Goal: Task Accomplishment & Management: Complete application form

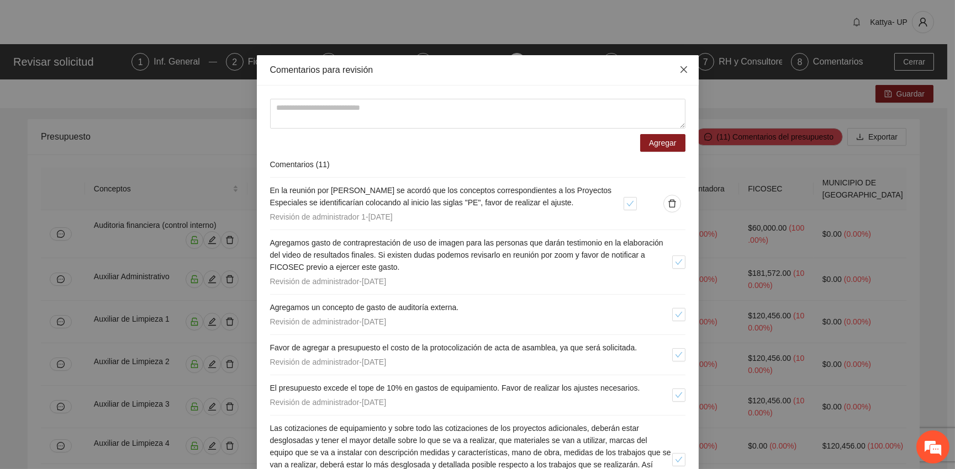
drag, startPoint x: 679, startPoint y: 68, endPoint x: 581, endPoint y: 96, distance: 101.2
click at [680, 68] on icon "close" at bounding box center [683, 69] width 9 height 9
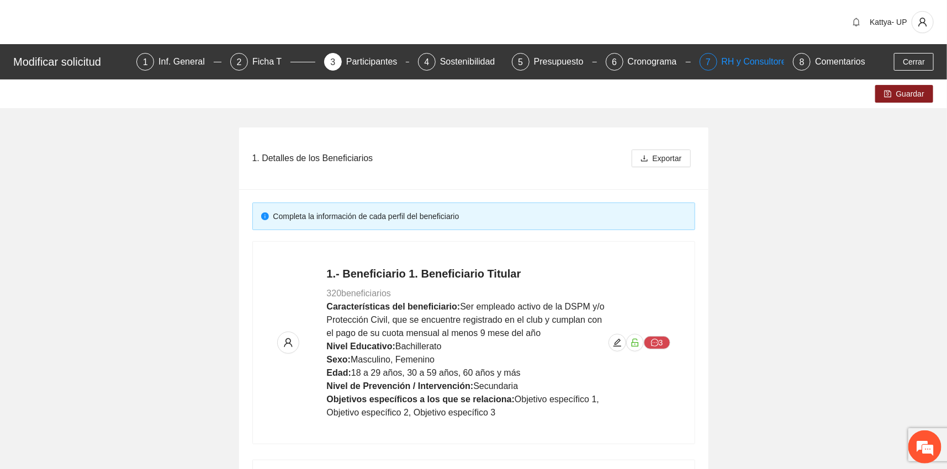
click at [746, 66] on div "RH y Consultores" at bounding box center [761, 62] width 78 height 18
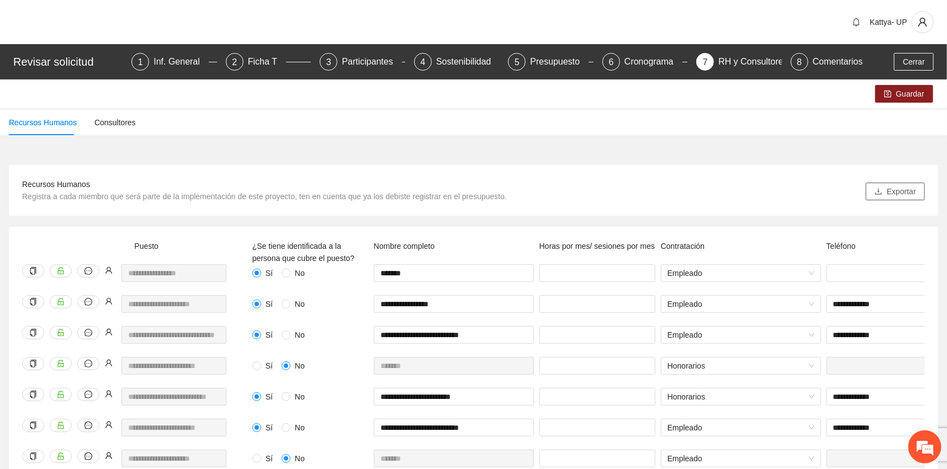
click at [893, 194] on span "Exportar" at bounding box center [901, 192] width 29 height 12
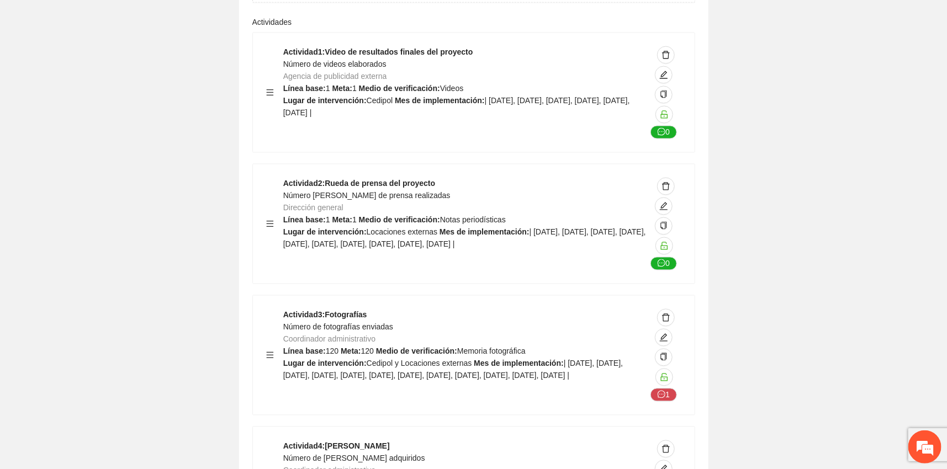
scroll to position [7239, 0]
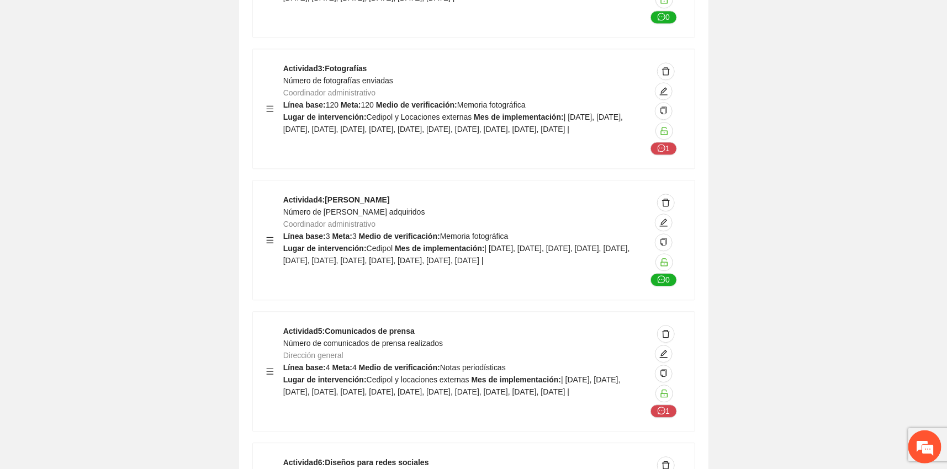
scroll to position [7490, 0]
click at [658, 95] on span "edit" at bounding box center [663, 90] width 17 height 9
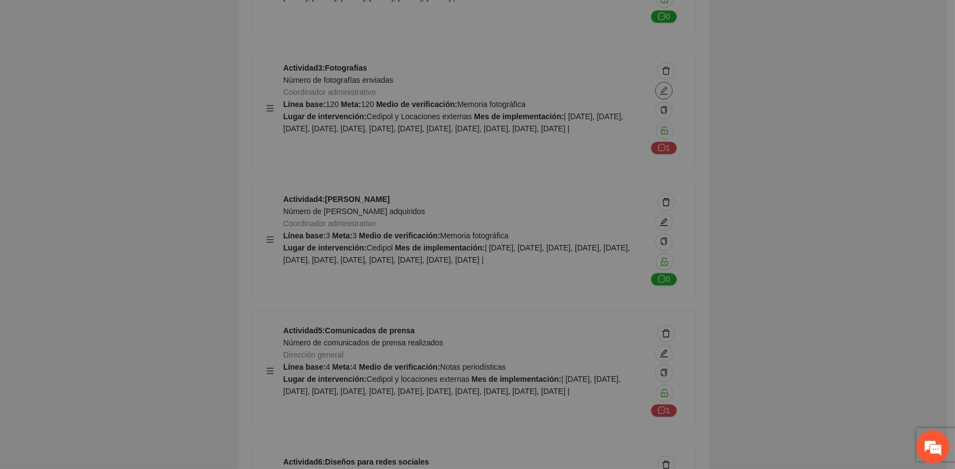
type textarea "**********"
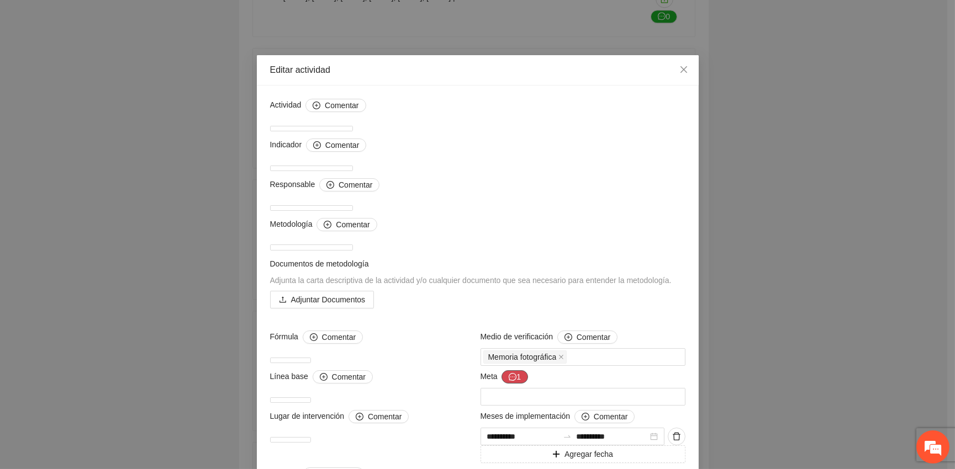
click at [510, 384] on button "1" at bounding box center [514, 377] width 27 height 13
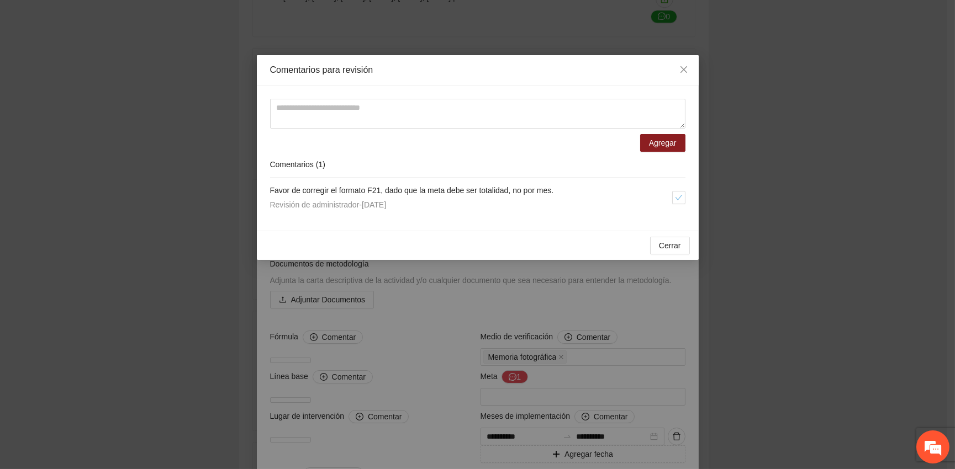
click at [694, 180] on div "Agregar Comentarios ( 1 ) Favor de corregir el formato F21, dado que la meta de…" at bounding box center [478, 158] width 442 height 145
click at [554, 188] on span "Favor de corregir el formato F21, dado que la meta debe ser totalidad, no por m…" at bounding box center [412, 190] width 284 height 9
drag, startPoint x: 566, startPoint y: 191, endPoint x: 559, endPoint y: 189, distance: 7.3
click at [561, 190] on h4 "Favor de corregir el formato F21, dado que la meta debe ser totalidad, no por m…" at bounding box center [471, 190] width 402 height 12
drag, startPoint x: 559, startPoint y: 189, endPoint x: 266, endPoint y: 190, distance: 293.2
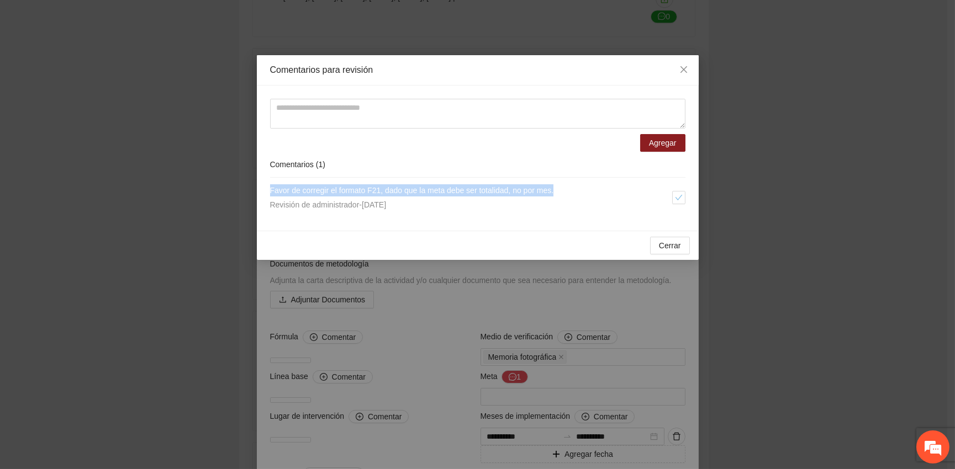
click at [266, 190] on div "Agregar Comentarios ( 1 ) Favor de corregir el formato F21, dado que la meta de…" at bounding box center [478, 158] width 442 height 145
copy span "Favor de corregir el formato F21, dado que la meta debe ser totalidad, no por m…"
click at [326, 118] on textarea at bounding box center [477, 114] width 415 height 30
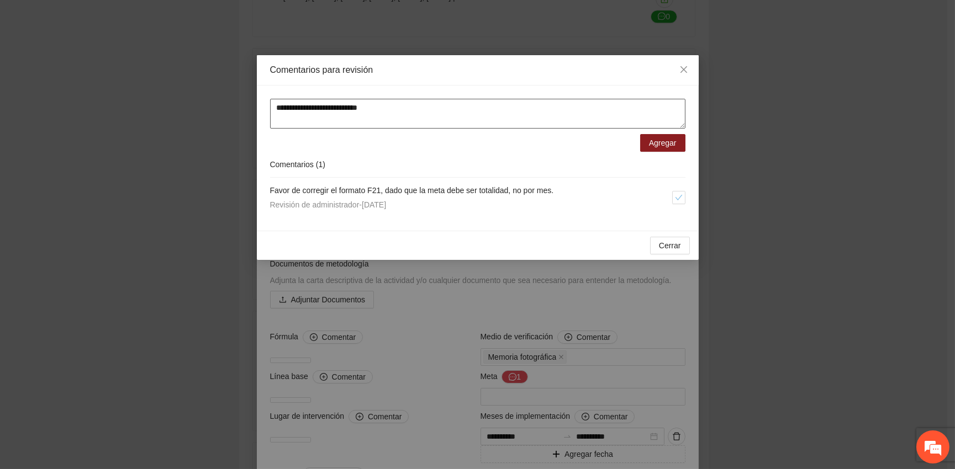
paste textarea "**********"
type textarea "**********"
click at [658, 152] on div "Comentarios ( 1 )" at bounding box center [477, 165] width 415 height 26
click at [655, 142] on span "Agregar" at bounding box center [663, 143] width 28 height 12
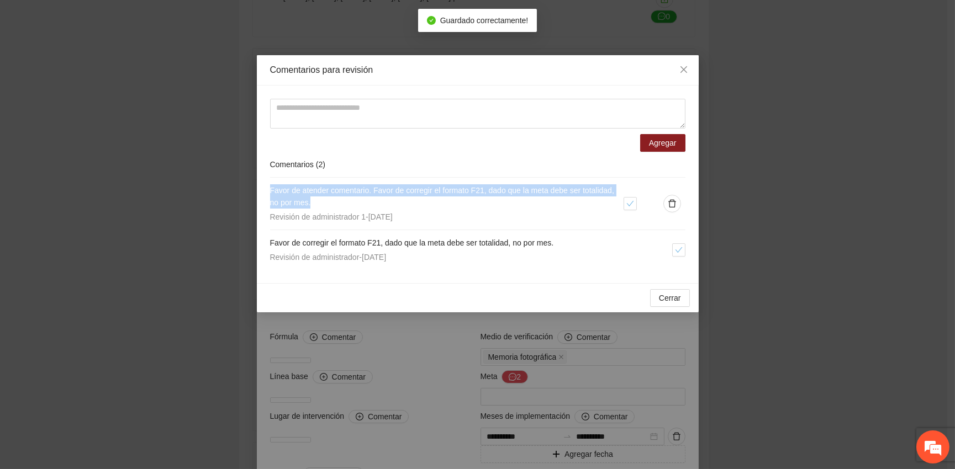
drag, startPoint x: 310, startPoint y: 203, endPoint x: 260, endPoint y: 190, distance: 52.0
click at [260, 190] on div "Agregar Comentarios ( 2 ) Favor de atender comentario. Favor de corregir el for…" at bounding box center [478, 185] width 442 height 198
copy span "Favor de atender comentario. Favor de corregir el formato F21, dado que la meta…"
click at [670, 198] on button "button" at bounding box center [672, 204] width 18 height 18
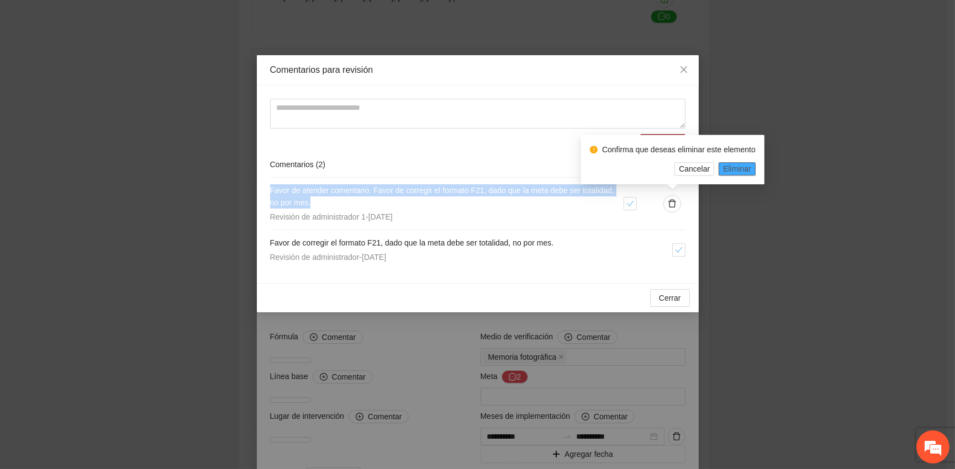
drag, startPoint x: 721, startPoint y: 171, endPoint x: 632, endPoint y: 140, distance: 93.8
click at [721, 171] on button "Eliminar" at bounding box center [736, 168] width 37 height 13
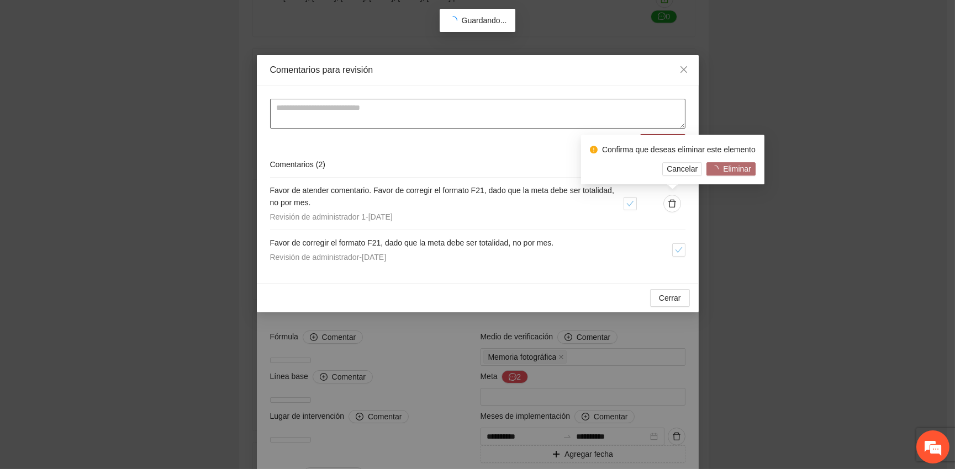
click at [477, 100] on textarea at bounding box center [477, 114] width 415 height 30
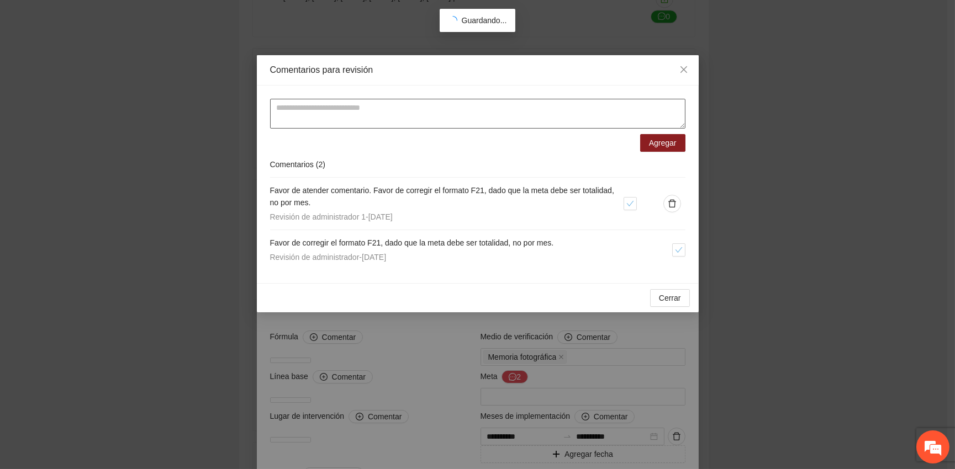
paste textarea "**********"
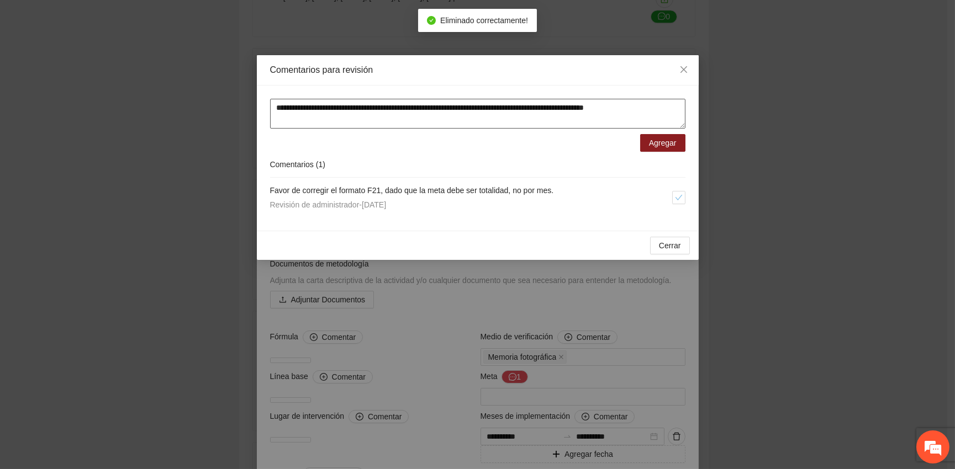
click at [485, 107] on textarea "**********" at bounding box center [477, 114] width 415 height 30
type textarea "**********"
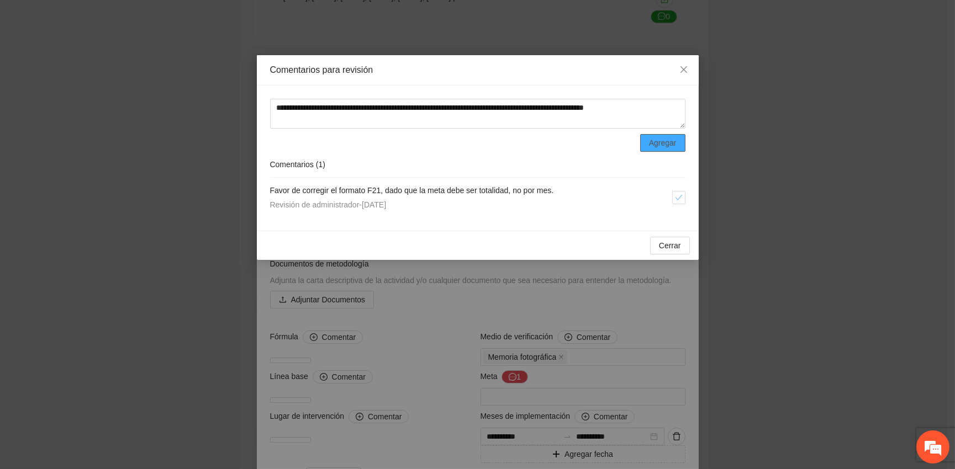
click at [669, 145] on span "Agregar" at bounding box center [663, 143] width 28 height 12
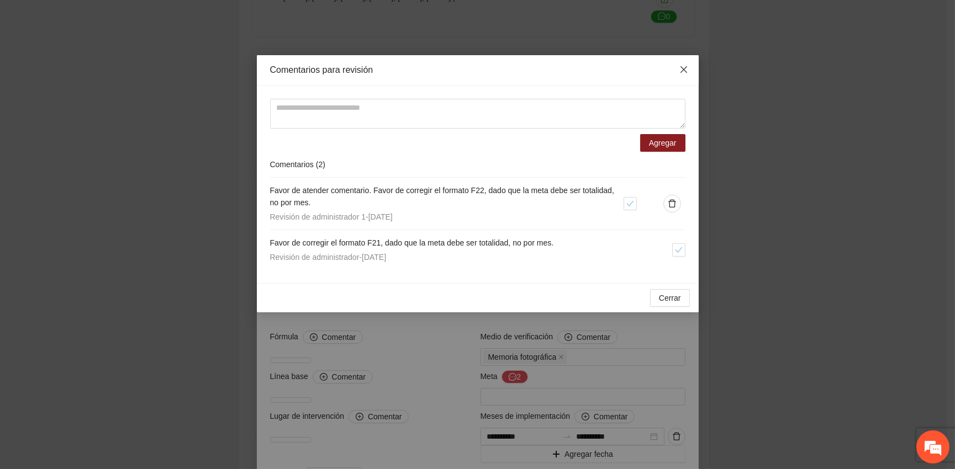
click at [690, 70] on span "Close" at bounding box center [684, 70] width 30 height 30
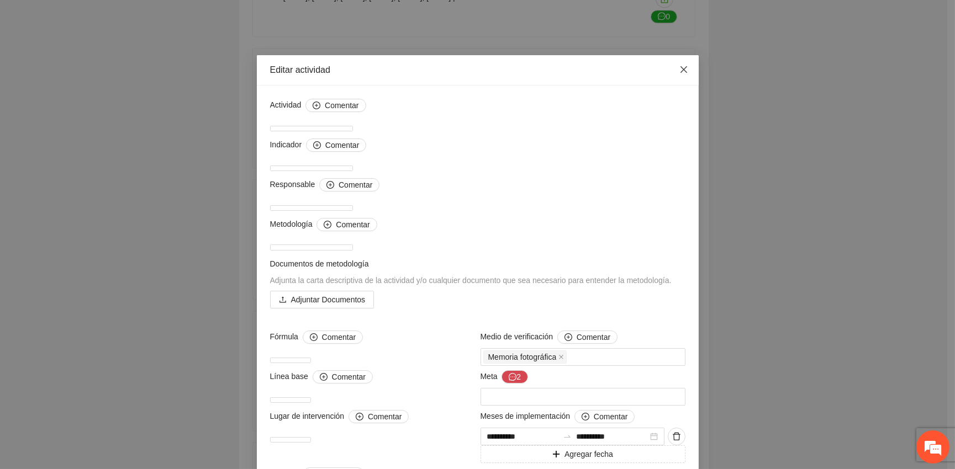
click at [682, 70] on icon "close" at bounding box center [683, 69] width 9 height 9
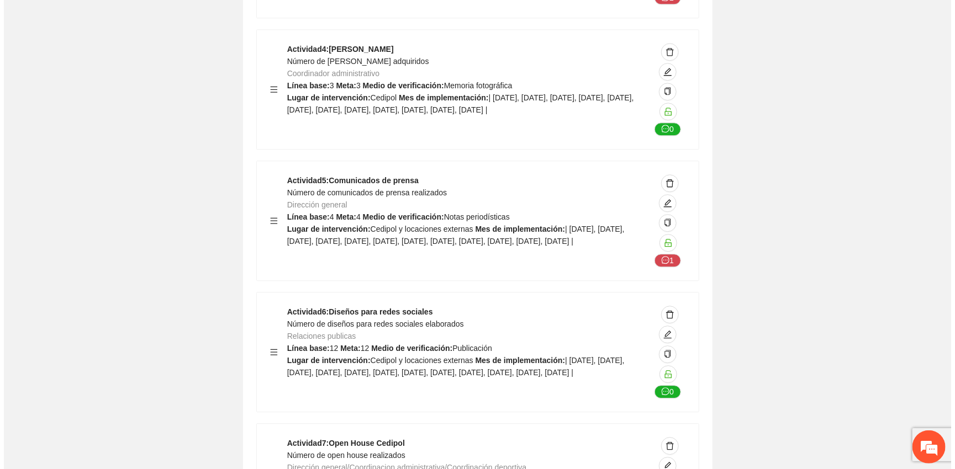
scroll to position [7641, 0]
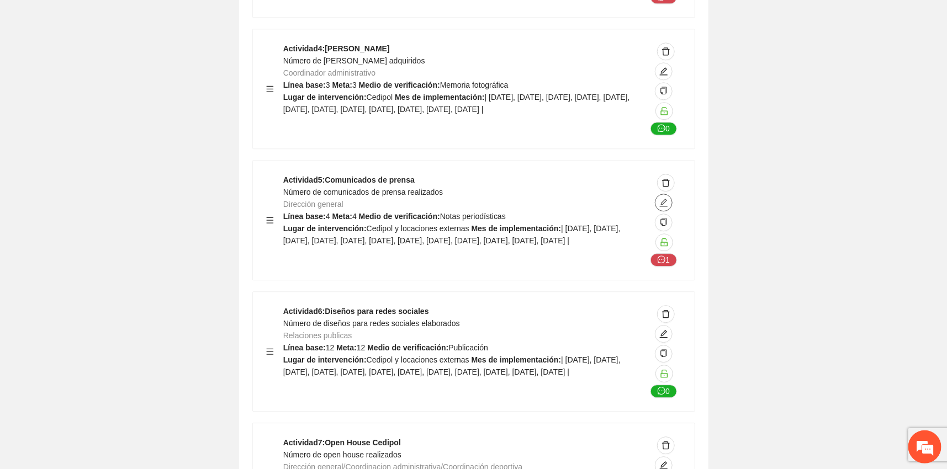
click at [660, 212] on button "button" at bounding box center [664, 203] width 18 height 18
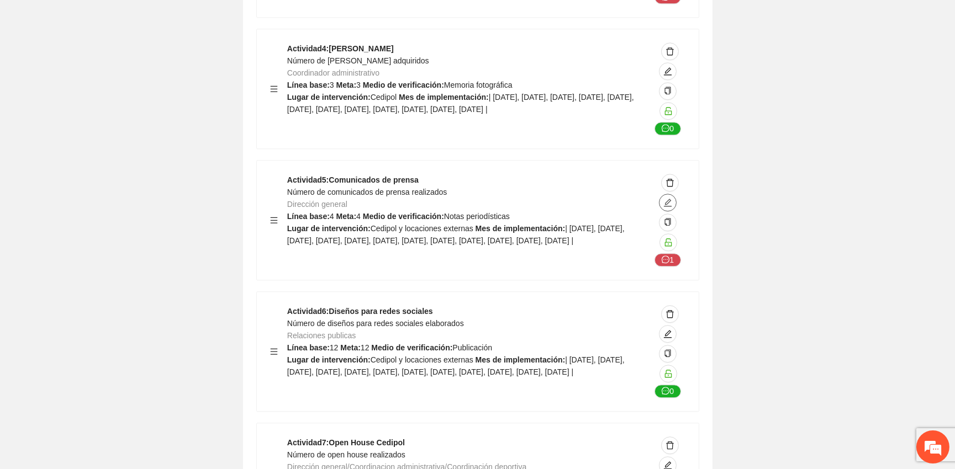
type textarea "**********"
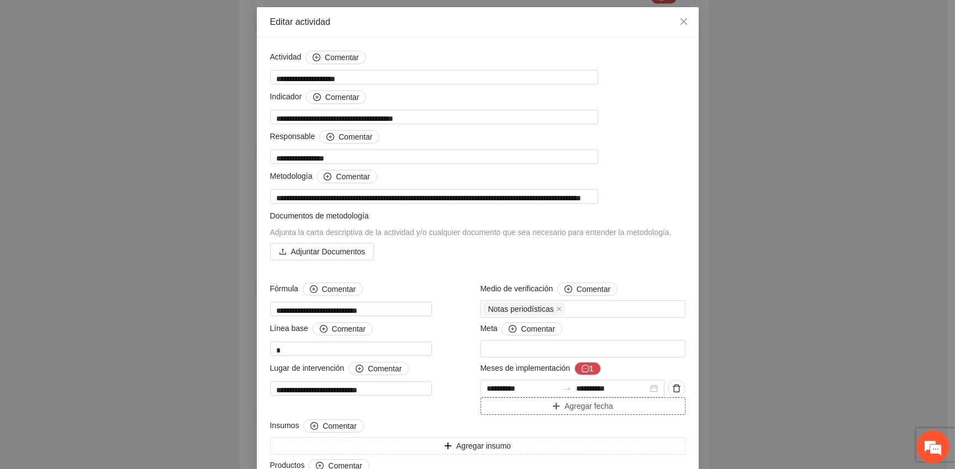
scroll to position [150, 0]
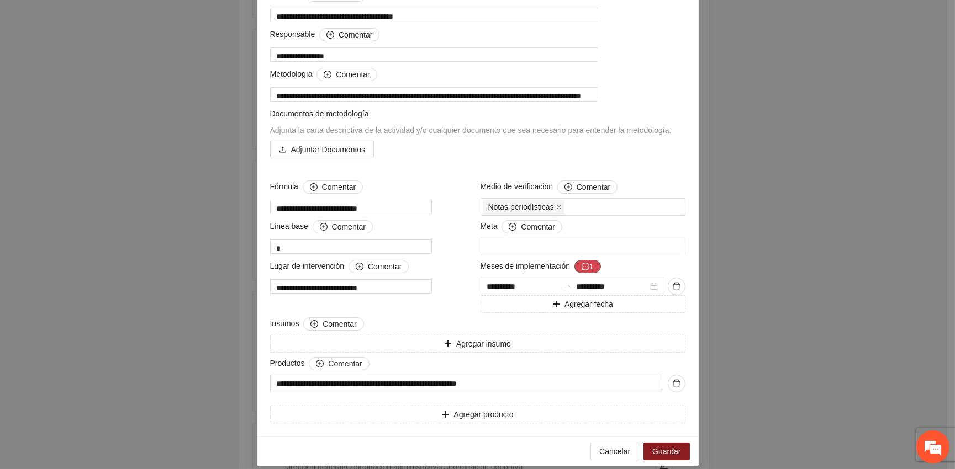
click at [588, 261] on button "1" at bounding box center [587, 266] width 27 height 13
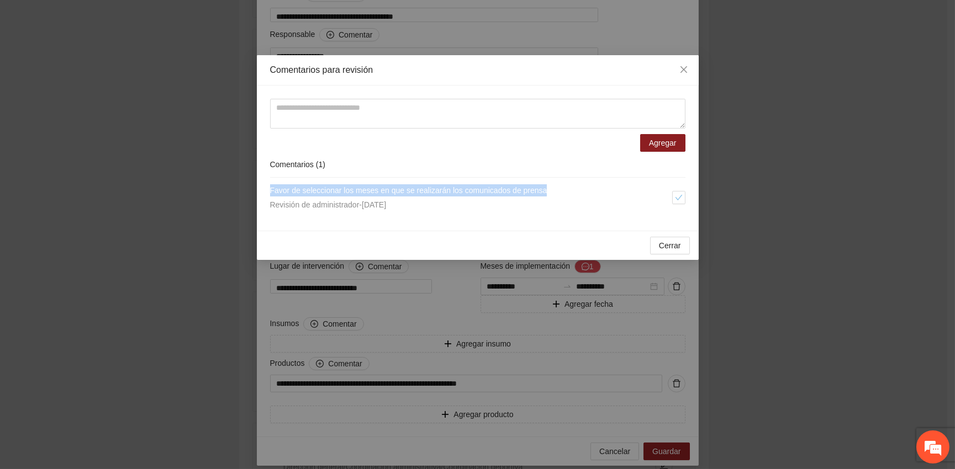
drag, startPoint x: 547, startPoint y: 193, endPoint x: 256, endPoint y: 186, distance: 291.1
click at [257, 186] on div "Agregar Comentarios ( 1 ) Favor de seleccionar los meses en que se realizarán l…" at bounding box center [478, 158] width 442 height 145
copy span "Favor de seleccionar los meses en que se realizarán los comunicados de prensa"
click at [292, 104] on textarea at bounding box center [477, 114] width 415 height 30
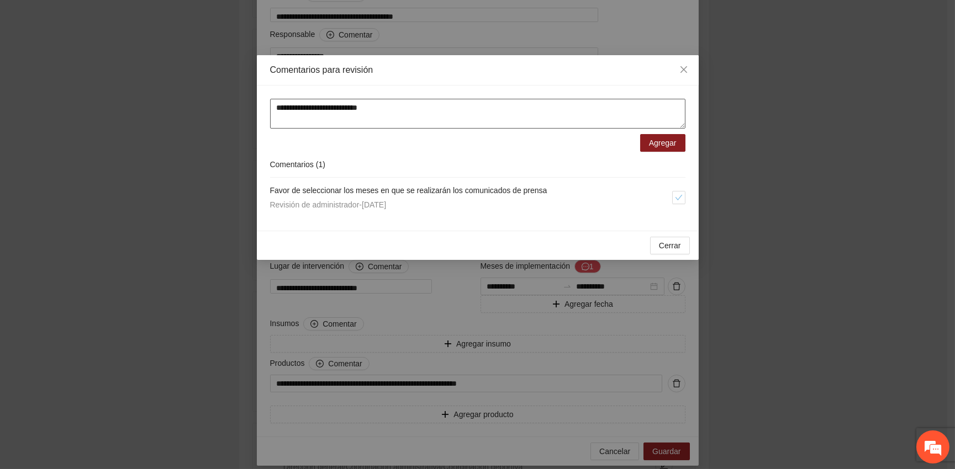
paste textarea "**********"
type textarea "**********"
click at [653, 146] on span "Agregar" at bounding box center [663, 143] width 28 height 12
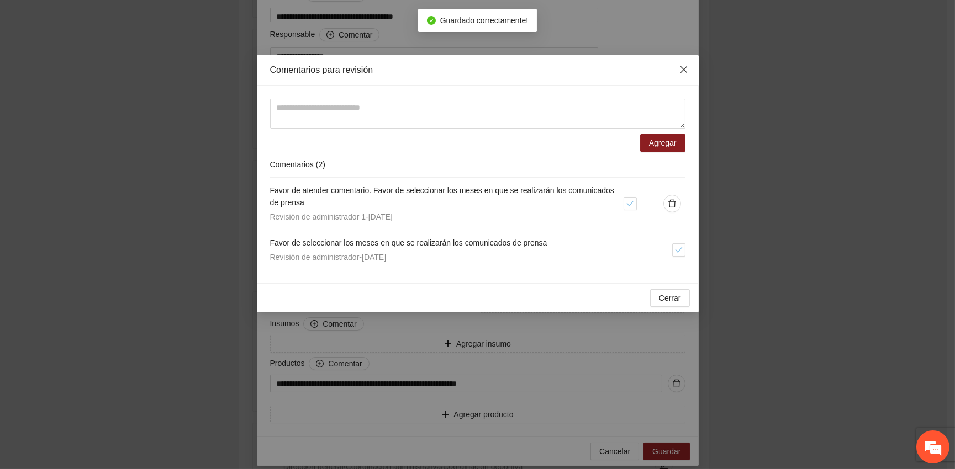
click at [688, 68] on icon "close" at bounding box center [683, 69] width 9 height 9
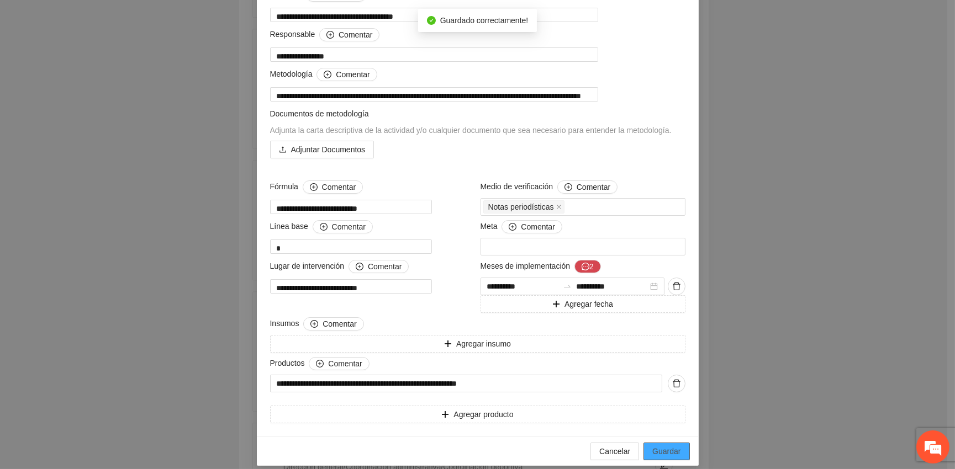
click at [655, 446] on span "Guardar" at bounding box center [666, 452] width 28 height 12
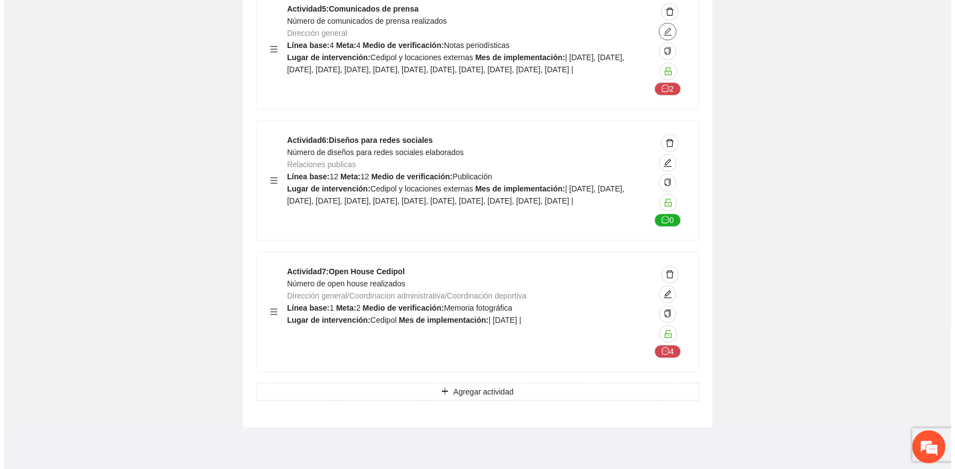
scroll to position [7842, 0]
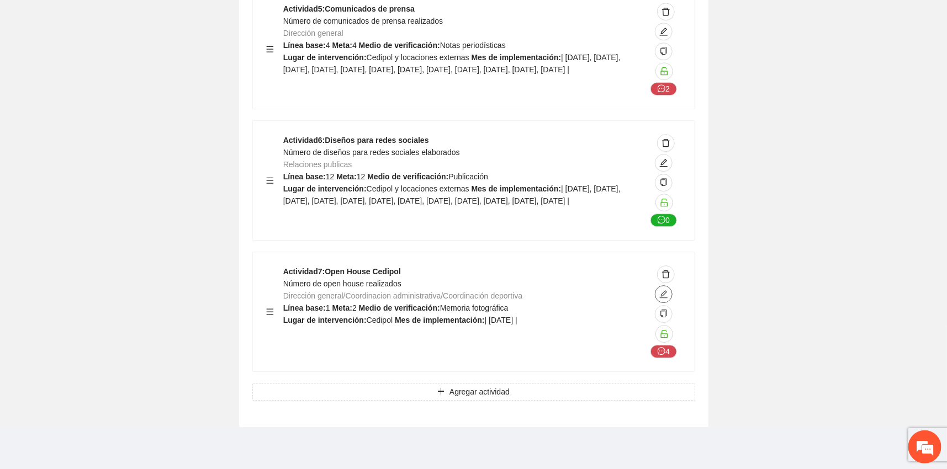
click at [663, 293] on icon "edit" at bounding box center [663, 294] width 9 height 9
type textarea "*******"
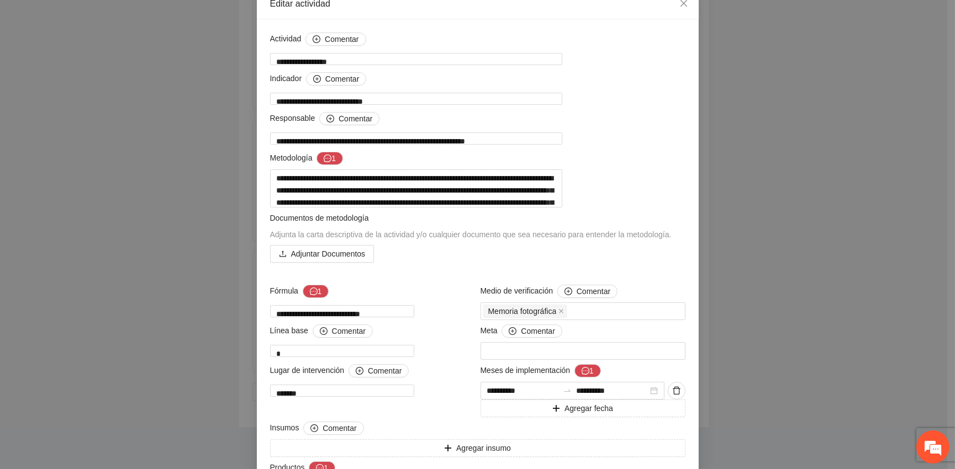
scroll to position [100, 0]
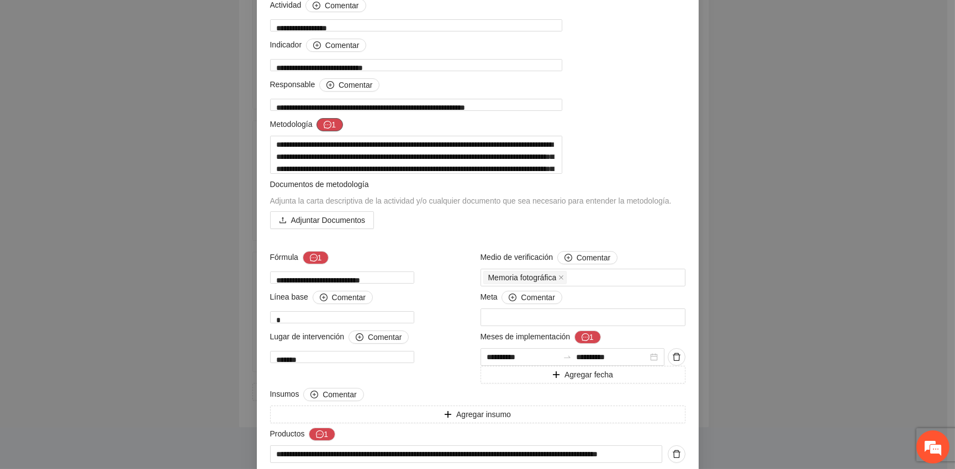
click at [324, 121] on icon "message" at bounding box center [328, 125] width 8 height 8
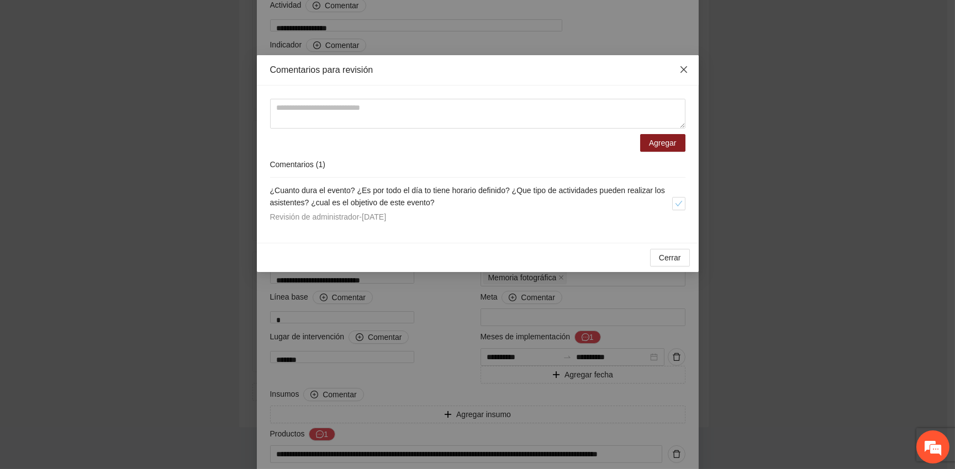
click at [686, 72] on icon "close" at bounding box center [683, 69] width 9 height 9
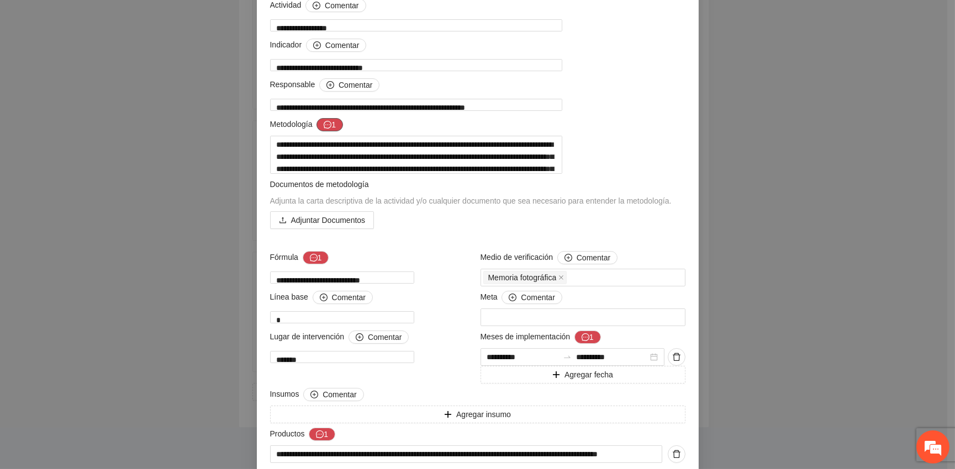
click at [329, 123] on button "1" at bounding box center [329, 124] width 27 height 13
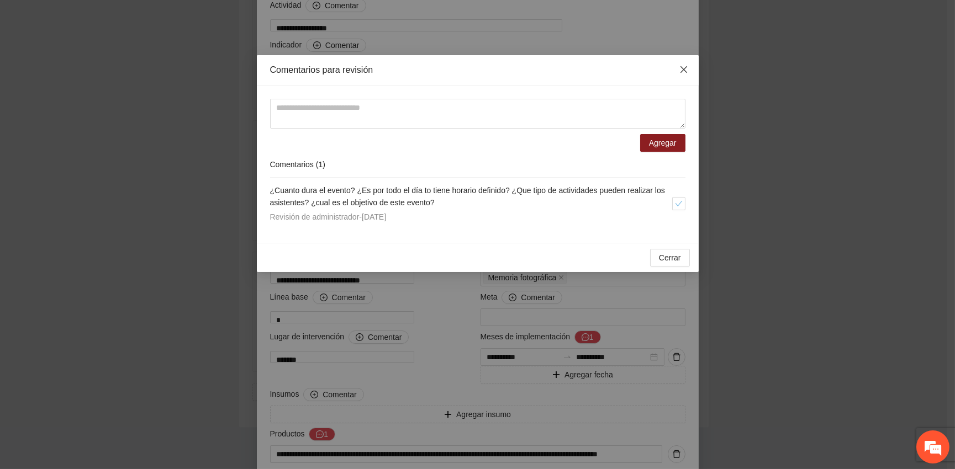
click at [680, 72] on icon "close" at bounding box center [683, 69] width 7 height 7
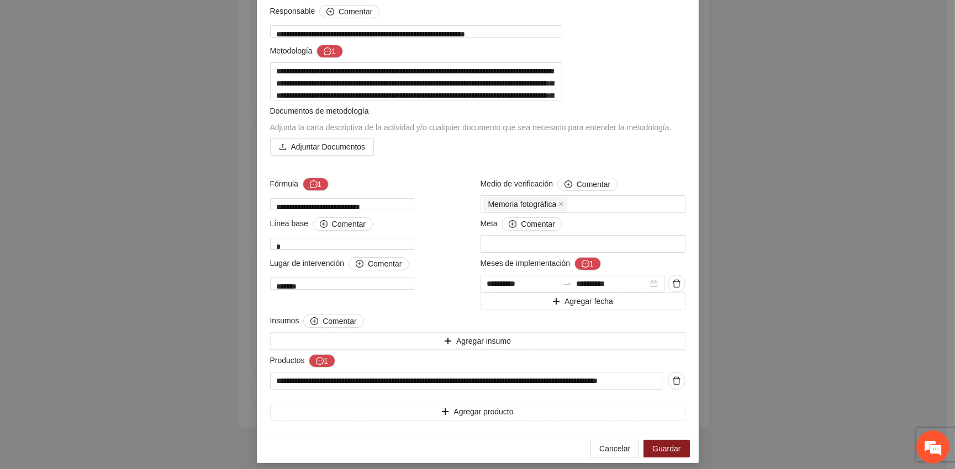
scroll to position [196, 0]
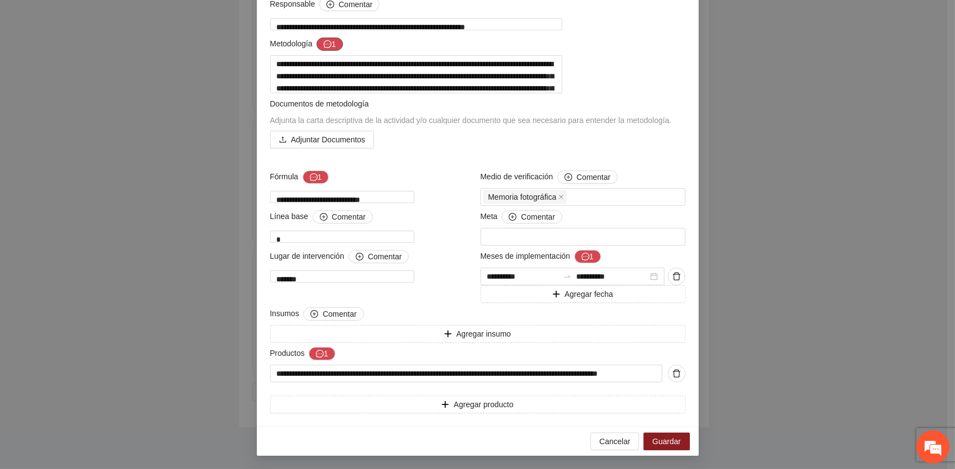
click at [324, 40] on icon "message" at bounding box center [328, 44] width 8 height 8
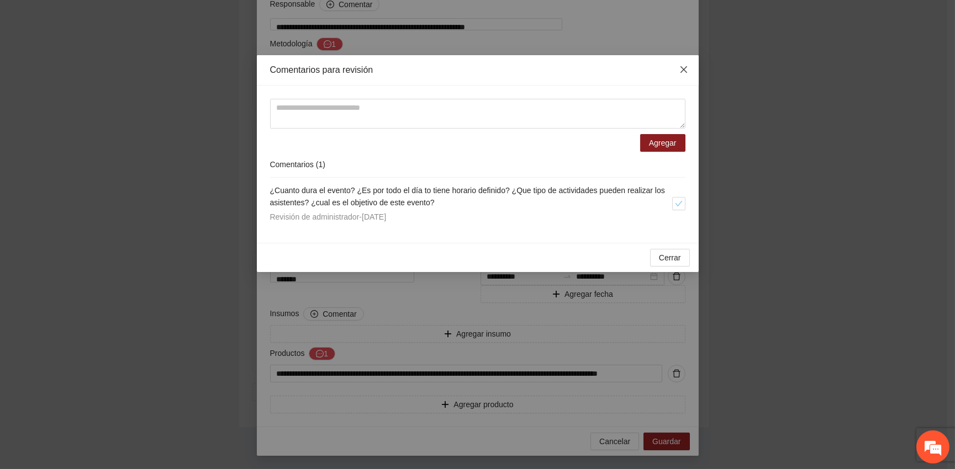
click at [681, 67] on icon "close" at bounding box center [683, 69] width 7 height 7
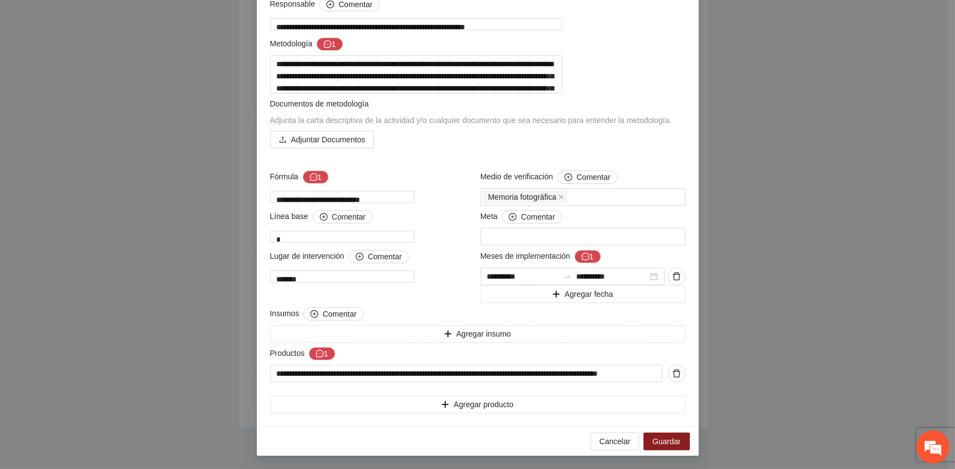
scroll to position [146, 0]
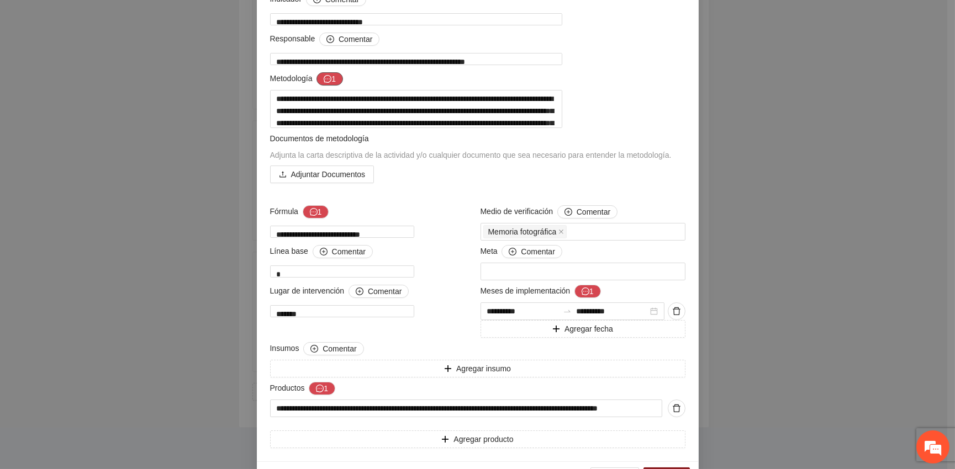
click at [326, 77] on icon "message" at bounding box center [328, 79] width 8 height 8
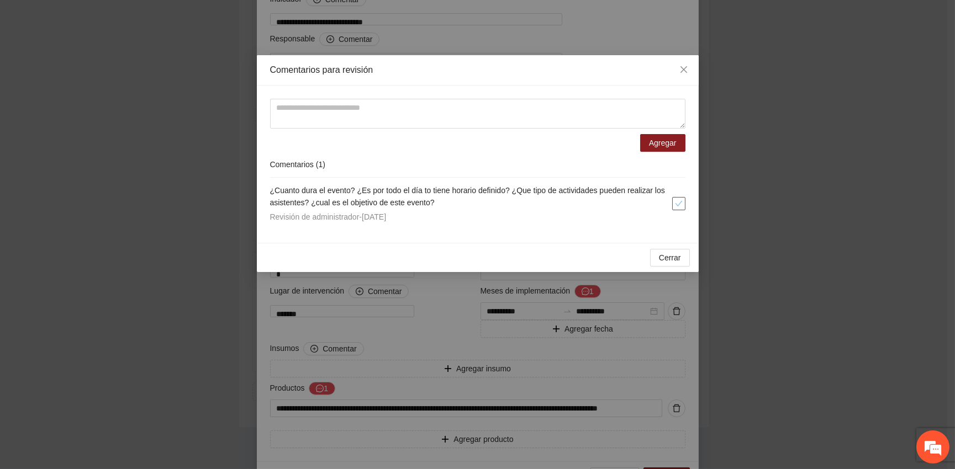
click at [675, 200] on icon "check" at bounding box center [679, 204] width 8 height 8
click at [663, 252] on span "Cerrar" at bounding box center [670, 258] width 22 height 12
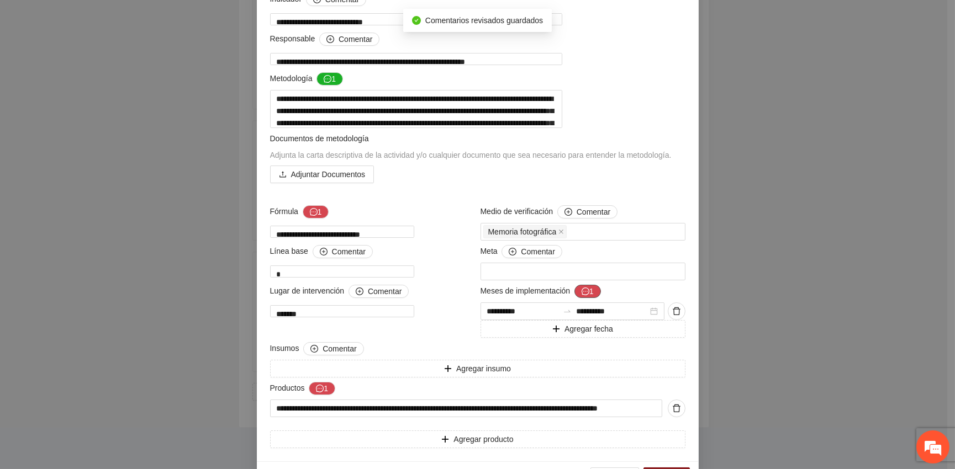
click at [585, 298] on button "1" at bounding box center [587, 291] width 27 height 13
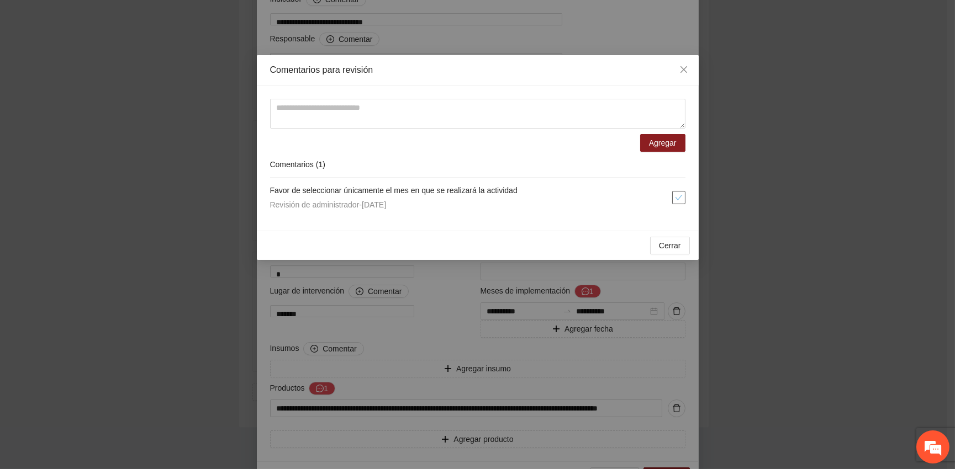
click at [678, 204] on button "button" at bounding box center [678, 197] width 13 height 13
click at [675, 248] on span "Cerrar" at bounding box center [670, 246] width 22 height 12
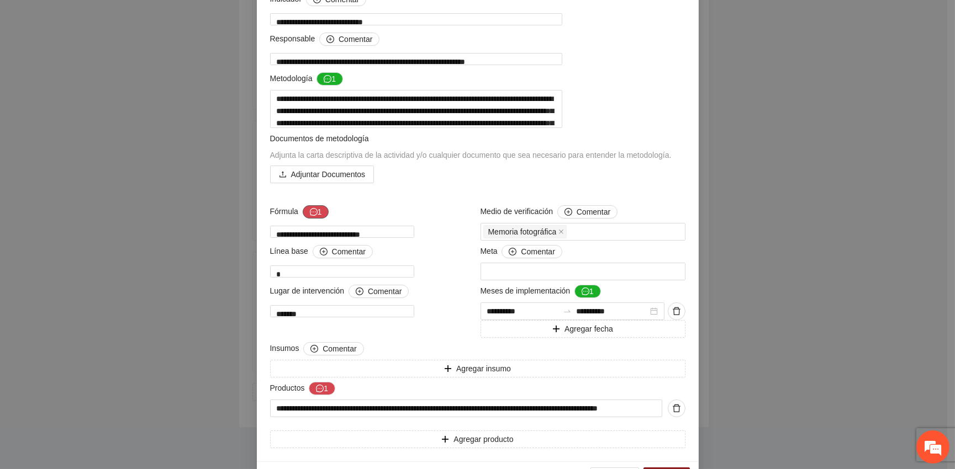
click at [315, 219] on button "1" at bounding box center [316, 211] width 27 height 13
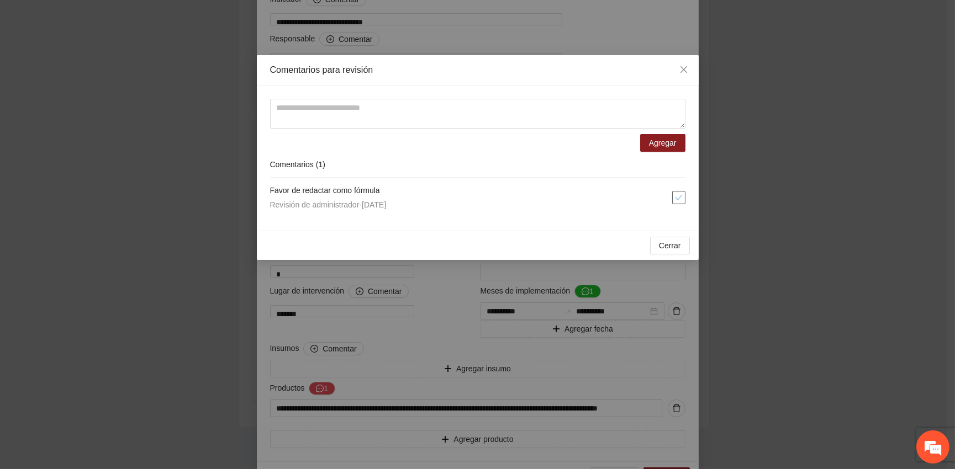
click at [681, 198] on icon "check" at bounding box center [679, 198] width 8 height 8
click at [674, 248] on span "Cerrar" at bounding box center [670, 246] width 22 height 12
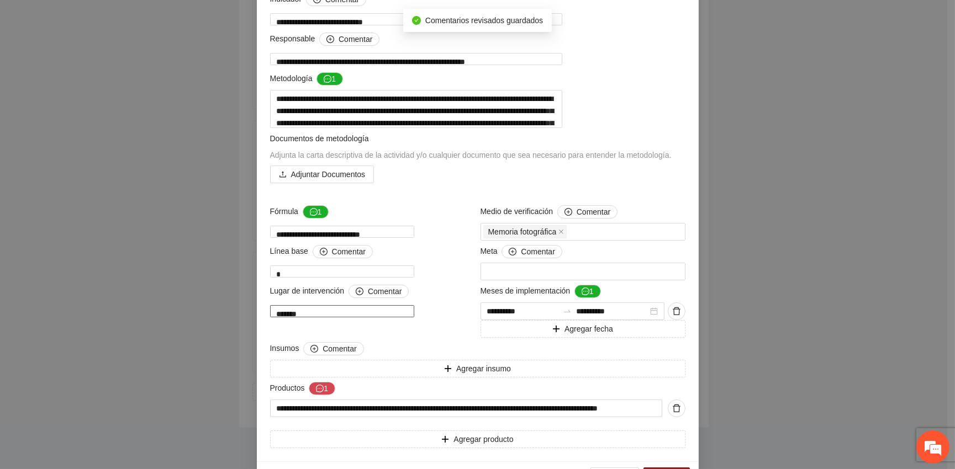
scroll to position [196, 0]
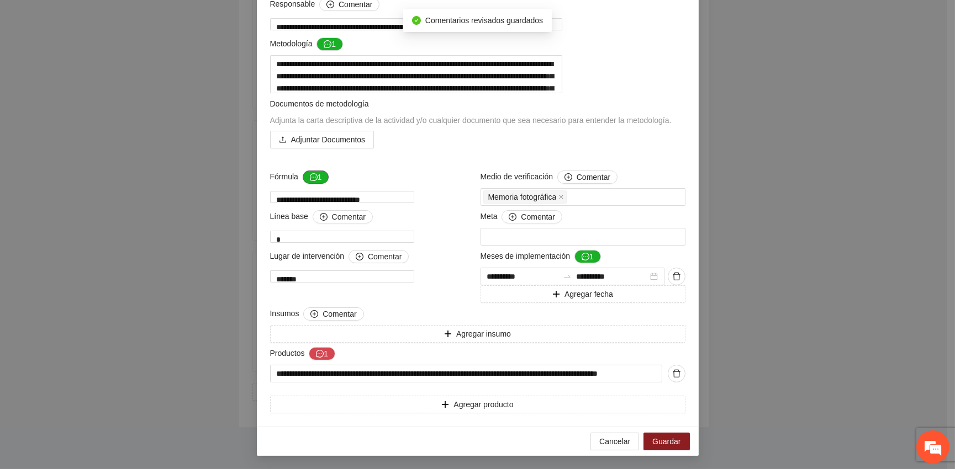
click at [310, 175] on icon "message" at bounding box center [314, 177] width 8 height 8
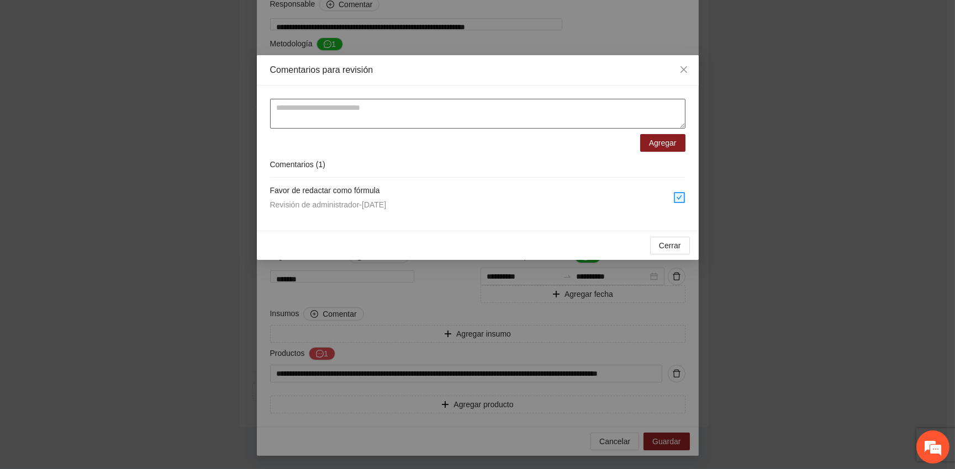
click at [330, 113] on textarea at bounding box center [477, 114] width 415 height 30
type textarea "**********"
click at [655, 147] on span "Agregar" at bounding box center [663, 143] width 28 height 12
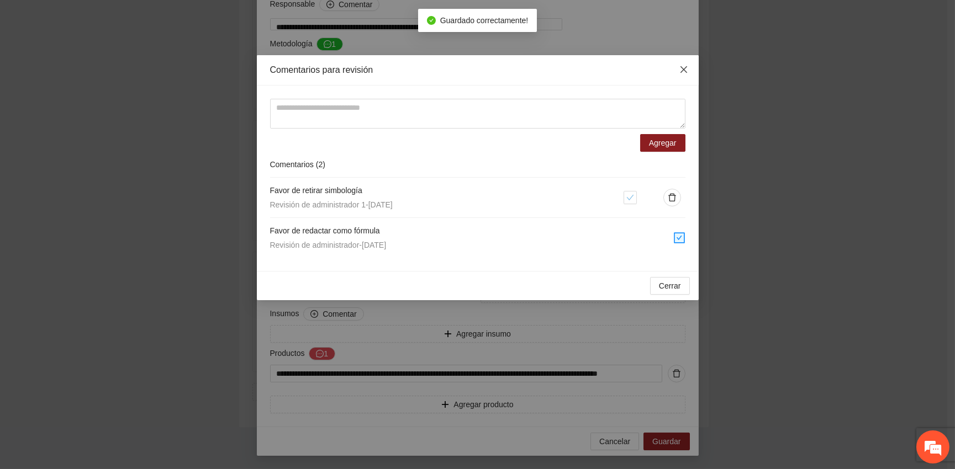
click at [685, 71] on icon "close" at bounding box center [683, 69] width 9 height 9
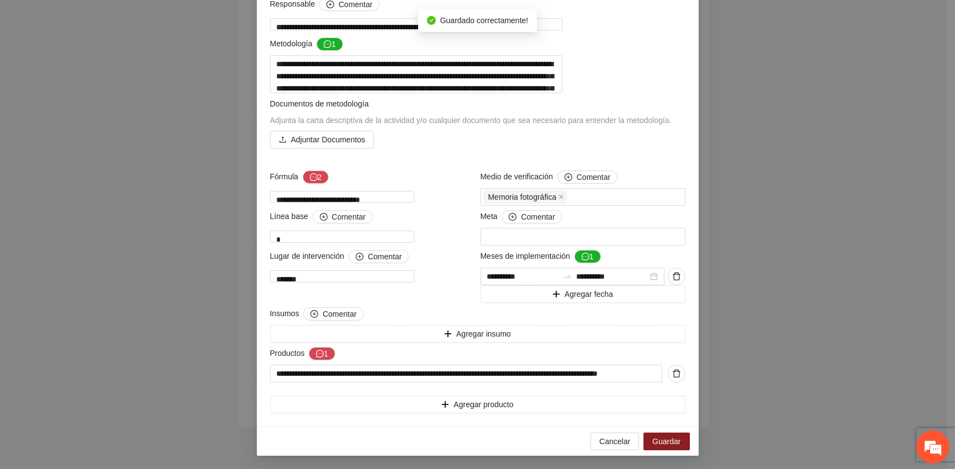
click at [318, 361] on div "Productos 1" at bounding box center [477, 356] width 415 height 18
click at [316, 352] on icon "message" at bounding box center [320, 354] width 8 height 8
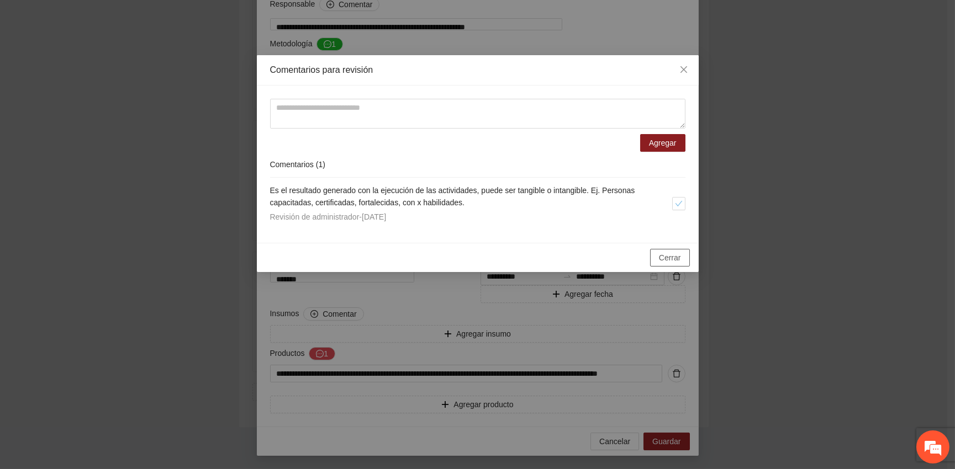
click at [672, 259] on span "Cerrar" at bounding box center [670, 258] width 22 height 12
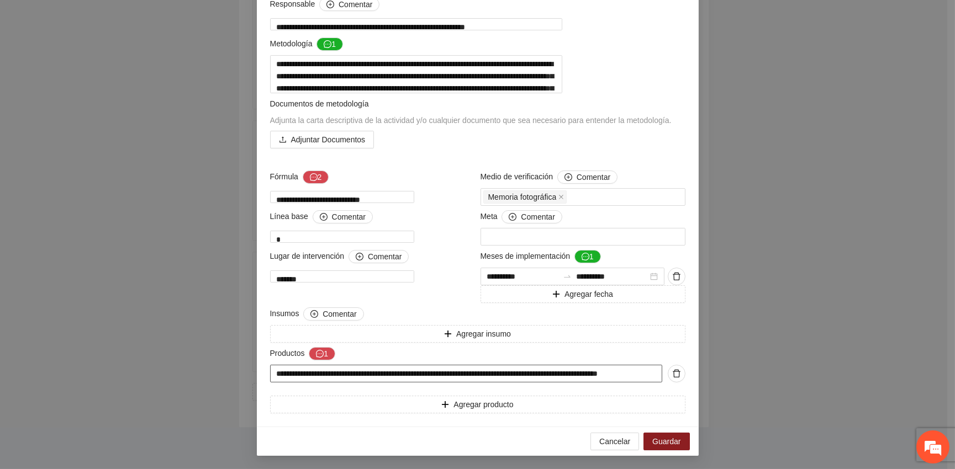
scroll to position [0, 6]
drag, startPoint x: 573, startPoint y: 377, endPoint x: 678, endPoint y: 376, distance: 104.9
click at [678, 376] on div "**********" at bounding box center [477, 374] width 415 height 18
drag, startPoint x: 390, startPoint y: 377, endPoint x: 215, endPoint y: 374, distance: 174.5
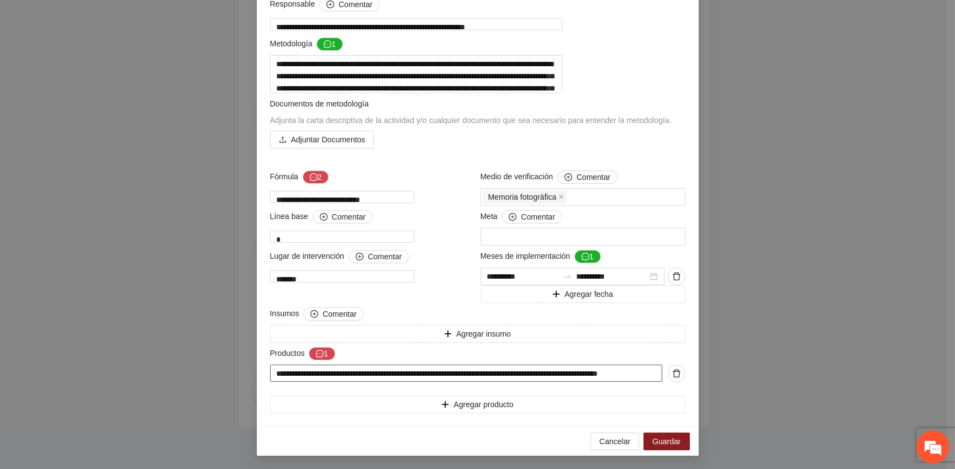
click at [215, 374] on div "**********" at bounding box center [477, 234] width 955 height 469
click at [316, 355] on icon "message" at bounding box center [320, 354] width 8 height 8
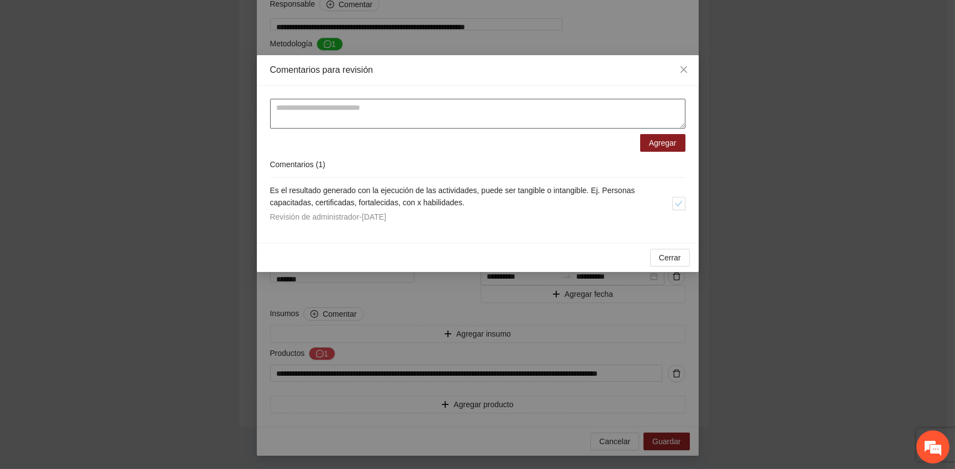
click at [383, 104] on textarea at bounding box center [477, 114] width 415 height 30
type textarea "**********"
click at [675, 204] on icon "check" at bounding box center [678, 204] width 7 height 6
click at [673, 257] on span "Cerrar" at bounding box center [670, 258] width 22 height 12
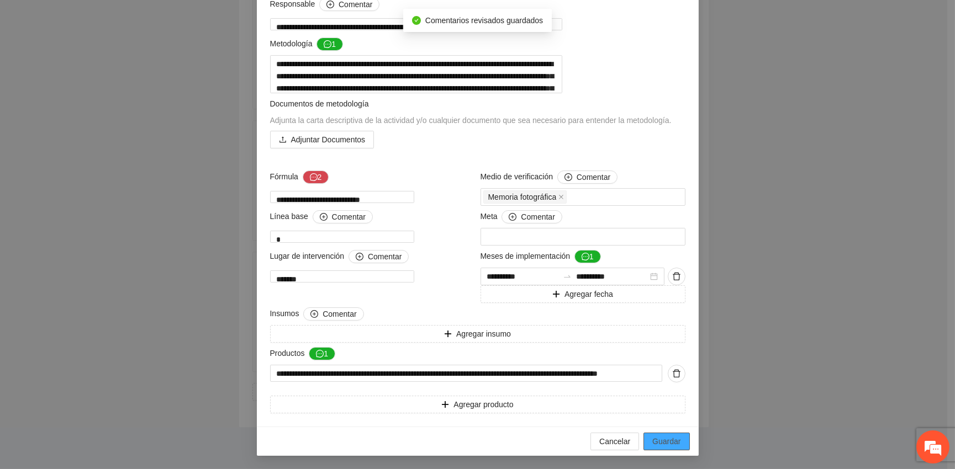
click at [663, 441] on span "Guardar" at bounding box center [666, 442] width 28 height 12
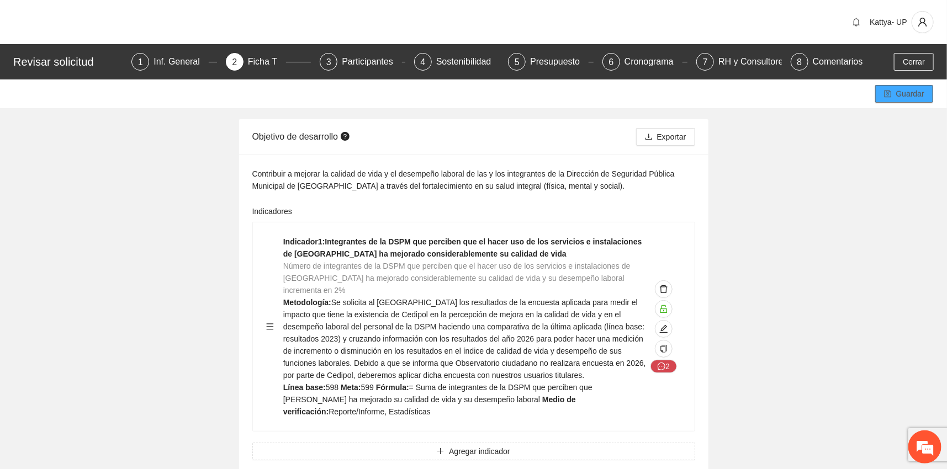
click at [901, 97] on span "Guardar" at bounding box center [910, 94] width 28 height 12
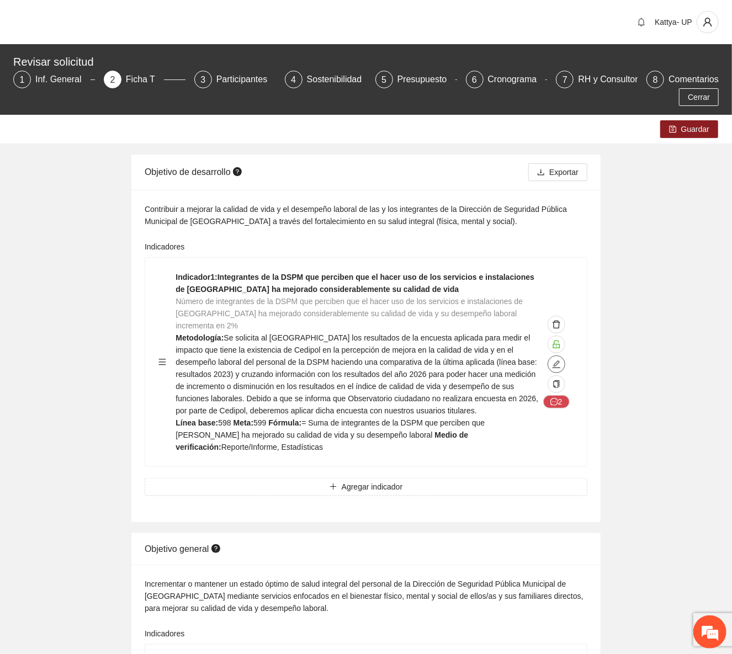
click at [554, 360] on icon "edit" at bounding box center [556, 364] width 9 height 9
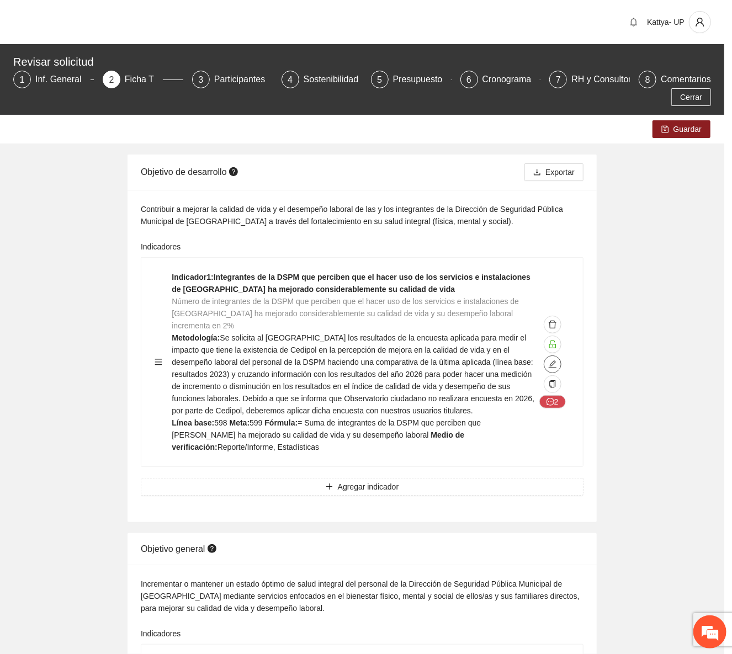
type textarea "***"
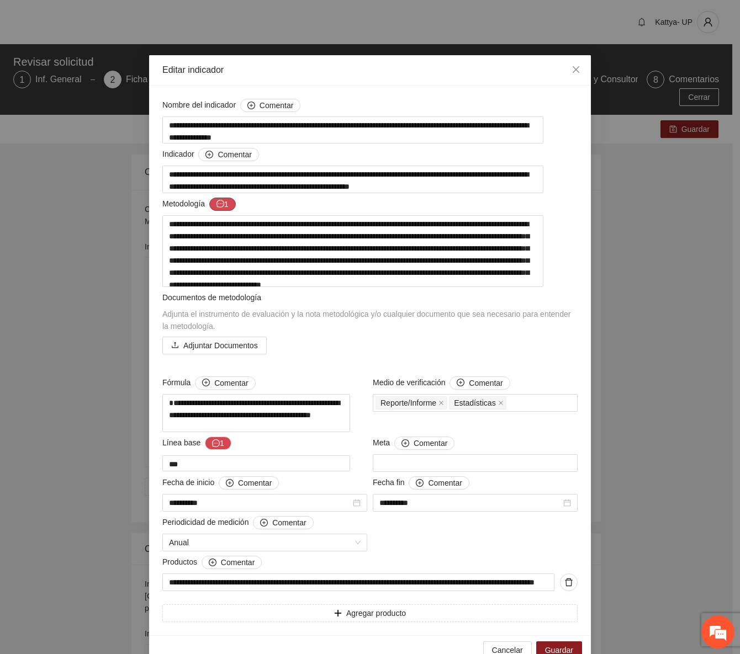
click at [220, 211] on button "1" at bounding box center [222, 204] width 27 height 13
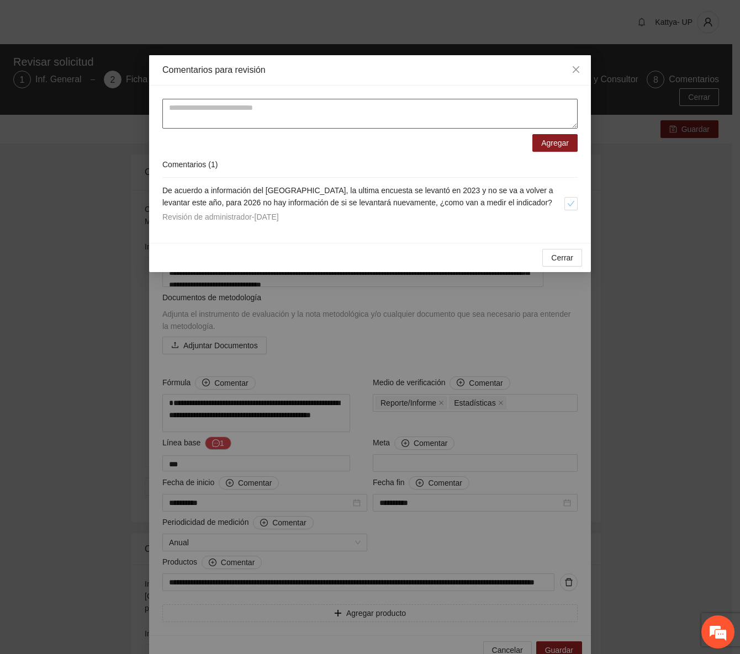
click at [220, 121] on textarea at bounding box center [369, 114] width 415 height 30
click at [169, 108] on textarea "**********" at bounding box center [369, 114] width 415 height 30
click at [314, 111] on textarea "**********" at bounding box center [369, 114] width 415 height 30
type textarea "**********"
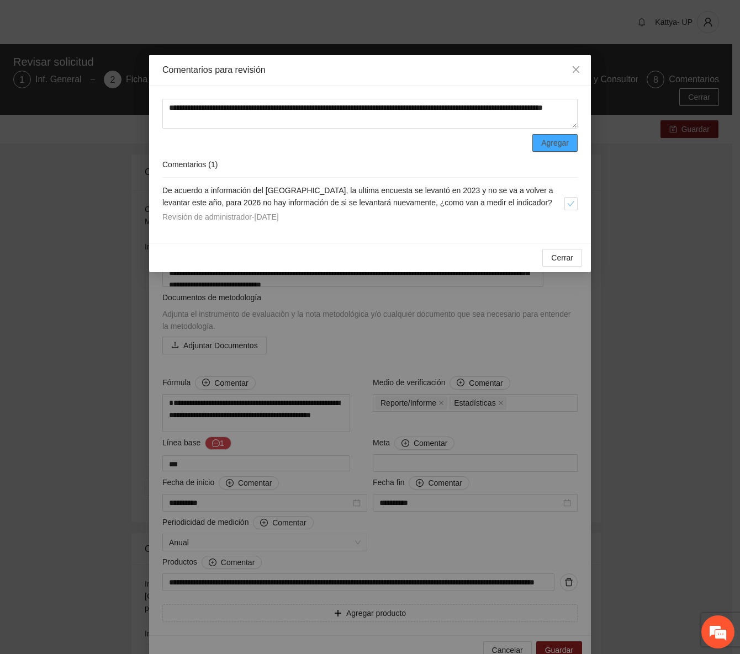
click at [545, 145] on span "Agregar" at bounding box center [555, 143] width 28 height 12
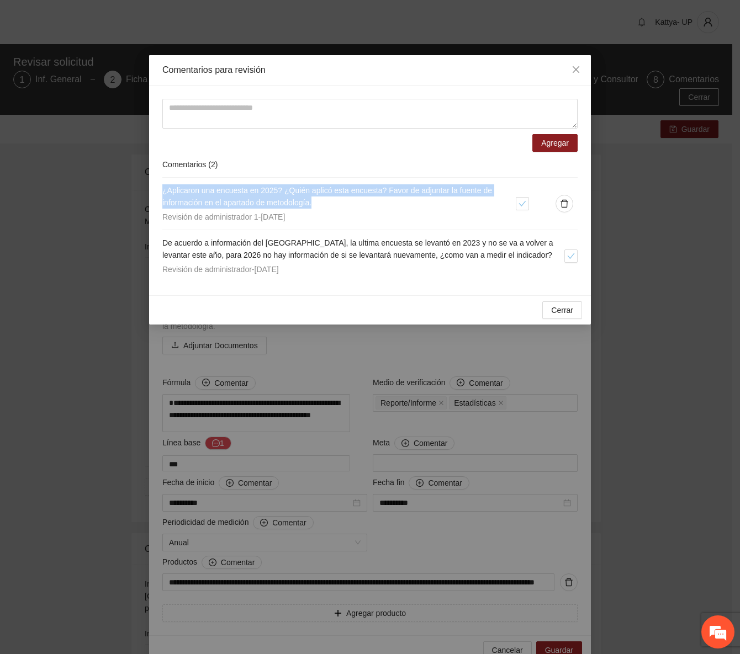
drag, startPoint x: 329, startPoint y: 207, endPoint x: 135, endPoint y: 194, distance: 194.8
click at [135, 194] on div "Comentarios para revisión Agregar Comentarios ( 2 ) ¿Aplicaron una encuesta en …" at bounding box center [370, 327] width 740 height 654
copy span "¿Aplicaron una encuesta en 2025? ¿Quién aplicó esta encuesta? Favor de adjuntar…"
click at [567, 203] on icon "delete" at bounding box center [565, 204] width 8 height 8
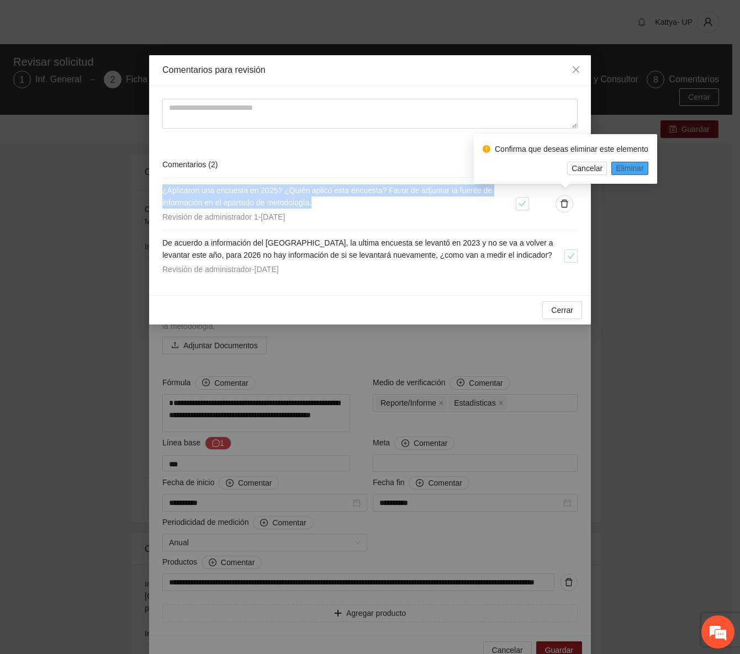
click at [629, 166] on span "Eliminar" at bounding box center [630, 168] width 28 height 12
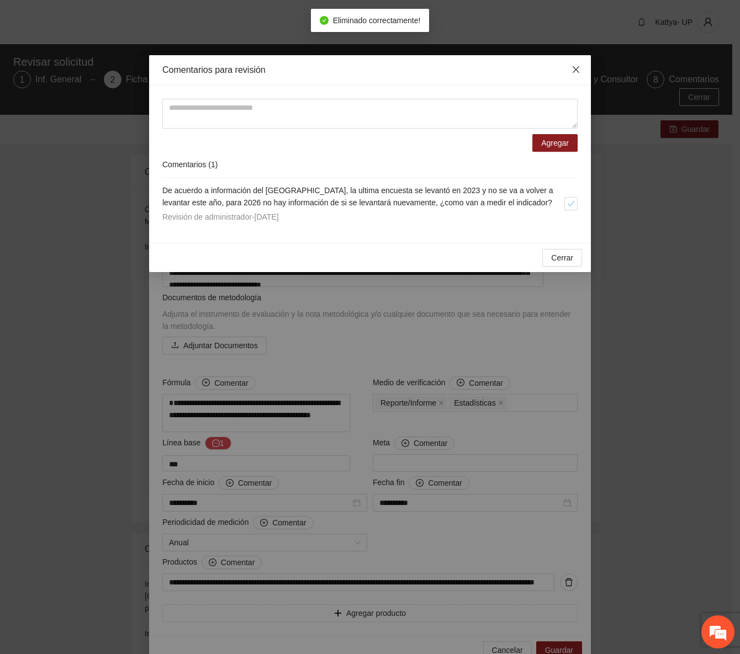
click at [577, 76] on span "Close" at bounding box center [576, 70] width 30 height 30
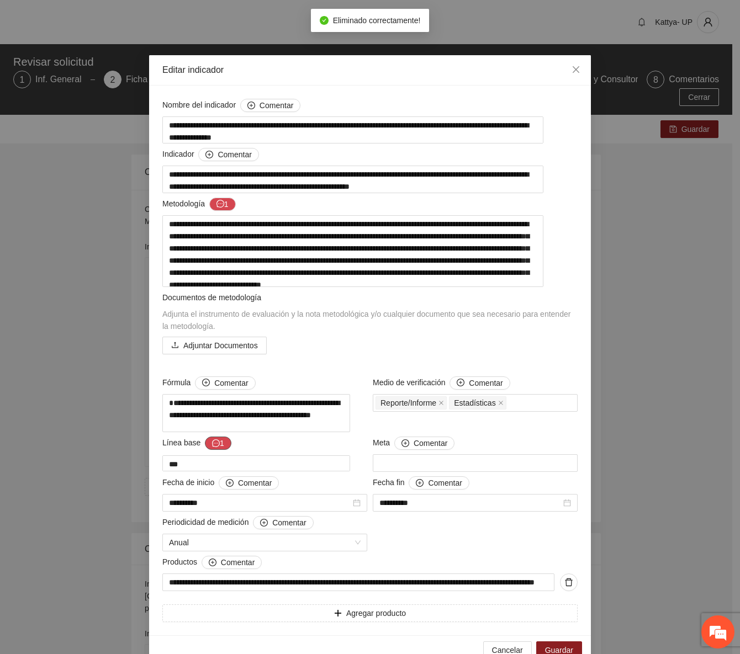
click at [212, 447] on icon "message" at bounding box center [216, 444] width 8 height 8
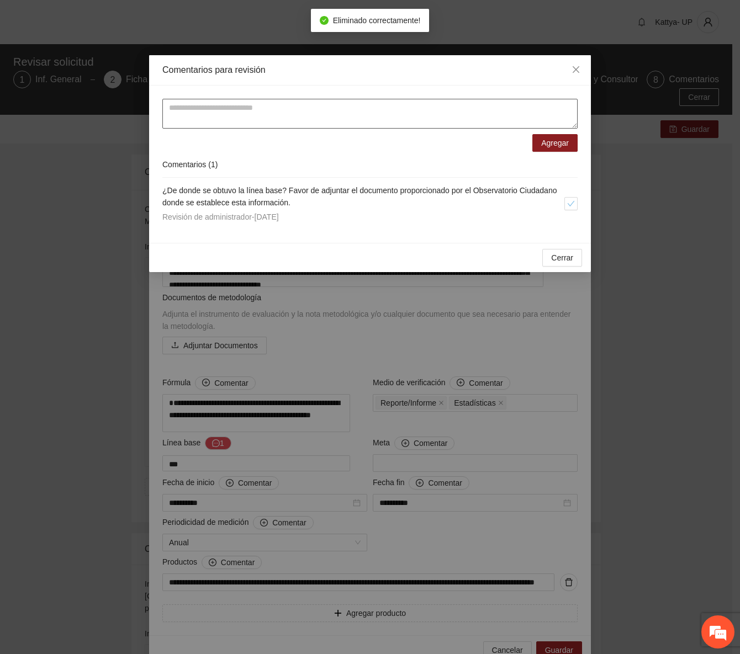
click at [298, 123] on textarea at bounding box center [369, 114] width 415 height 30
paste textarea "**********"
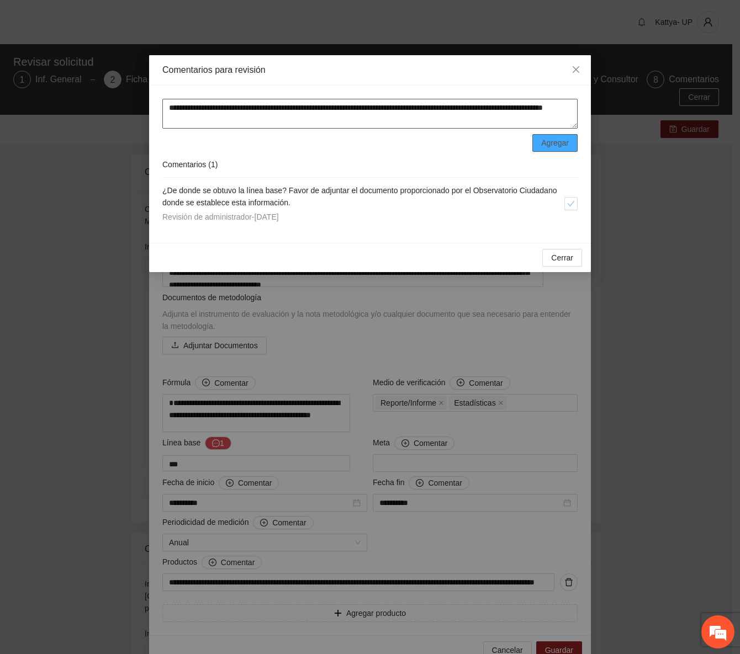
type textarea "**********"
click at [555, 140] on span "Agregar" at bounding box center [555, 143] width 28 height 12
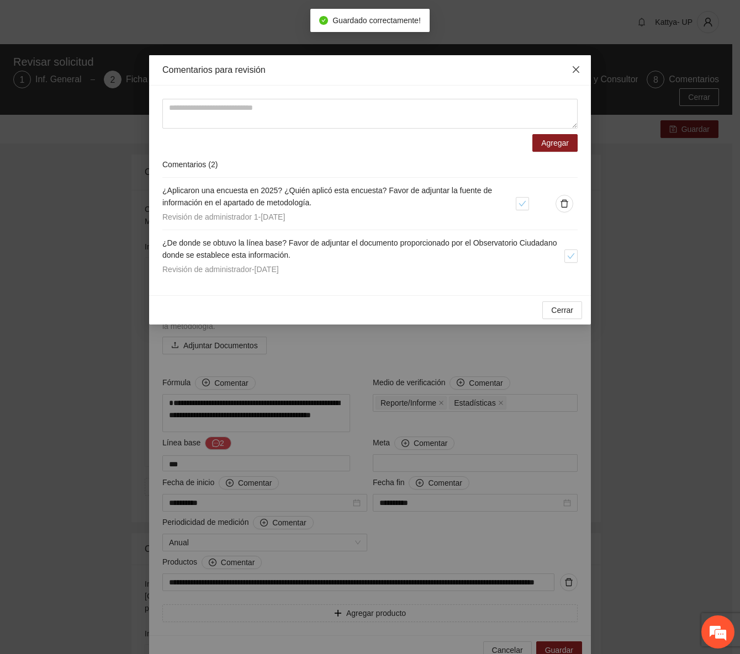
click at [575, 72] on icon "close" at bounding box center [576, 69] width 9 height 9
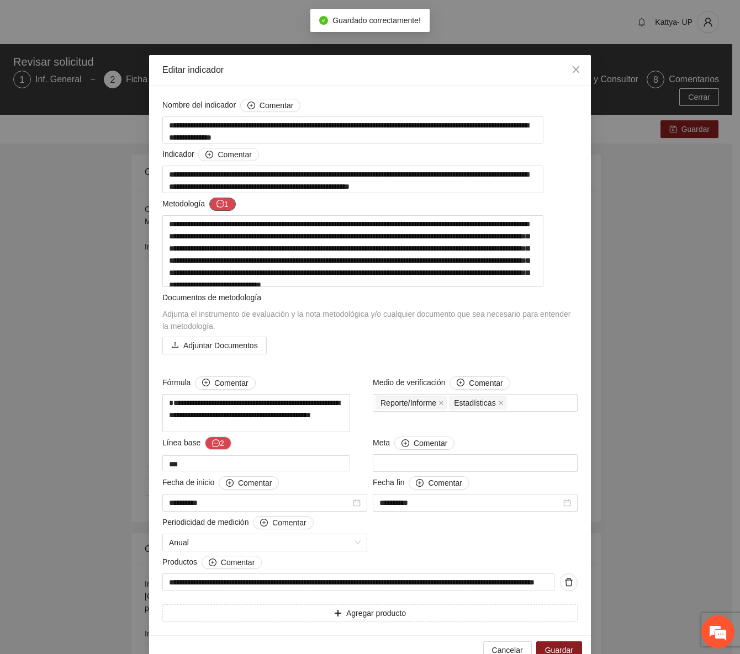
click at [222, 207] on button "1" at bounding box center [222, 204] width 27 height 13
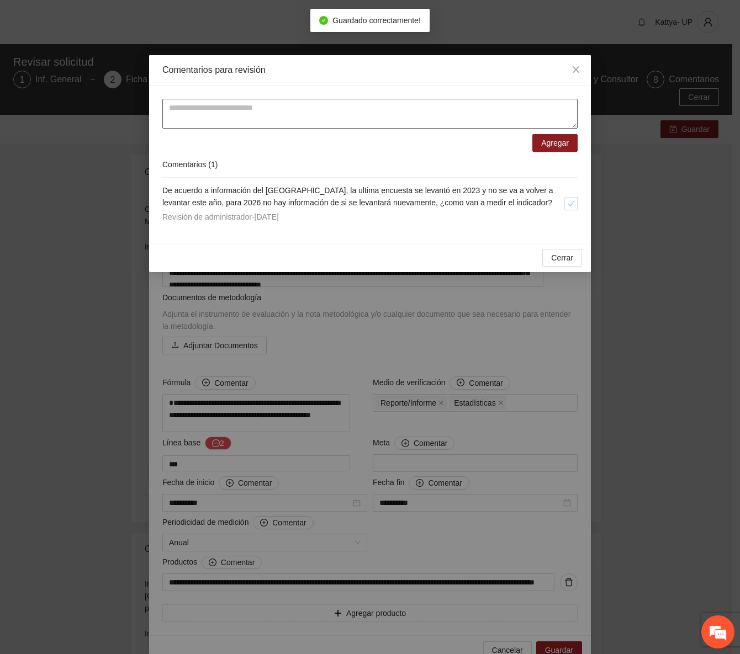
click at [216, 119] on textarea at bounding box center [369, 114] width 415 height 30
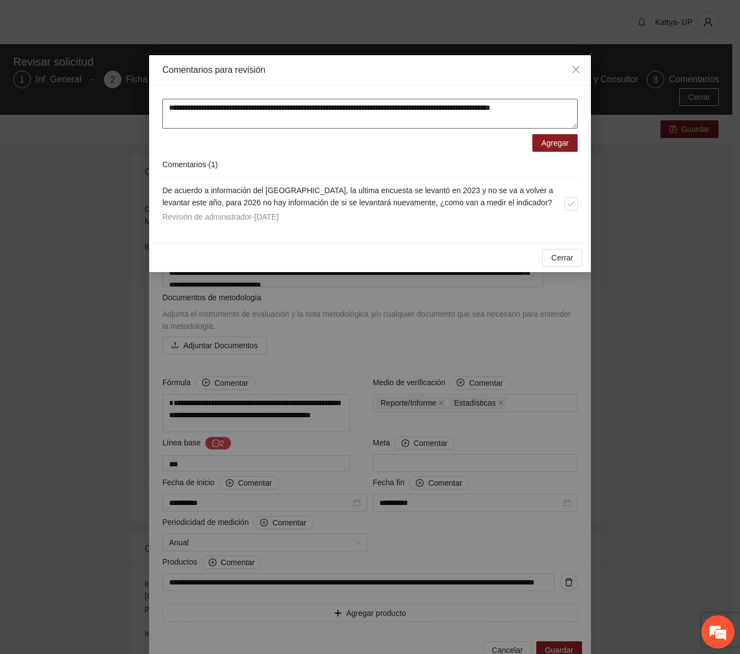
type textarea "**********"
click at [582, 146] on div "**********" at bounding box center [370, 164] width 442 height 157
click at [573, 141] on button "Agregar" at bounding box center [554, 143] width 45 height 18
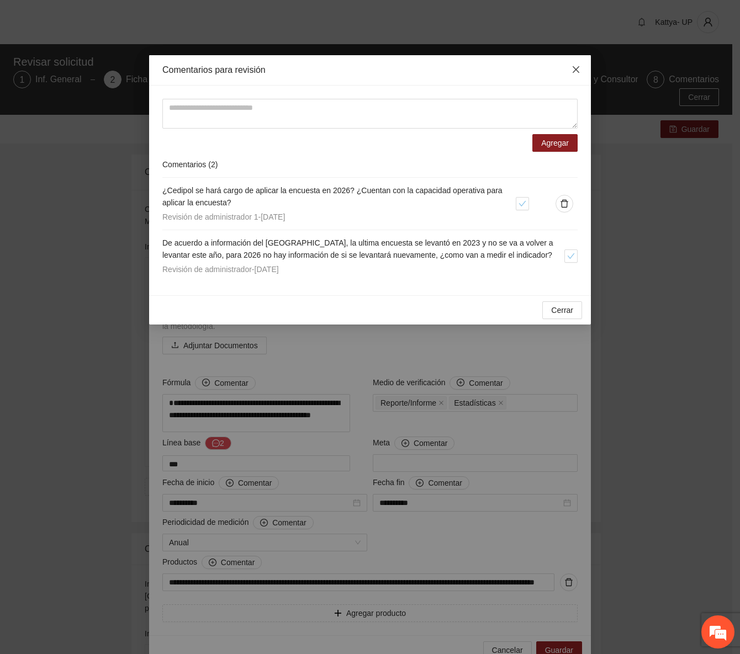
click at [573, 68] on icon "close" at bounding box center [576, 69] width 9 height 9
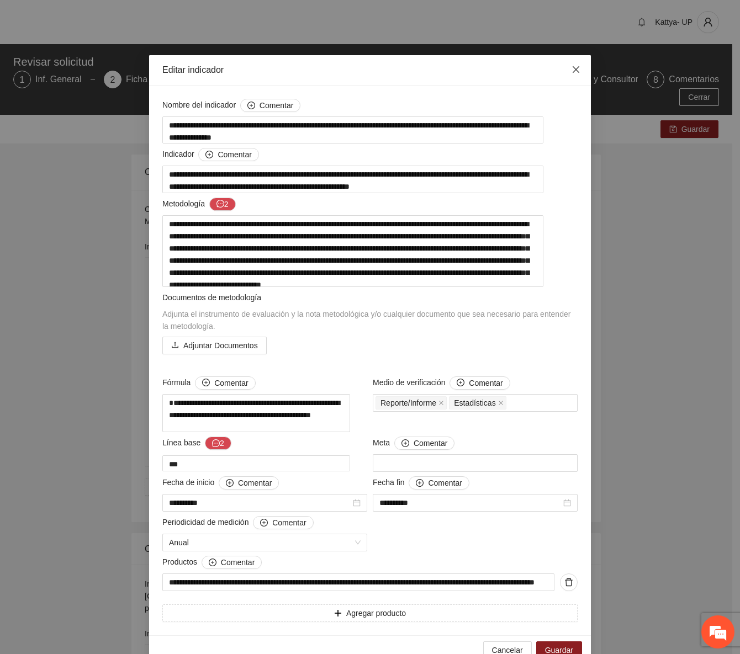
click at [572, 71] on icon "close" at bounding box center [576, 69] width 9 height 9
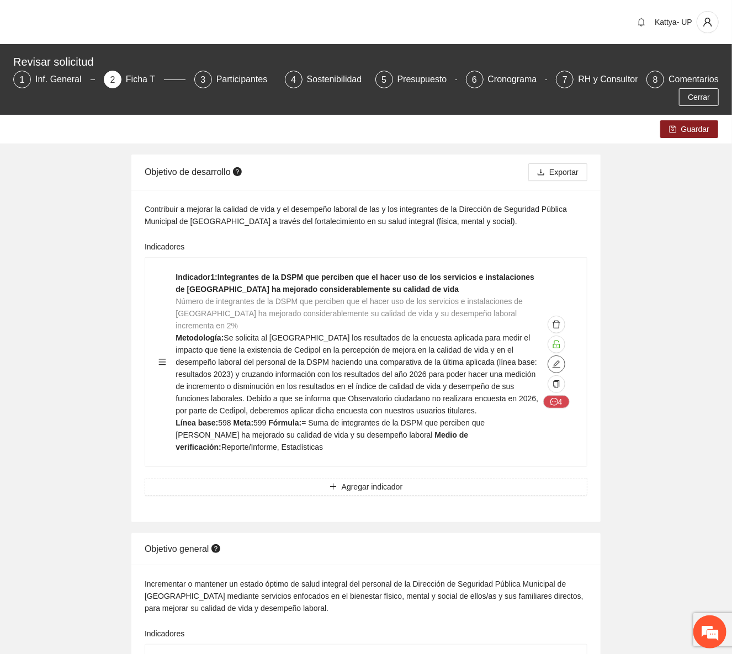
click at [559, 360] on icon "edit" at bounding box center [556, 364] width 9 height 9
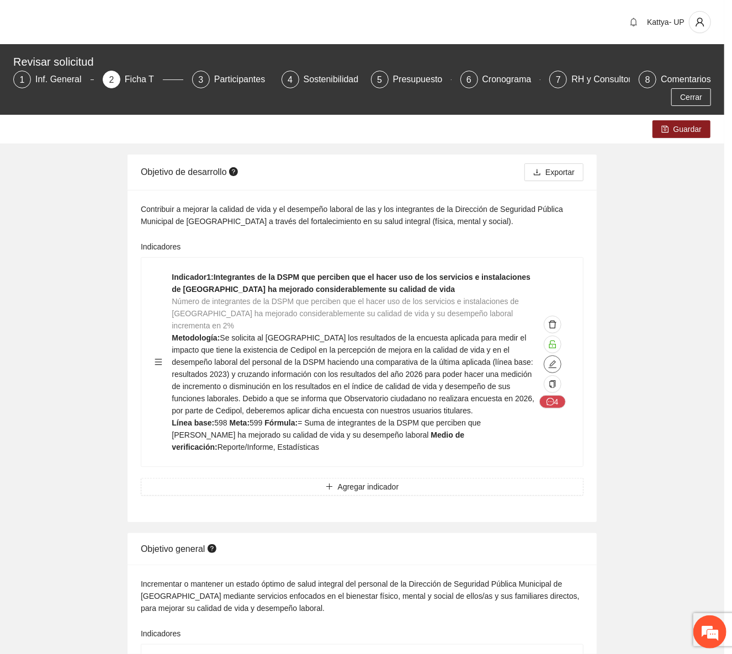
type textarea "***"
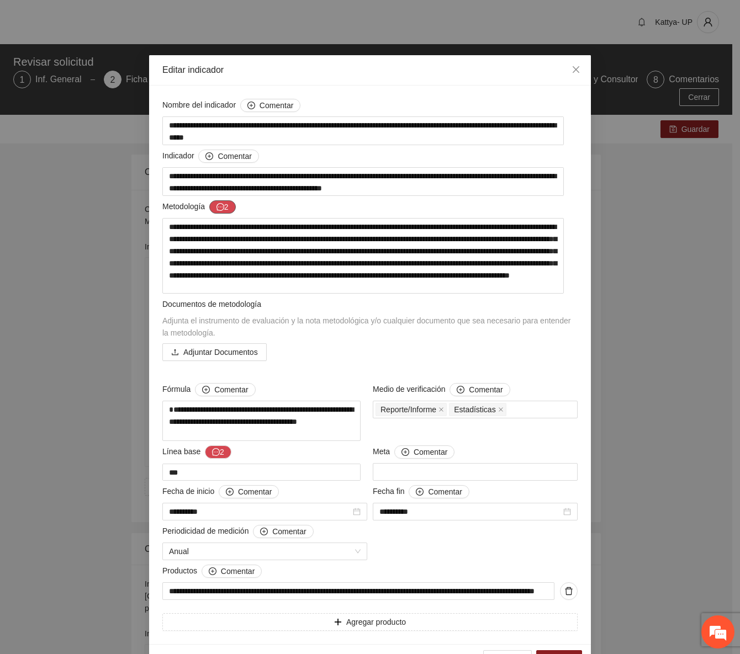
click at [221, 207] on icon "message" at bounding box center [220, 207] width 8 height 8
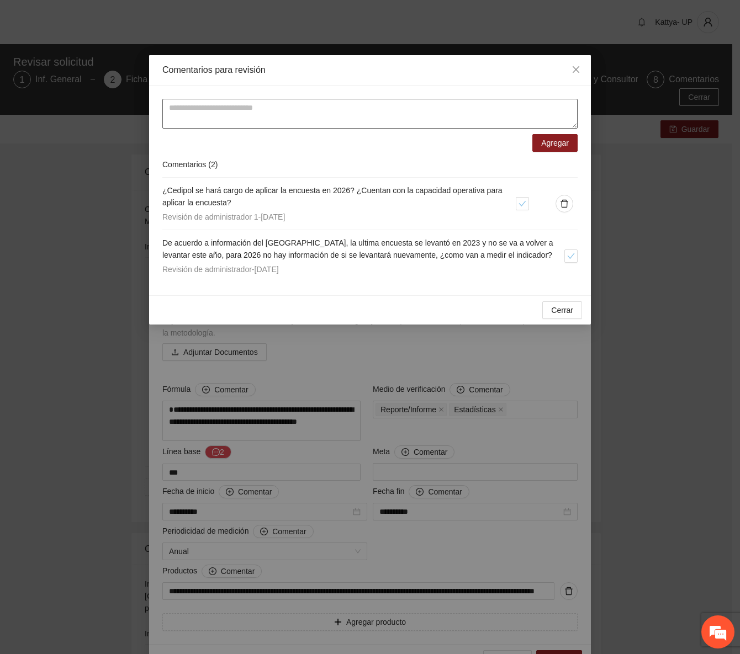
click at [311, 109] on textarea at bounding box center [369, 114] width 415 height 30
type textarea "*"
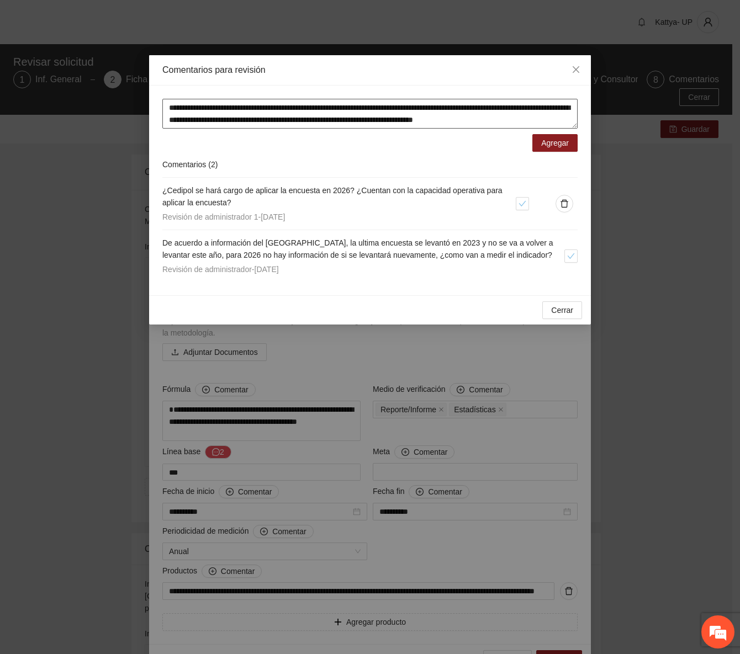
scroll to position [9, 0]
type textarea "**********"
click at [561, 138] on span "Agregar" at bounding box center [555, 143] width 28 height 12
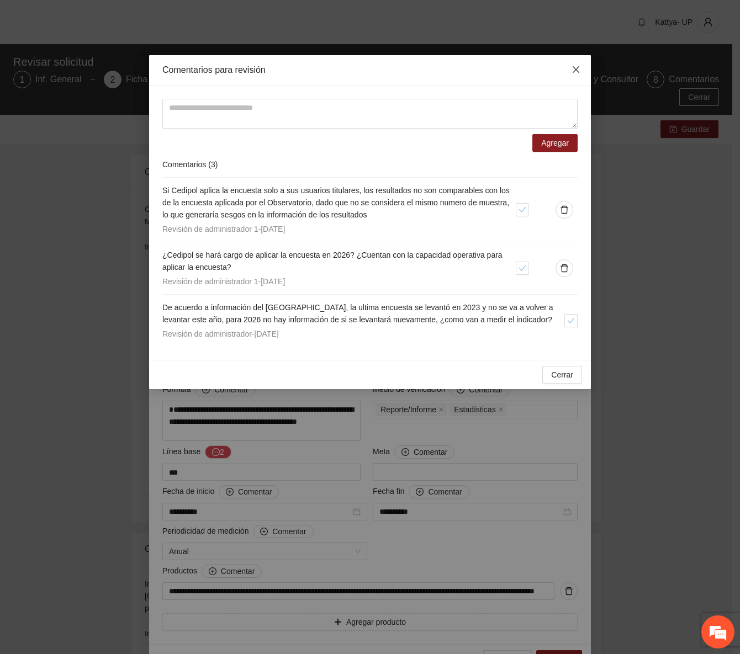
click at [573, 75] on span "Close" at bounding box center [576, 70] width 30 height 30
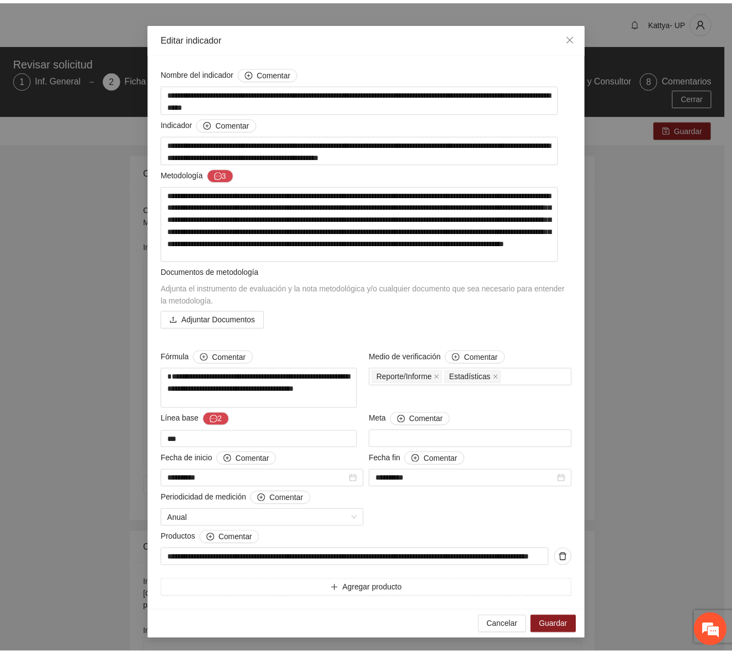
scroll to position [0, 0]
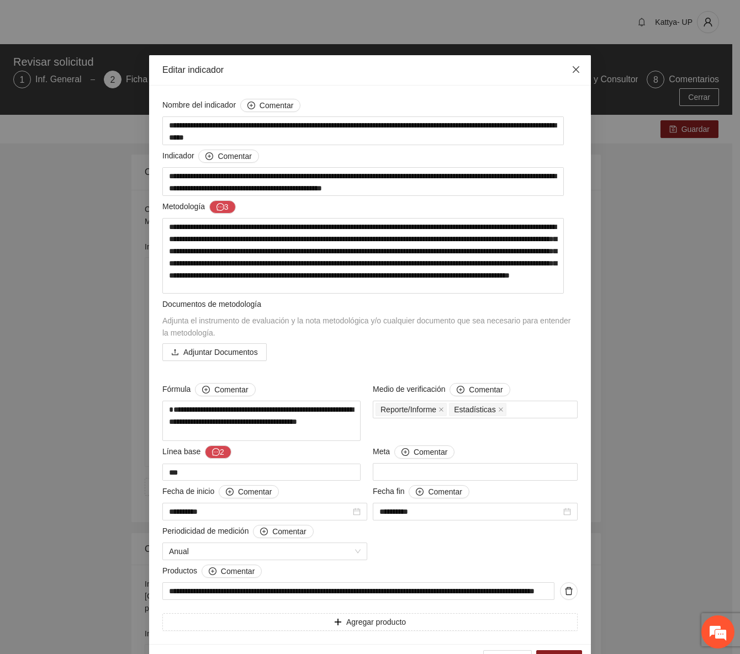
click at [572, 73] on icon "close" at bounding box center [576, 69] width 9 height 9
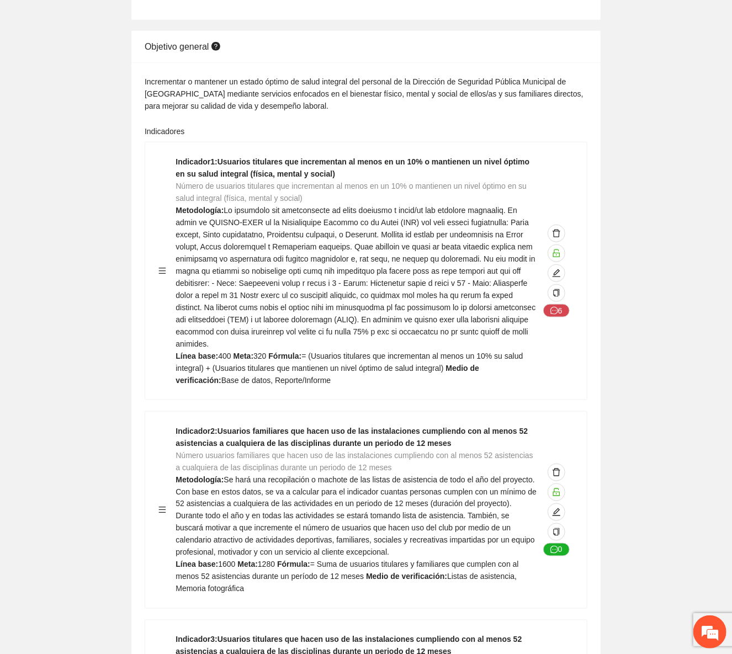
scroll to position [502, 0]
click at [559, 269] on icon "edit" at bounding box center [556, 273] width 9 height 9
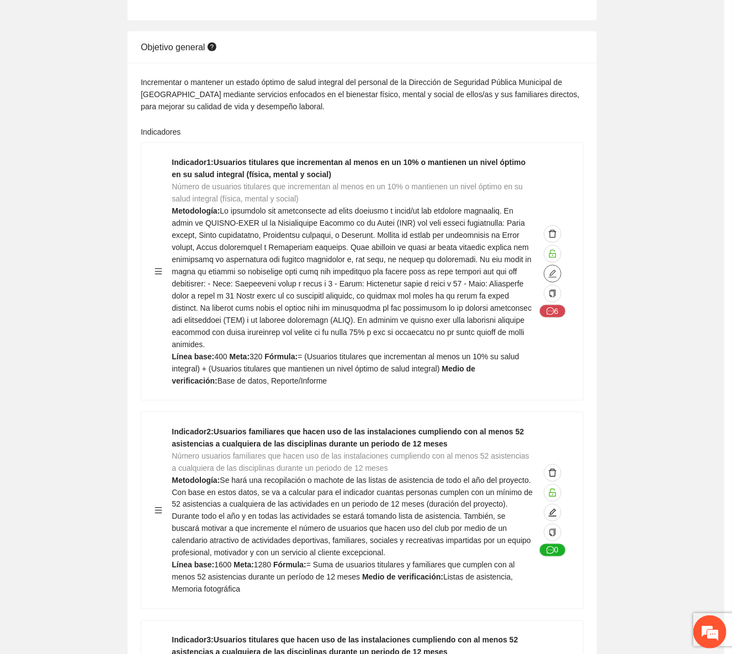
type textarea "***"
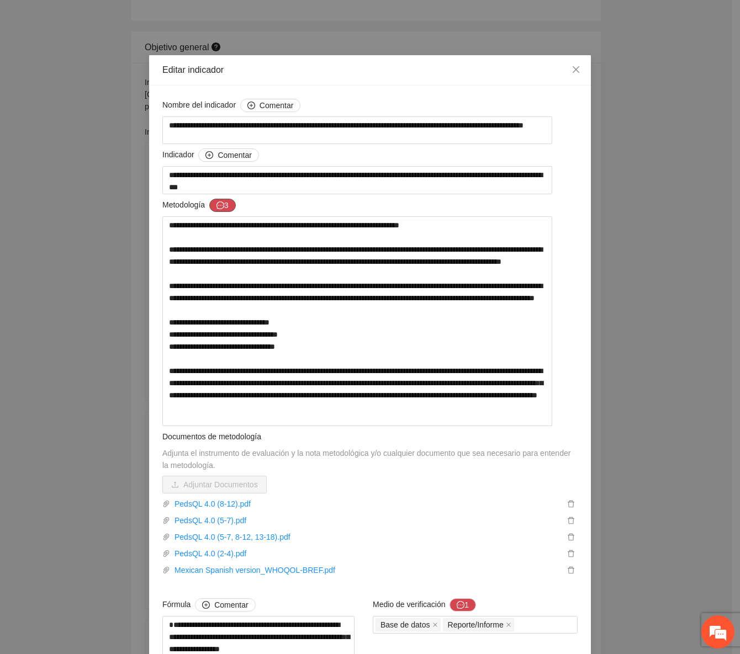
click at [210, 208] on button "3" at bounding box center [222, 205] width 27 height 13
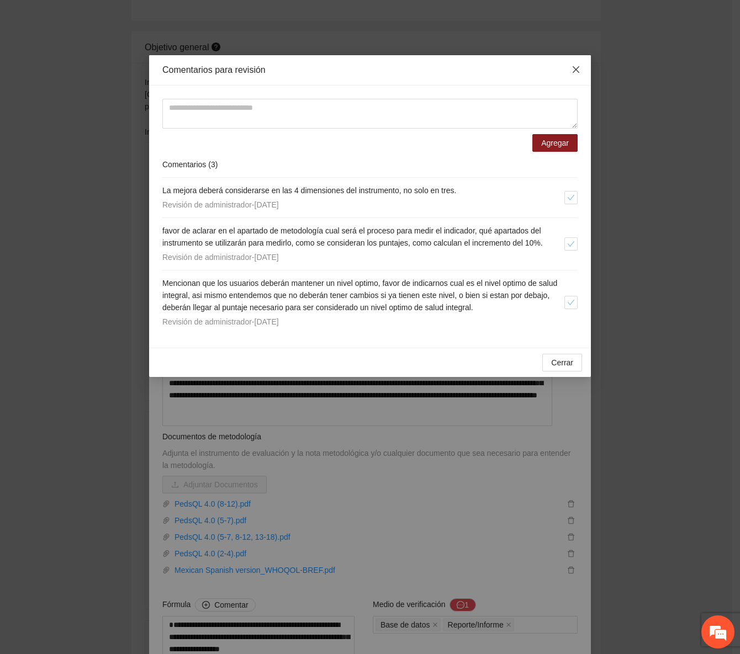
click at [577, 61] on span "Close" at bounding box center [576, 70] width 30 height 30
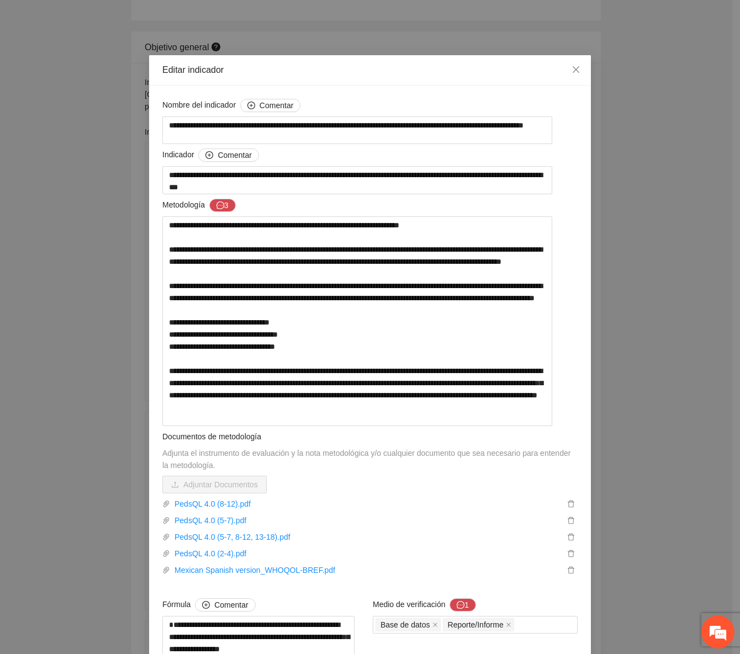
drag, startPoint x: 84, startPoint y: 61, endPoint x: 73, endPoint y: 35, distance: 28.9
click at [77, 45] on div "**********" at bounding box center [370, 327] width 740 height 654
click at [573, 67] on icon "close" at bounding box center [576, 69] width 7 height 7
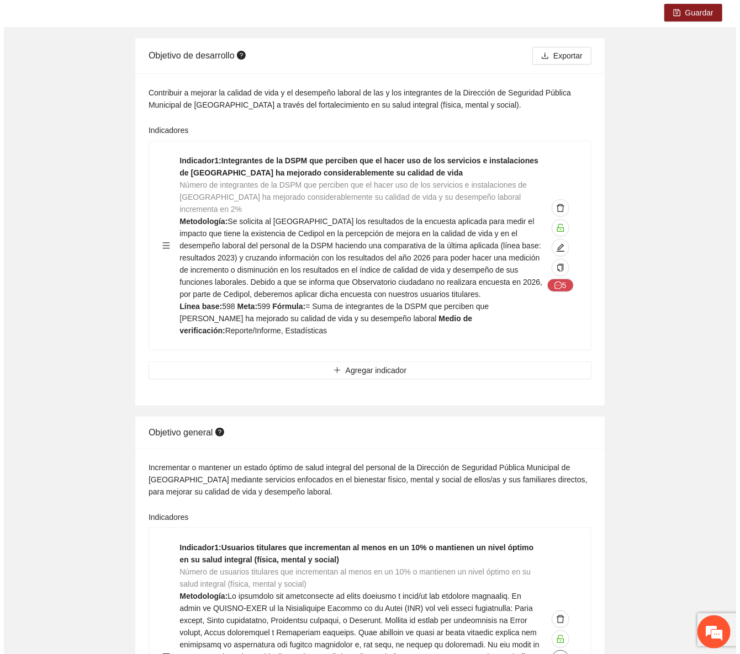
scroll to position [0, 0]
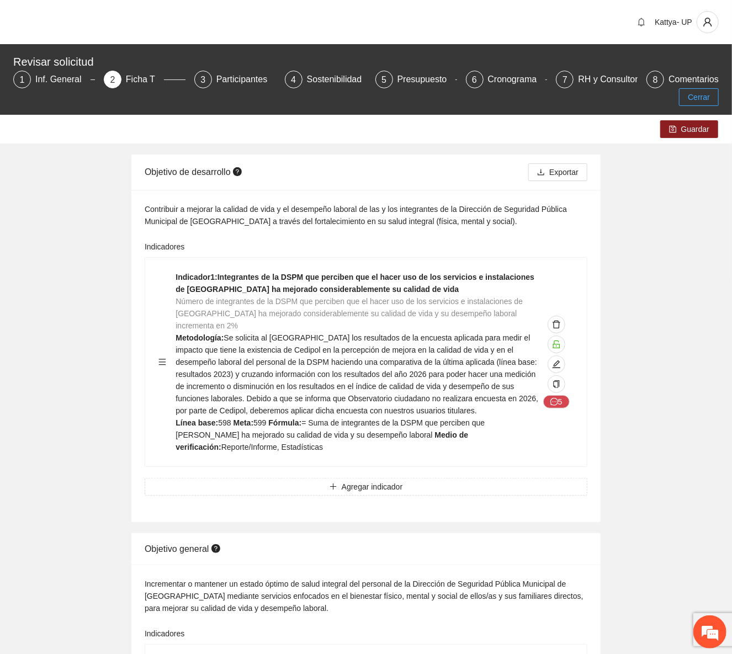
click at [685, 95] on button "Cerrar" at bounding box center [699, 97] width 40 height 18
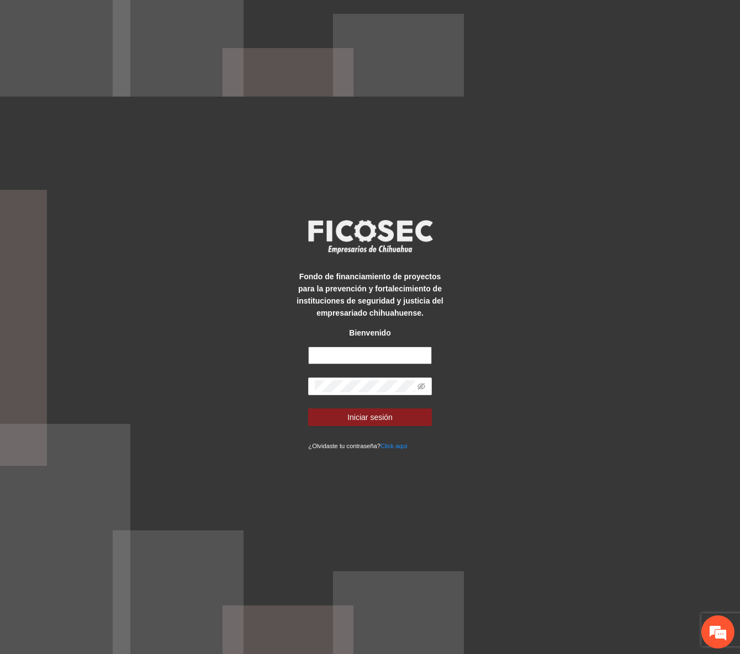
click at [318, 362] on input "text" at bounding box center [369, 356] width 123 height 18
type input "**********"
click at [308, 409] on button "Iniciar sesión" at bounding box center [369, 418] width 123 height 18
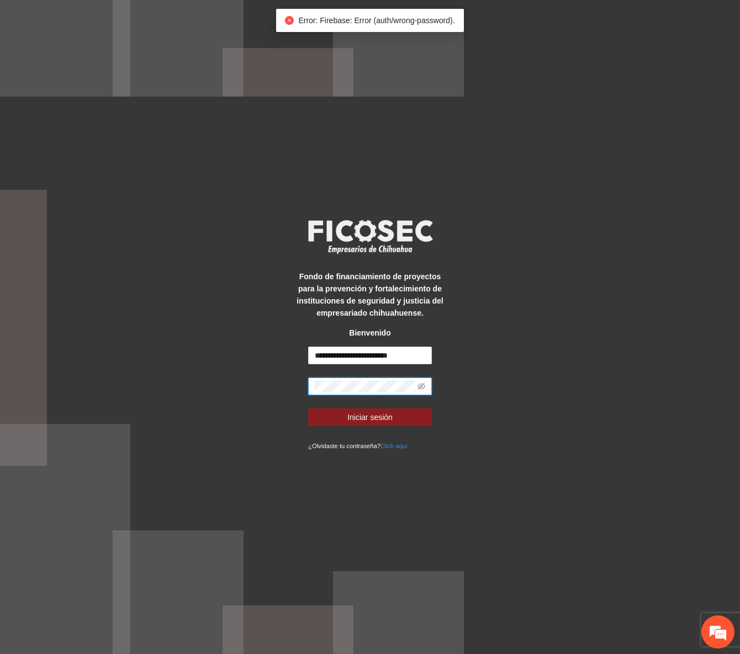
click at [294, 387] on div "**********" at bounding box center [370, 328] width 154 height 250
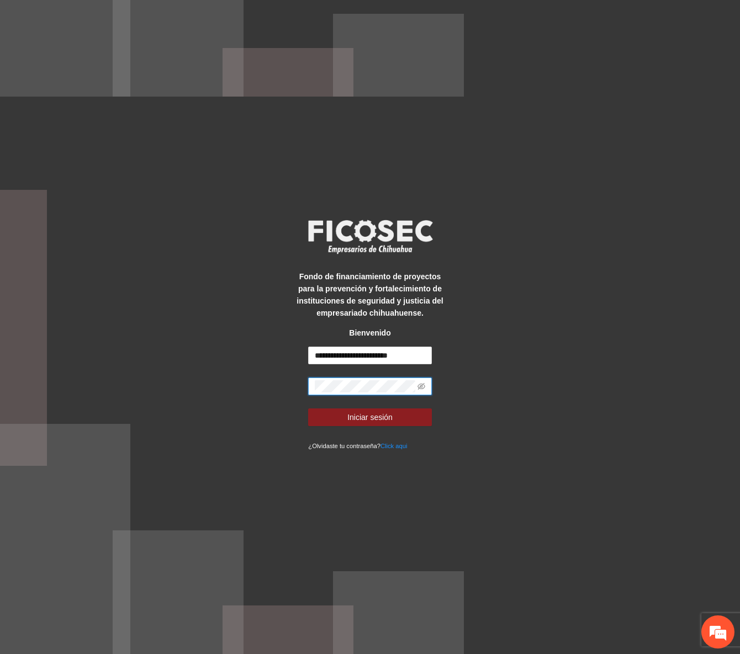
click at [308, 409] on button "Iniciar sesión" at bounding box center [369, 418] width 123 height 18
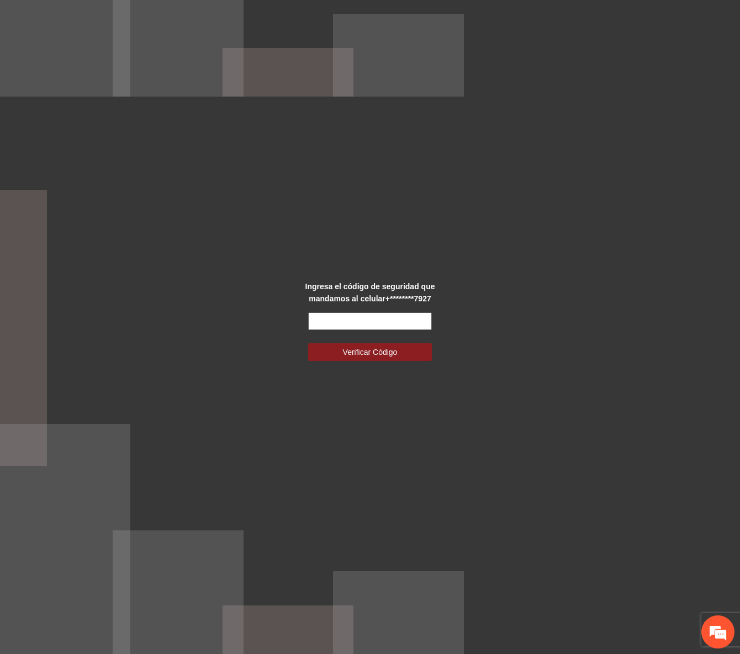
click at [343, 328] on input "text" at bounding box center [369, 322] width 123 height 18
click at [367, 320] on input "text" at bounding box center [369, 322] width 123 height 18
type input "******"
click at [308, 343] on button "Verificar Código" at bounding box center [369, 352] width 123 height 18
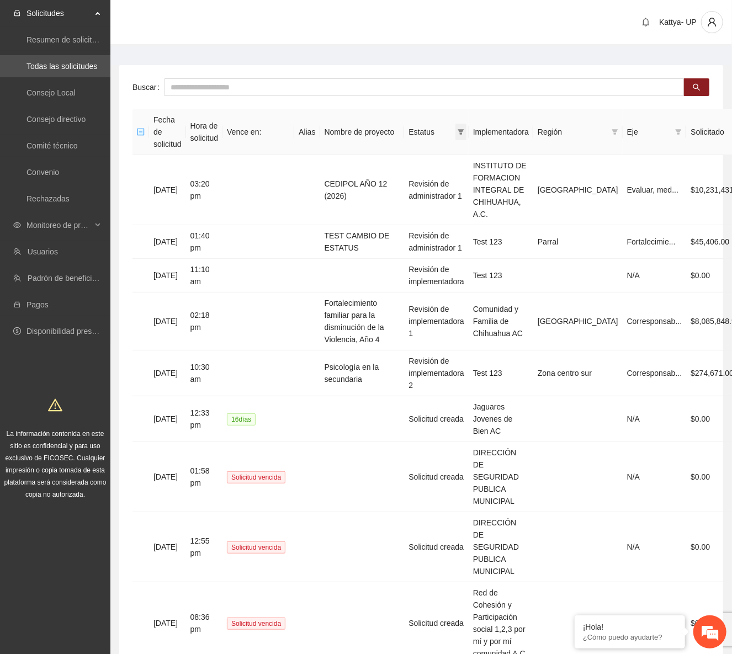
click at [467, 124] on span at bounding box center [461, 132] width 11 height 17
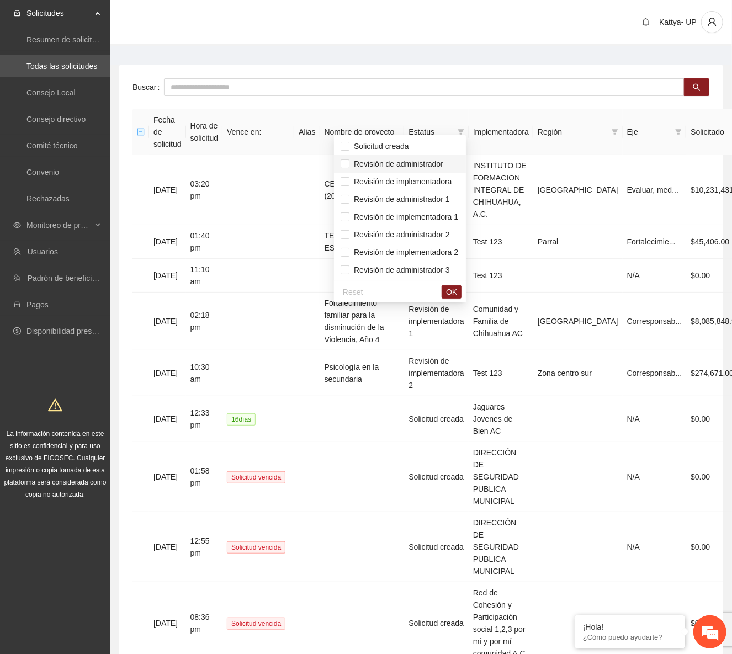
click at [451, 160] on span "Revisión de administrador" at bounding box center [400, 164] width 119 height 12
click at [447, 195] on span "Revisión de administrador 1" at bounding box center [400, 199] width 101 height 9
click at [450, 235] on span "Revisión de administrador 2" at bounding box center [400, 235] width 119 height 12
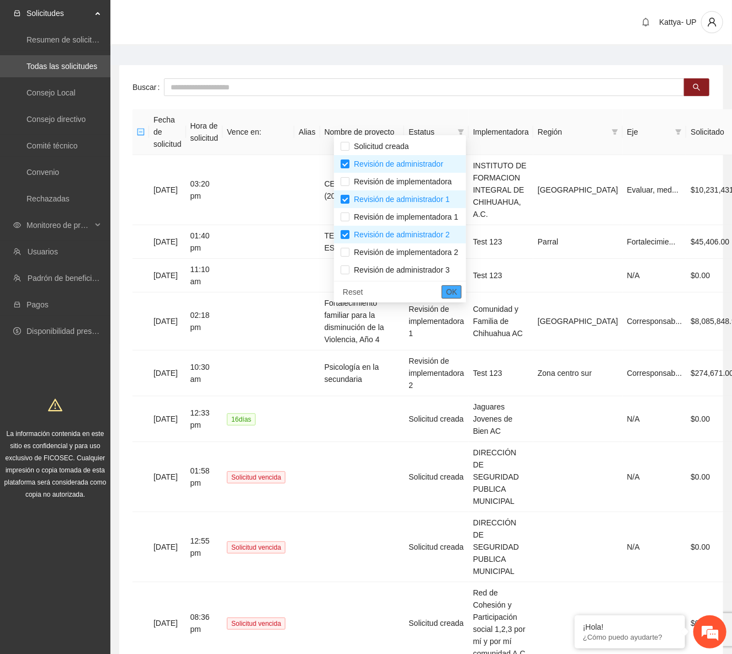
click at [457, 288] on span "OK" at bounding box center [451, 292] width 11 height 12
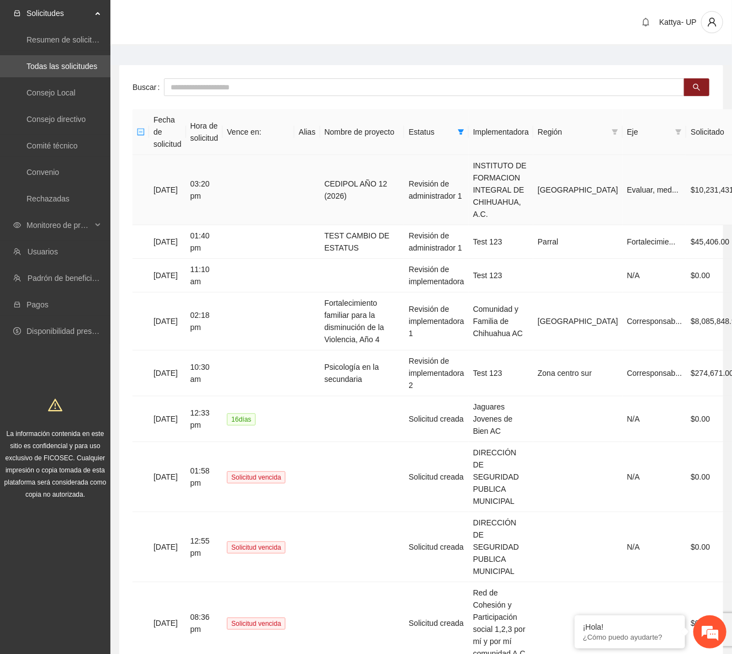
click at [221, 180] on td "03:20 pm" at bounding box center [204, 190] width 37 height 70
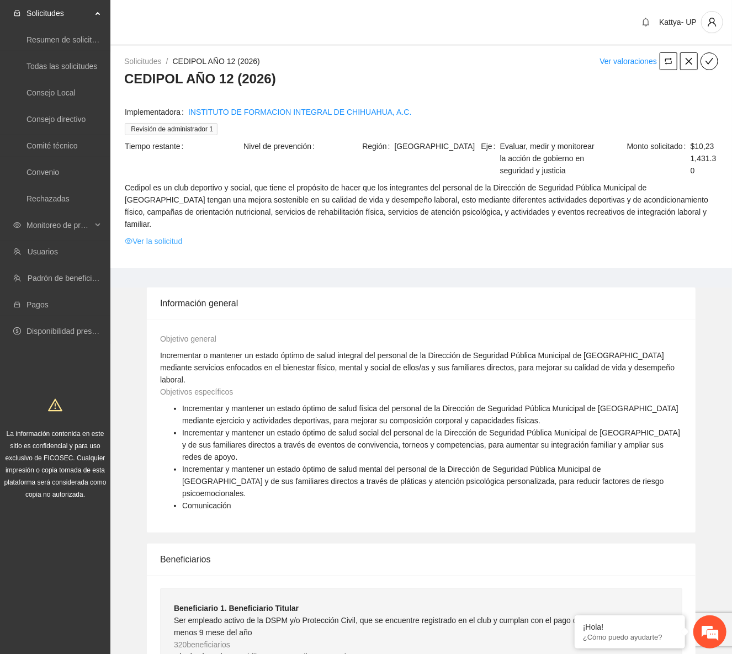
click at [142, 235] on link "Ver la solicitud" at bounding box center [153, 241] width 57 height 12
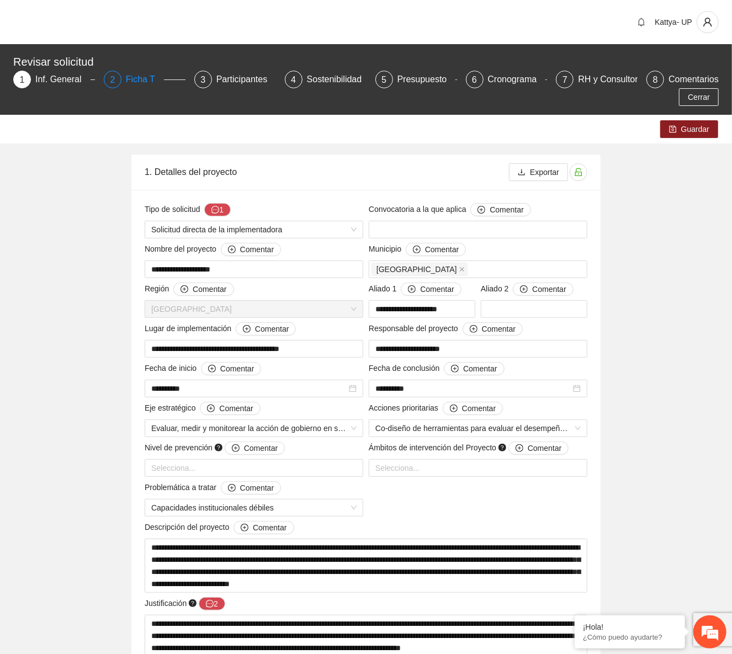
click at [128, 87] on div "Ficha T" at bounding box center [145, 80] width 38 height 18
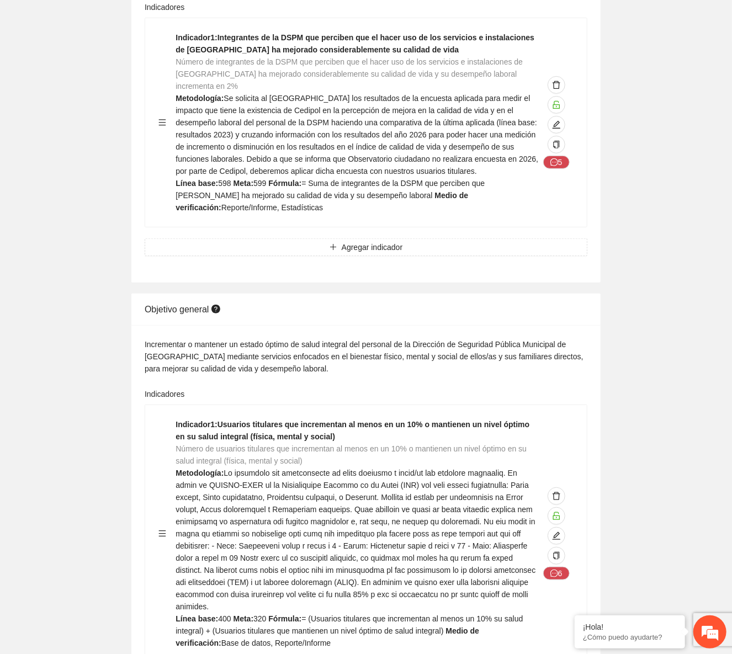
scroll to position [351, 0]
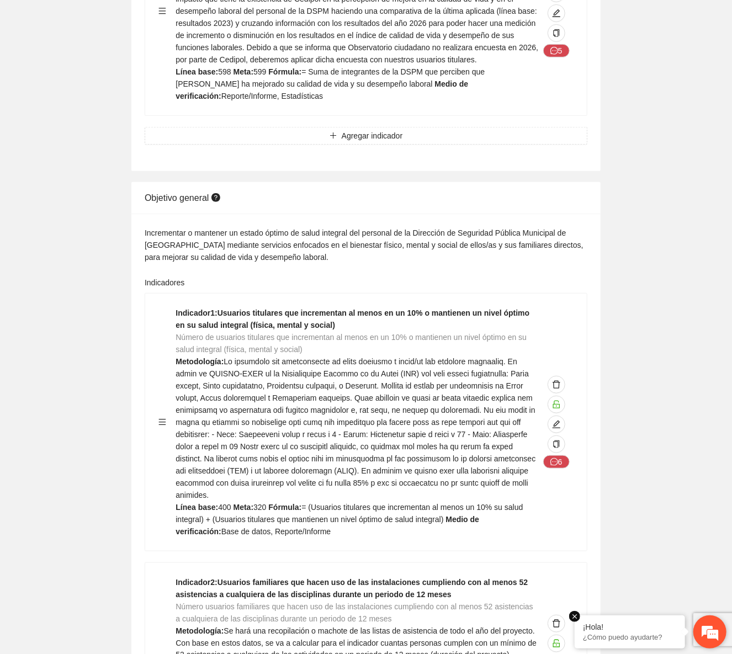
click at [575, 616] on em at bounding box center [574, 616] width 11 height 11
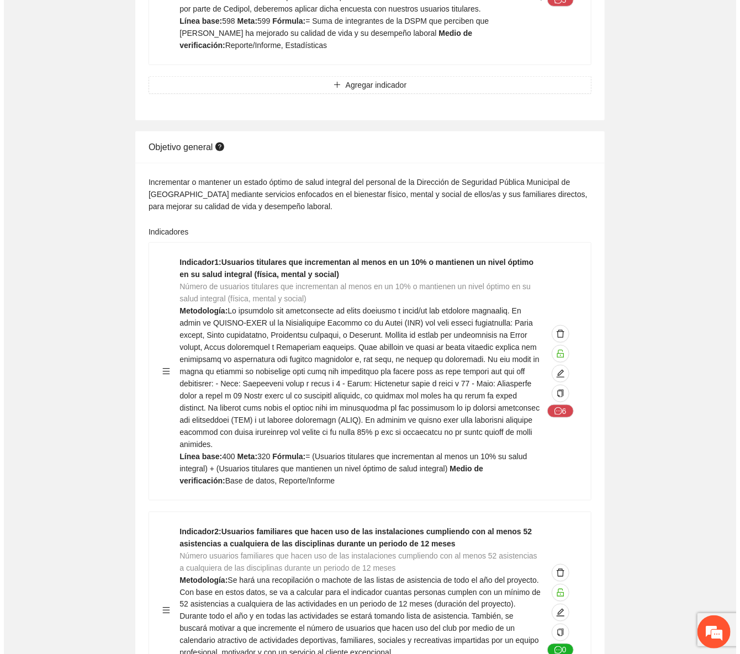
scroll to position [401, 0]
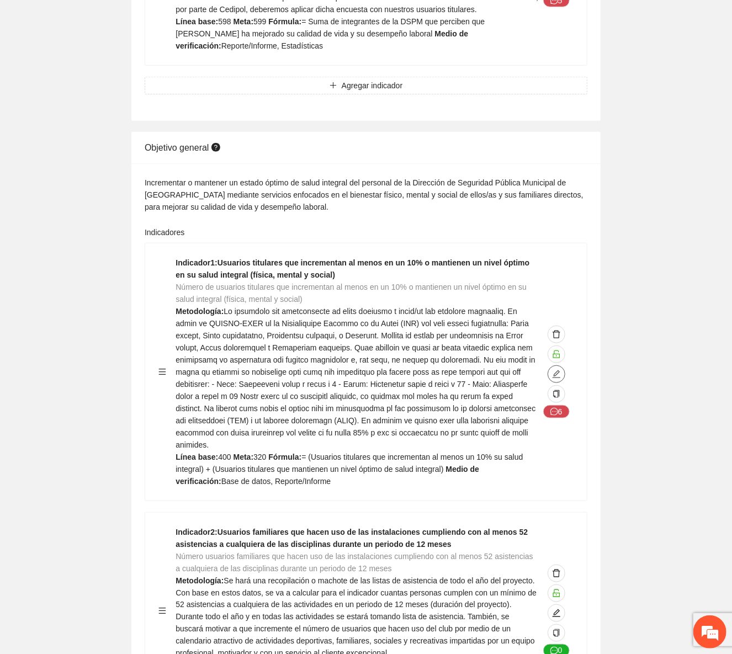
click at [562, 370] on span "edit" at bounding box center [556, 374] width 17 height 9
type textarea "***"
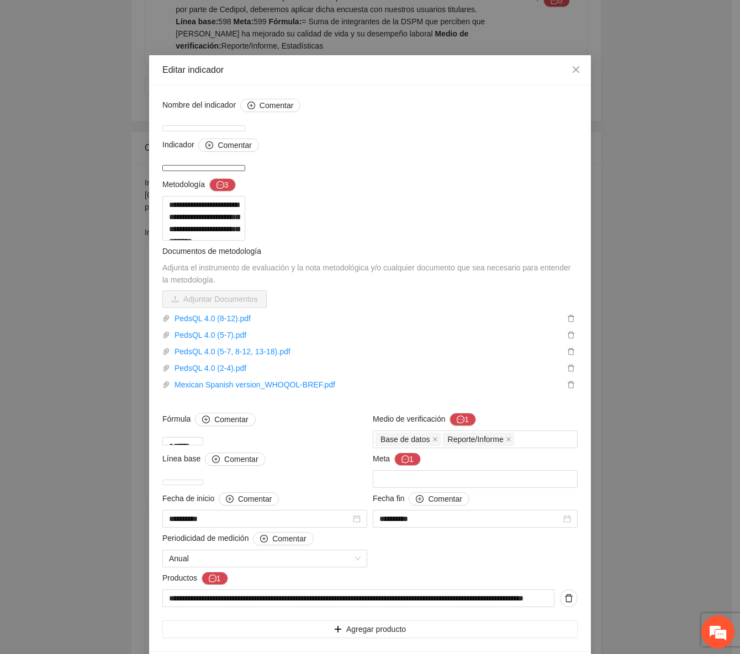
drag, startPoint x: 200, startPoint y: 178, endPoint x: 236, endPoint y: 181, distance: 36.6
click at [236, 171] on textarea "**********" at bounding box center [203, 168] width 83 height 6
click at [216, 189] on icon "message" at bounding box center [220, 185] width 8 height 8
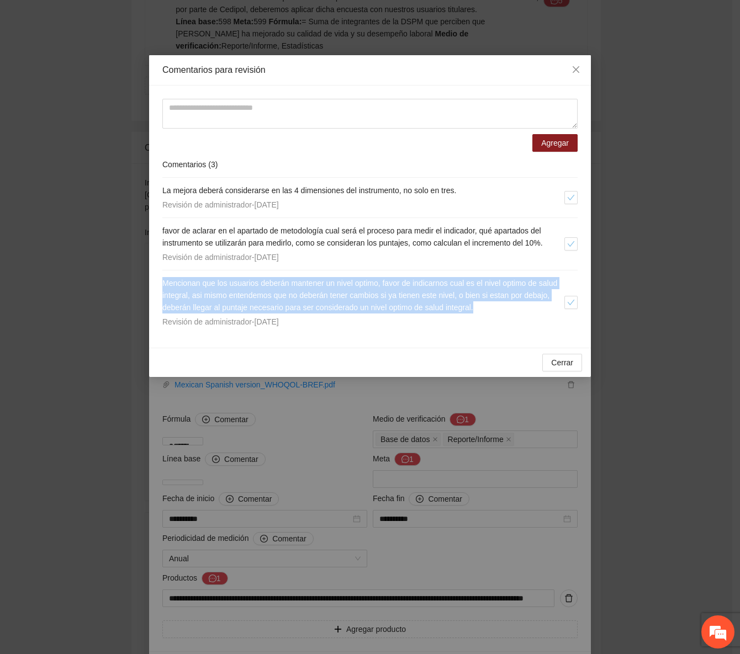
drag, startPoint x: 507, startPoint y: 308, endPoint x: 120, endPoint y: 281, distance: 388.6
click at [120, 281] on div "Comentarios para revisión Agregar Comentarios ( 3 ) La mejora deberá considerar…" at bounding box center [370, 327] width 740 height 654
copy span "Mencionan que los usuarios deberán mantener un nivel optimo, favor de indicarno…"
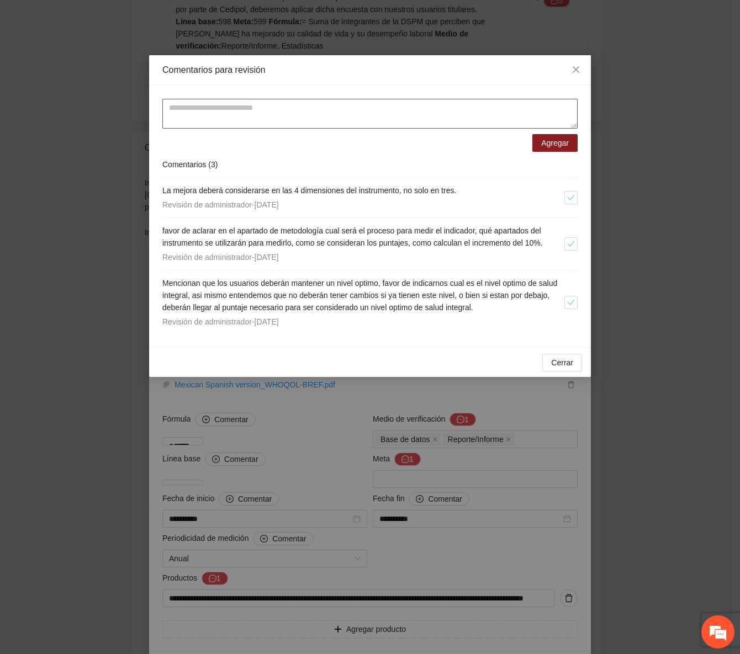
click at [187, 126] on textarea at bounding box center [369, 114] width 415 height 30
paste textarea "**********"
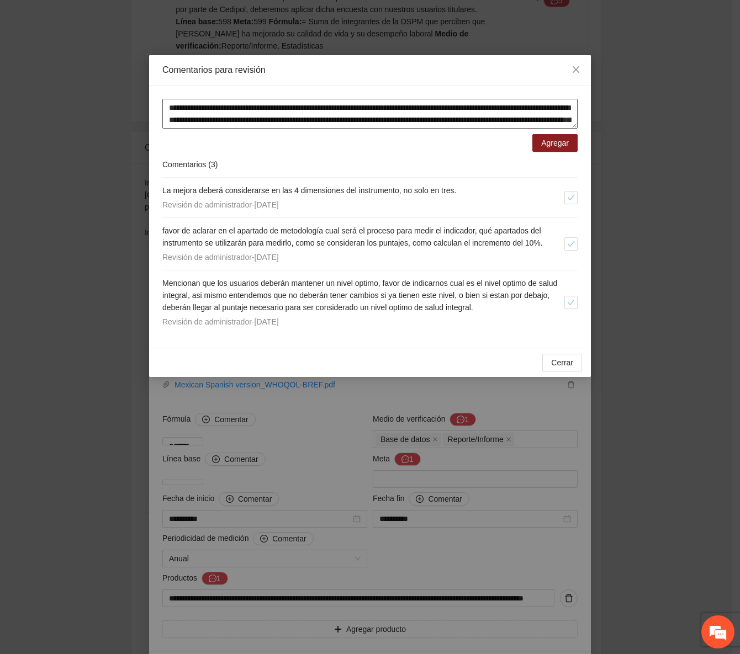
scroll to position [21, 0]
type textarea "**********"
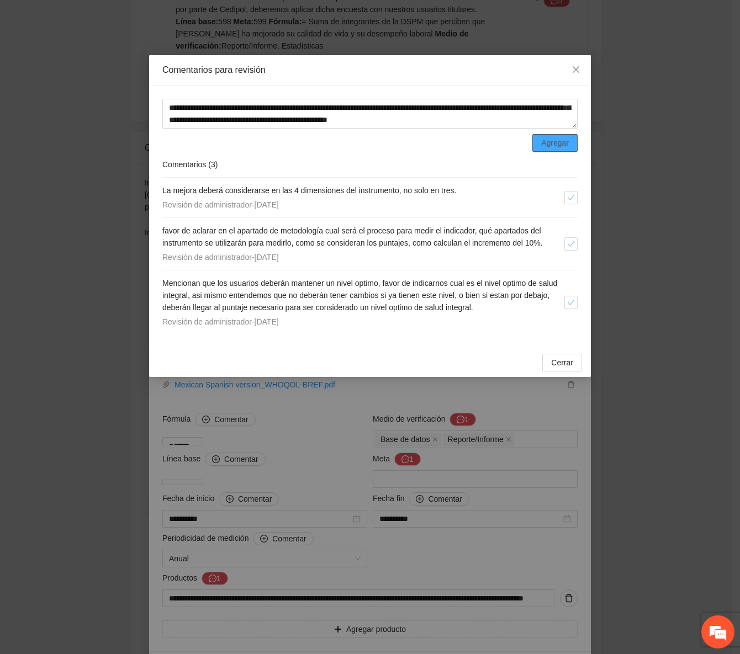
click at [544, 145] on span "Agregar" at bounding box center [555, 143] width 28 height 12
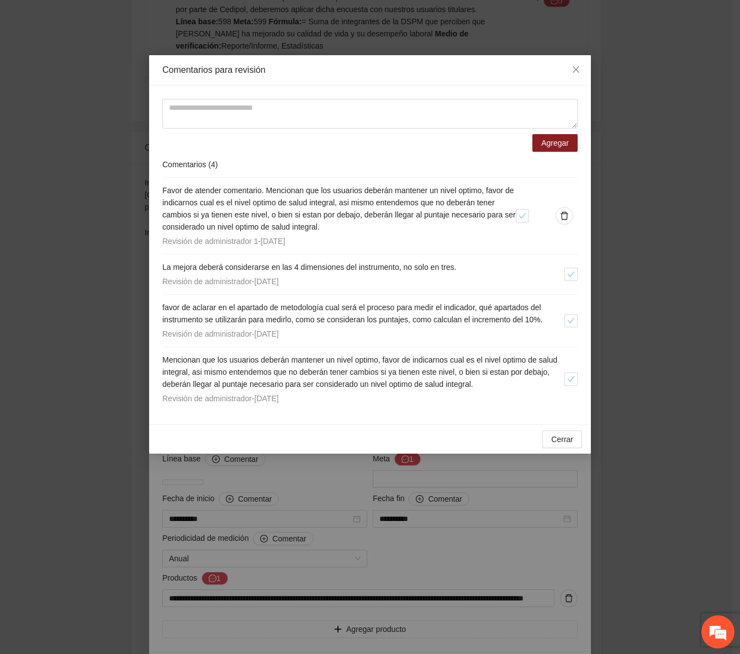
drag, startPoint x: 346, startPoint y: 318, endPoint x: 447, endPoint y: 331, distance: 102.4
click at [447, 331] on div "favor de aclarar en el apartado de metodología cual será el proceso para medir …" at bounding box center [363, 321] width 402 height 39
click at [572, 317] on icon "check" at bounding box center [571, 321] width 8 height 8
click at [566, 442] on span "Cerrar" at bounding box center [562, 440] width 22 height 12
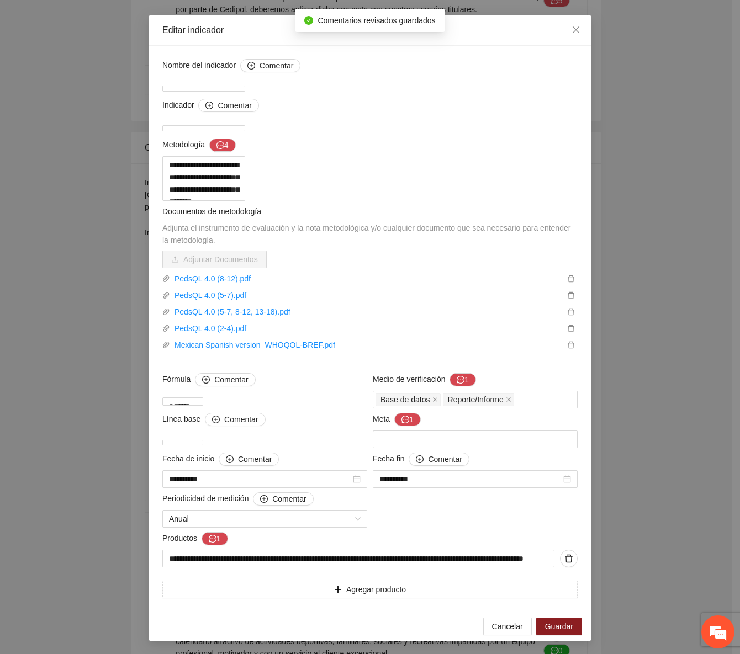
scroll to position [100, 0]
click at [457, 384] on icon "message" at bounding box center [461, 380] width 8 height 8
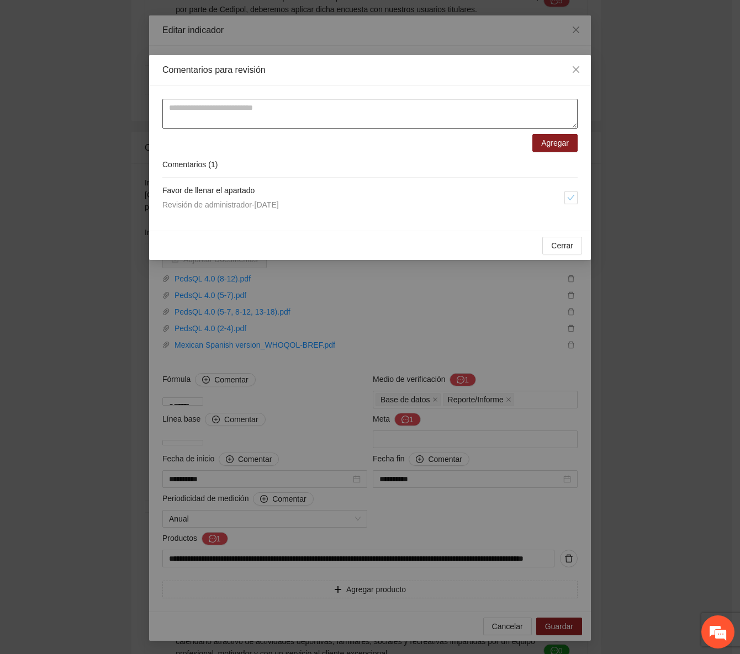
click at [306, 118] on textarea at bounding box center [369, 114] width 415 height 30
type textarea "**********"
click at [574, 140] on button "Agregar" at bounding box center [554, 143] width 45 height 18
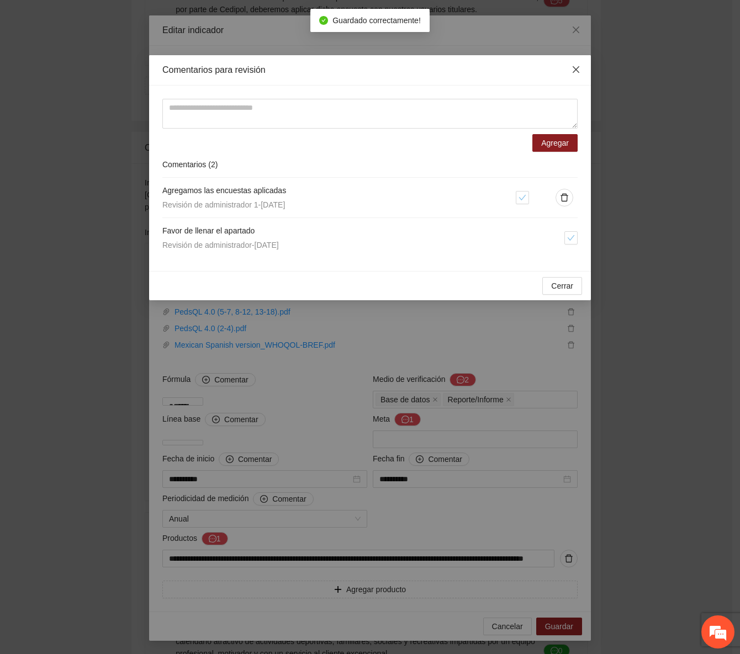
click at [573, 64] on span "Close" at bounding box center [576, 70] width 30 height 30
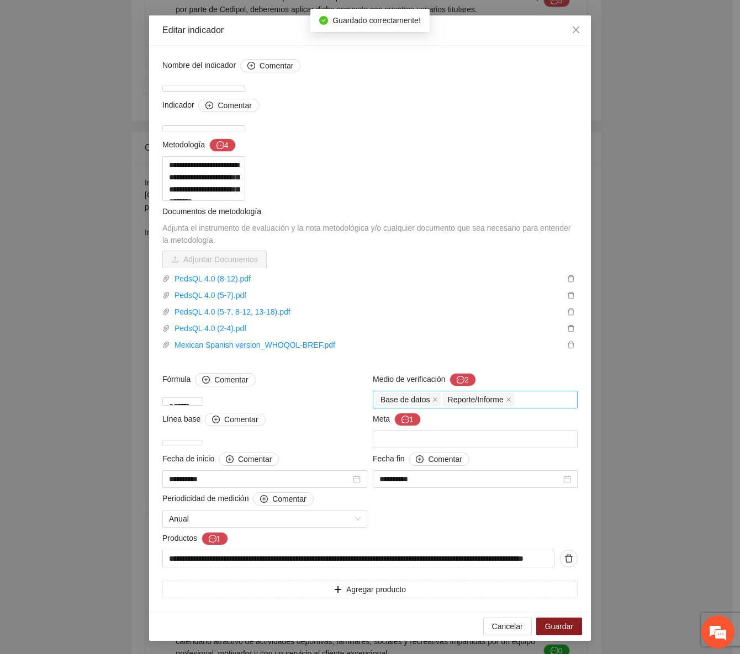
click at [533, 408] on div "Base de datos Reporte/Informe" at bounding box center [475, 399] width 199 height 15
type input "*"
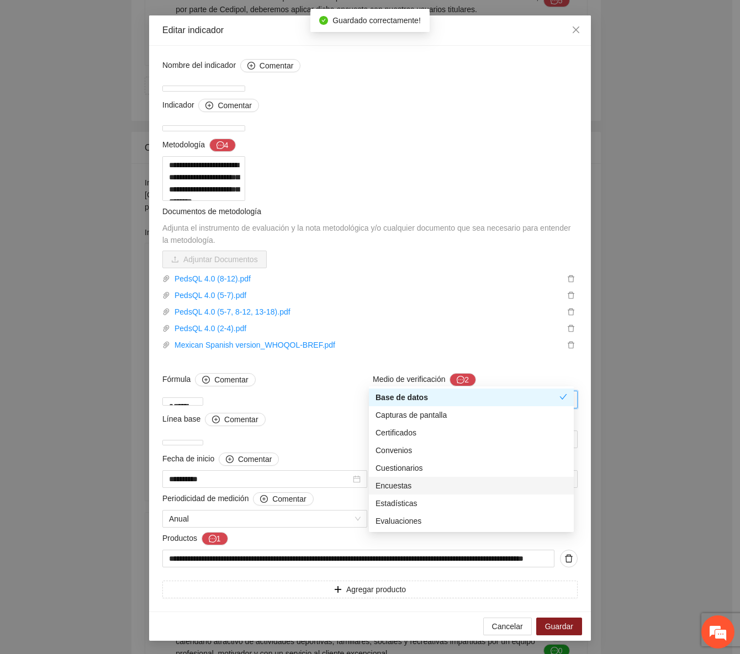
click at [415, 486] on div "Encuestas" at bounding box center [472, 486] width 192 height 12
click at [553, 627] on span "Guardar" at bounding box center [559, 627] width 28 height 12
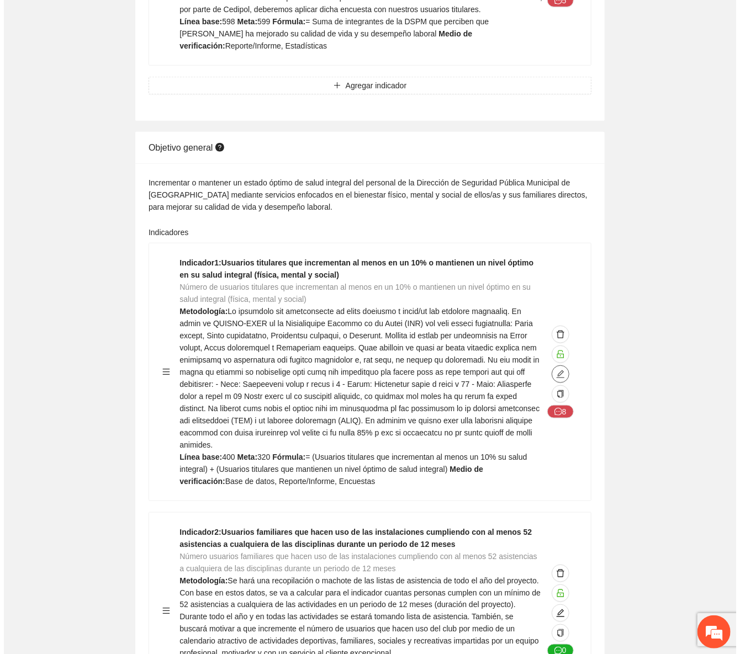
scroll to position [0, 0]
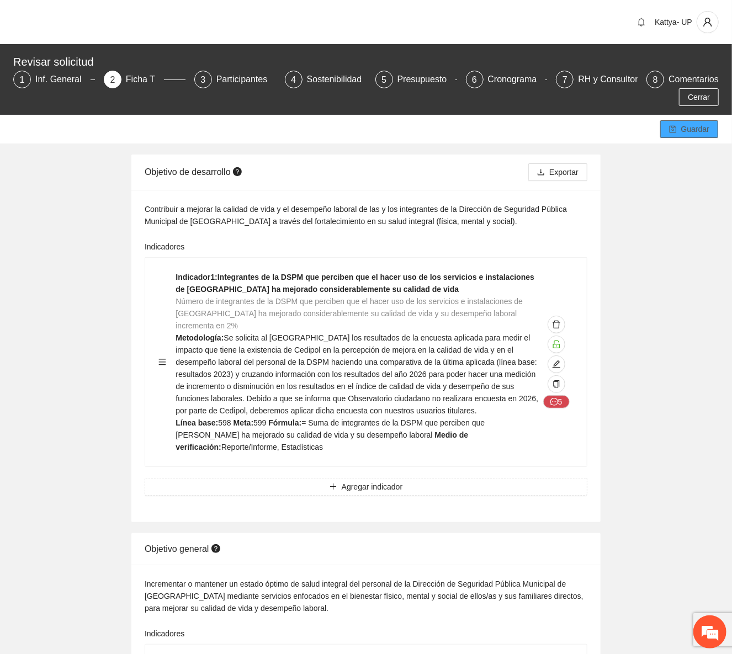
click at [682, 129] on span "Guardar" at bounding box center [695, 129] width 28 height 12
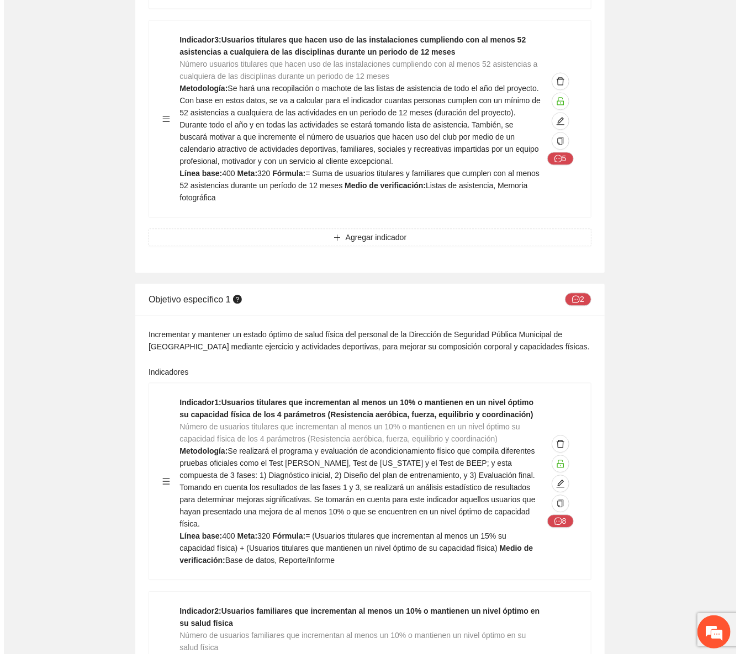
scroll to position [1104, 0]
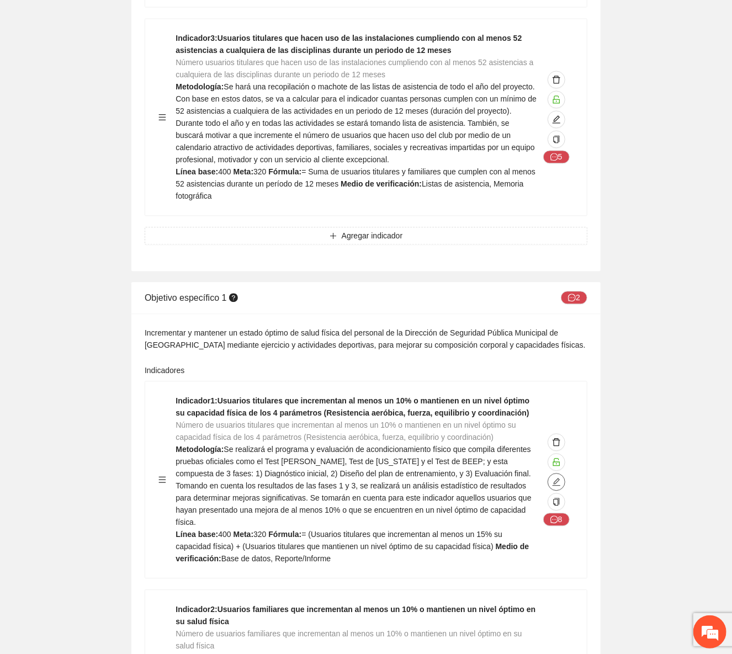
click at [557, 478] on icon "edit" at bounding box center [556, 482] width 9 height 9
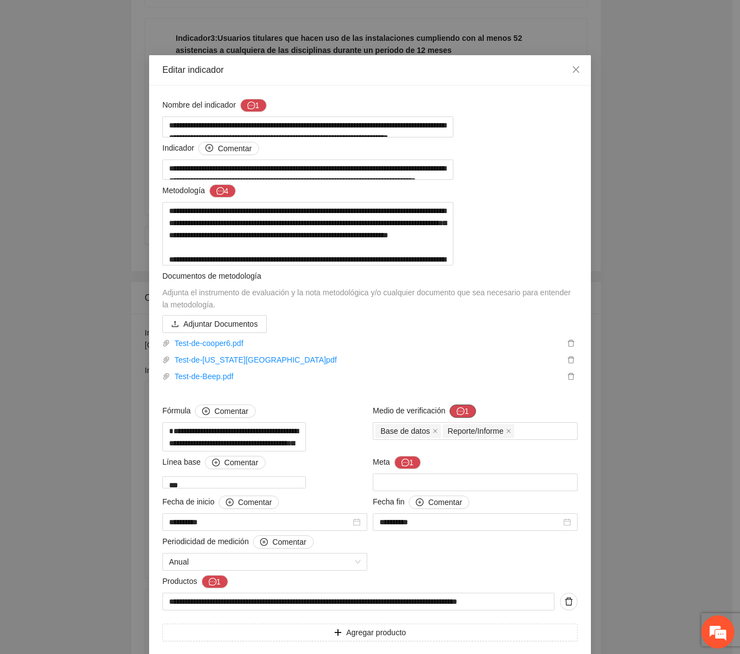
click at [459, 415] on icon "message" at bounding box center [461, 412] width 8 height 8
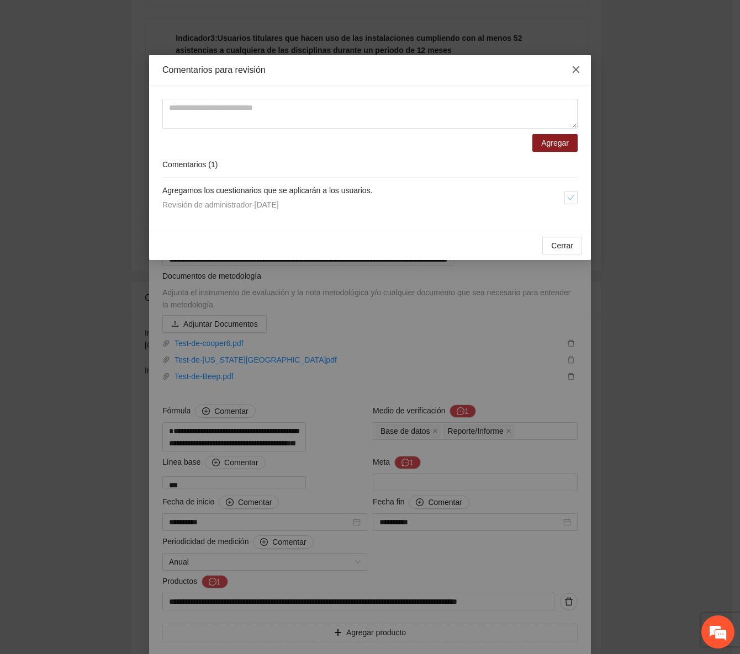
scroll to position [0, 0]
click at [574, 66] on icon "close" at bounding box center [576, 69] width 9 height 9
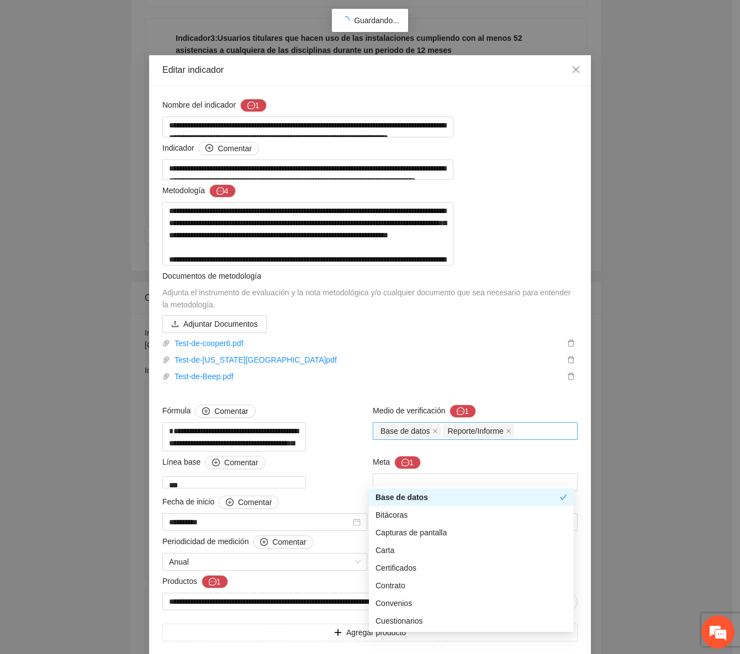
click at [519, 439] on div "Base de datos Reporte/Informe" at bounding box center [475, 431] width 199 height 15
click at [467, 418] on button "1" at bounding box center [463, 411] width 27 height 13
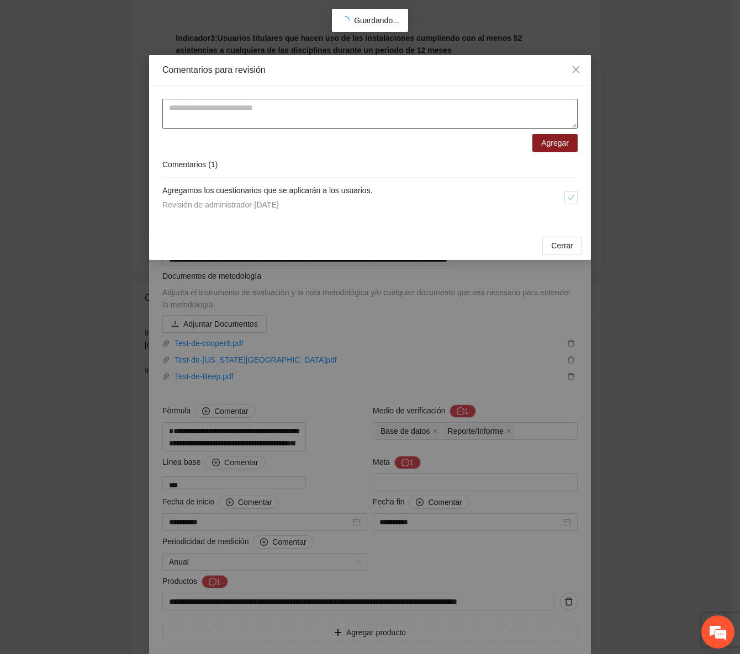
click at [258, 117] on textarea at bounding box center [369, 114] width 415 height 30
type textarea "**********"
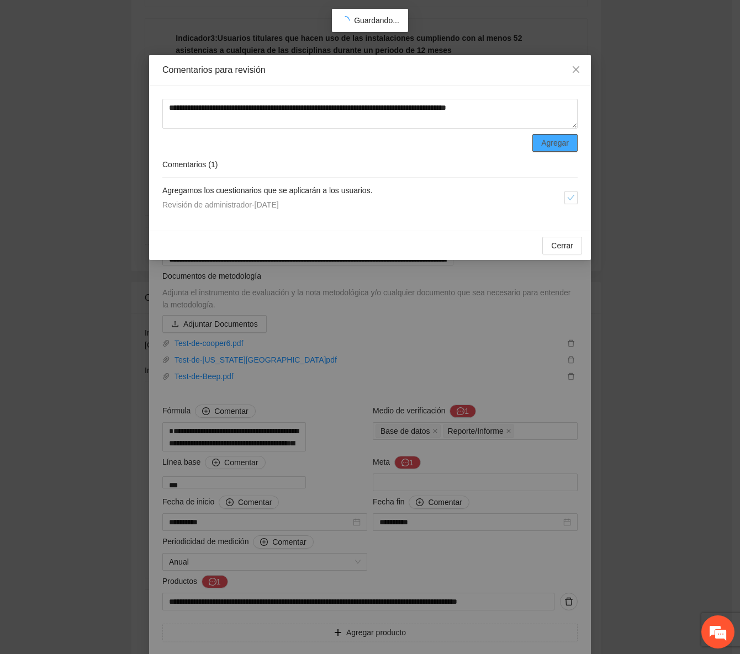
click at [560, 141] on span "Agregar" at bounding box center [555, 143] width 28 height 12
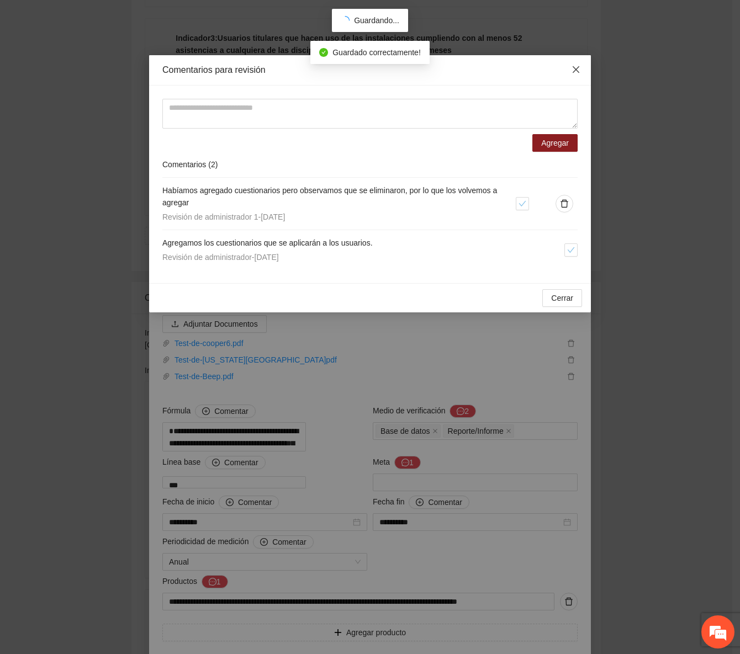
click at [581, 70] on span "Close" at bounding box center [576, 70] width 30 height 30
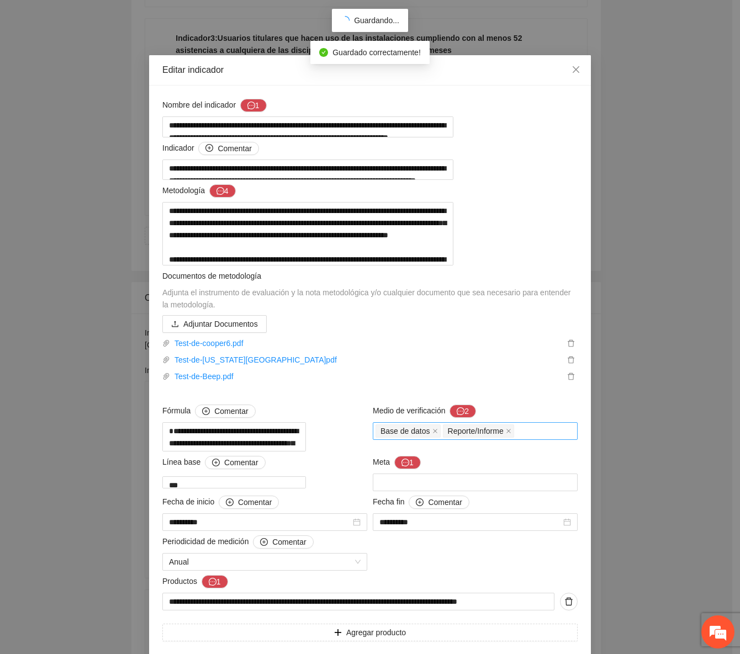
click at [525, 439] on div "Base de datos Reporte/Informe" at bounding box center [475, 431] width 199 height 15
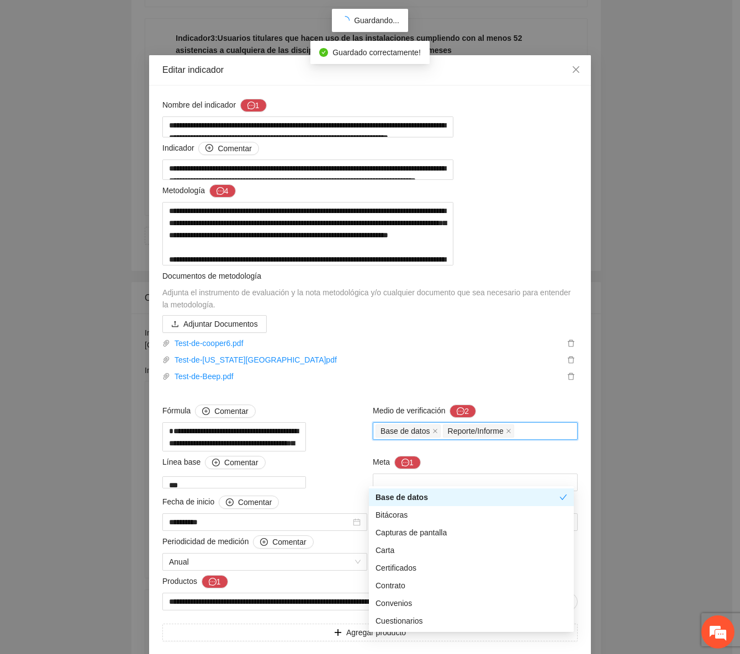
type input "*"
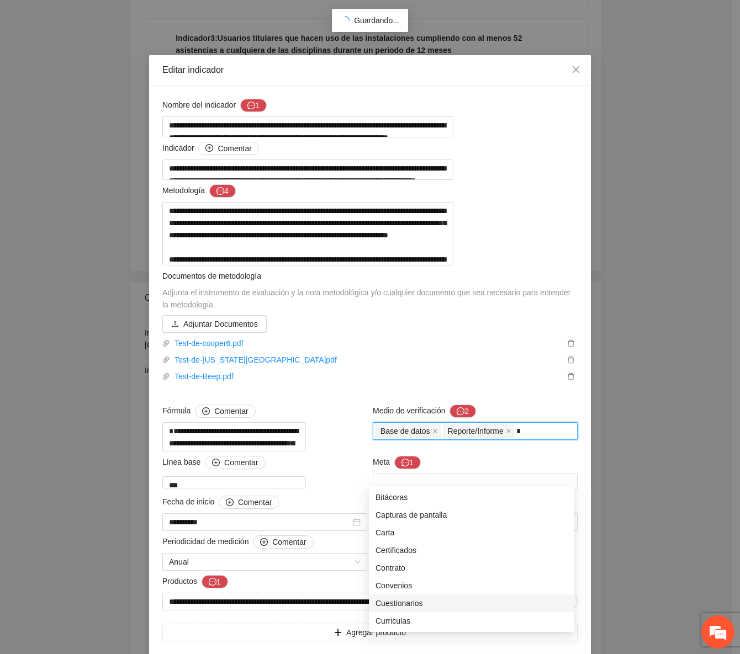
click at [416, 602] on div "Cuestionarios" at bounding box center [472, 604] width 192 height 12
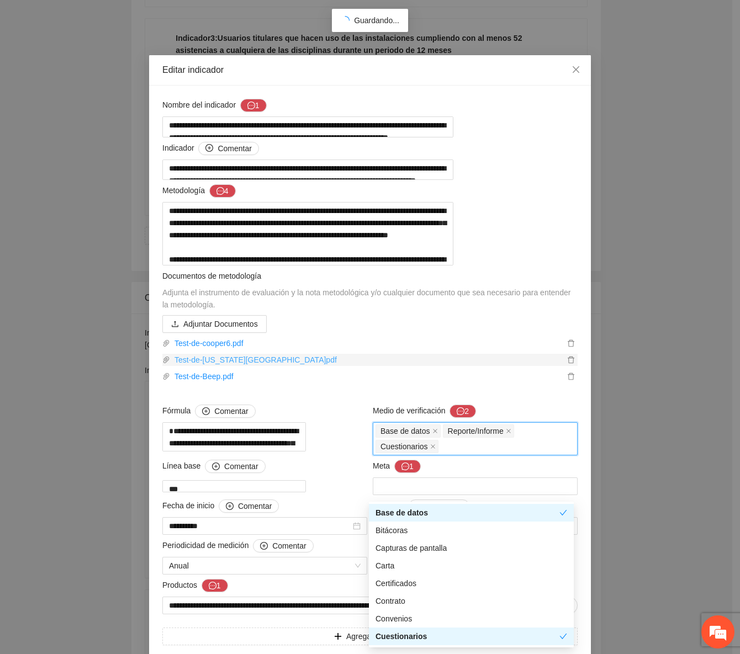
click at [453, 366] on link "Test-de-Illinois.pdf" at bounding box center [367, 360] width 394 height 12
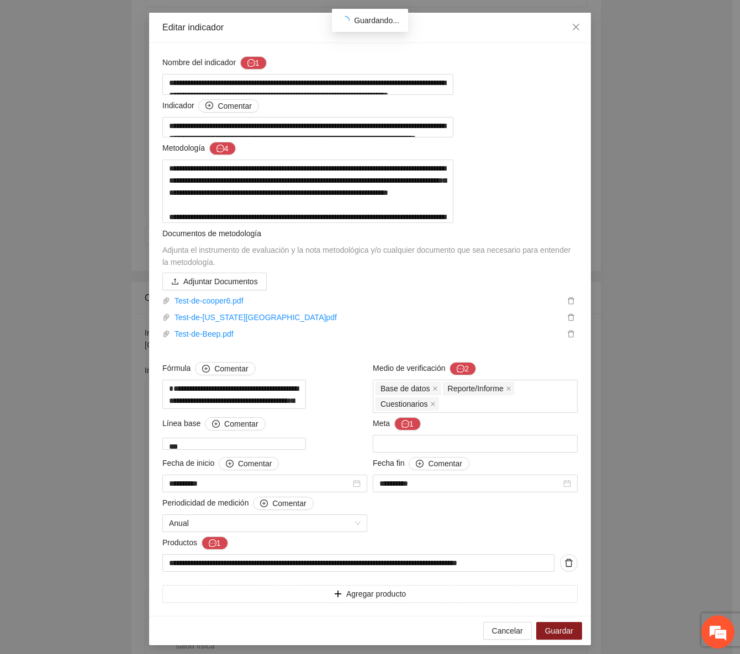
scroll to position [99, 0]
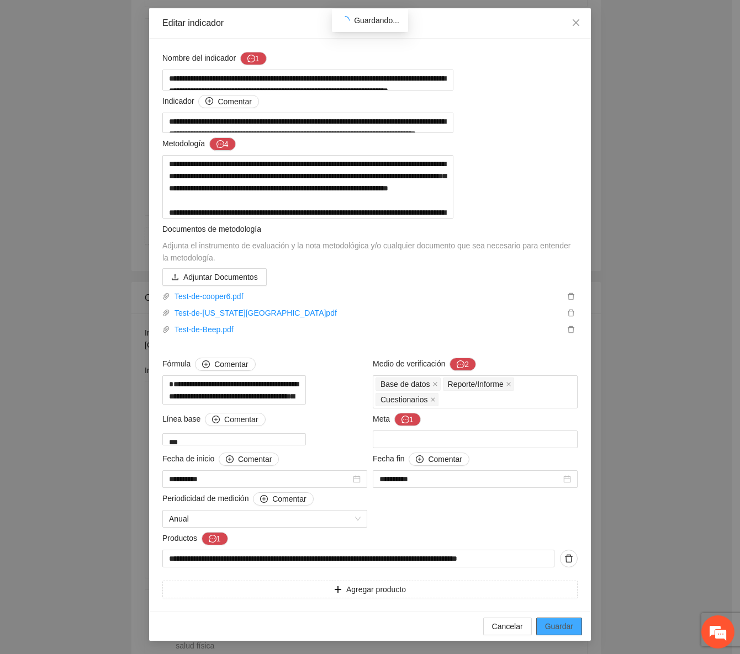
click at [551, 624] on span "Guardar" at bounding box center [559, 627] width 28 height 12
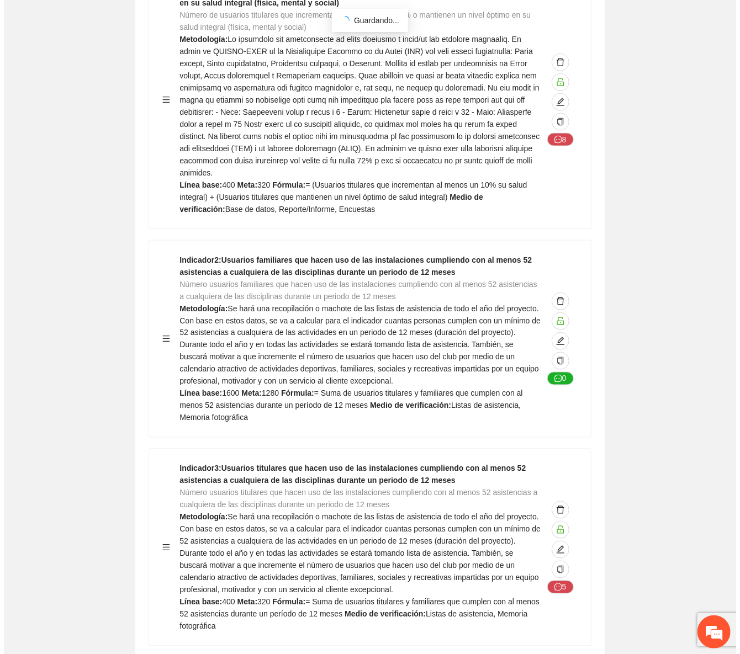
scroll to position [552, 0]
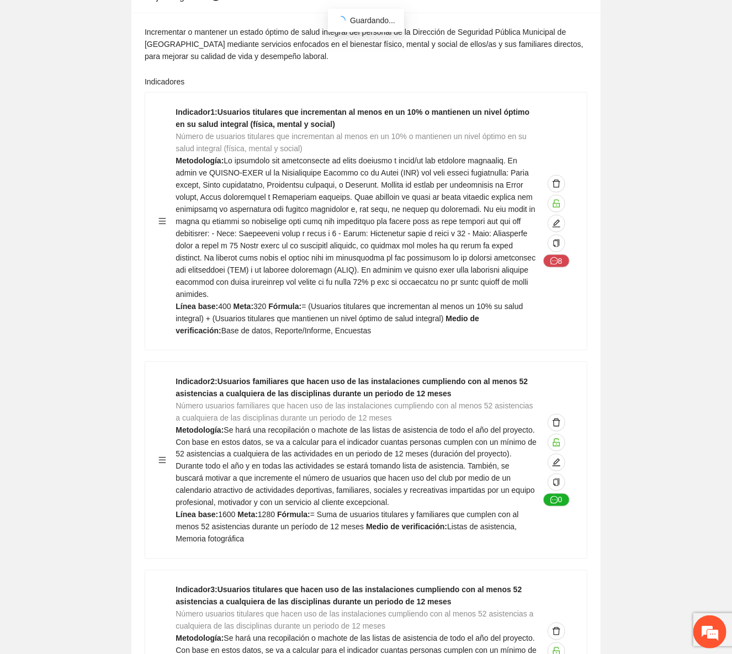
click at [556, 183] on div "8" at bounding box center [556, 221] width 35 height 231
click at [556, 220] on icon "edit" at bounding box center [557, 224] width 8 height 8
type textarea "***"
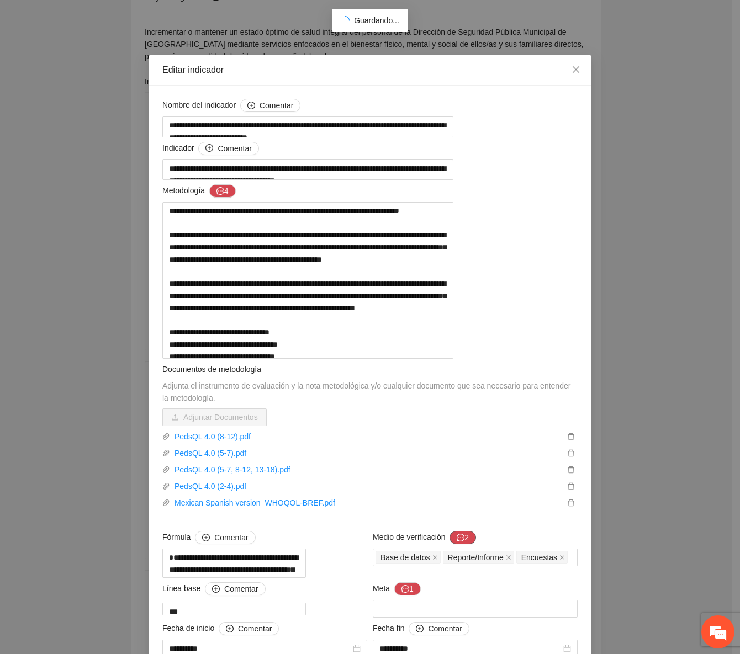
click at [450, 544] on button "2" at bounding box center [463, 537] width 27 height 13
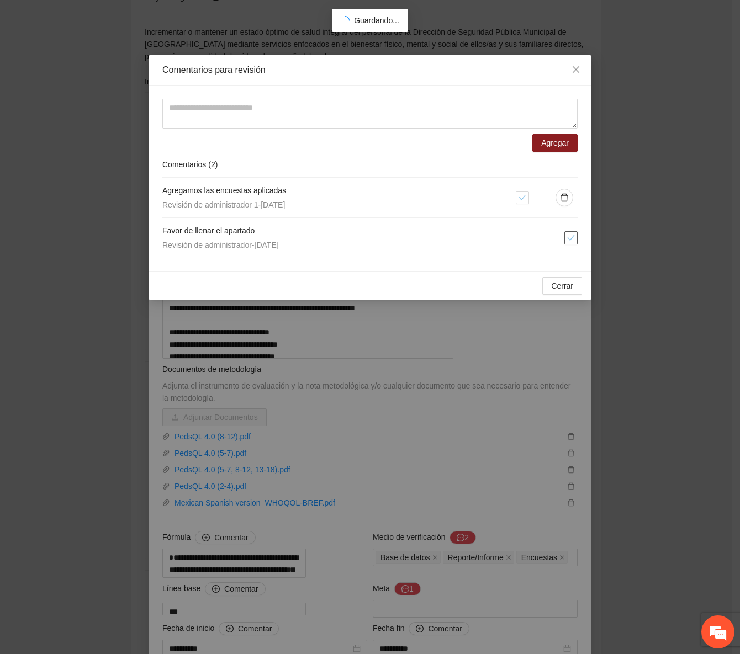
click at [565, 241] on span "check" at bounding box center [571, 238] width 12 height 8
click at [558, 286] on span "Cerrar" at bounding box center [562, 286] width 22 height 12
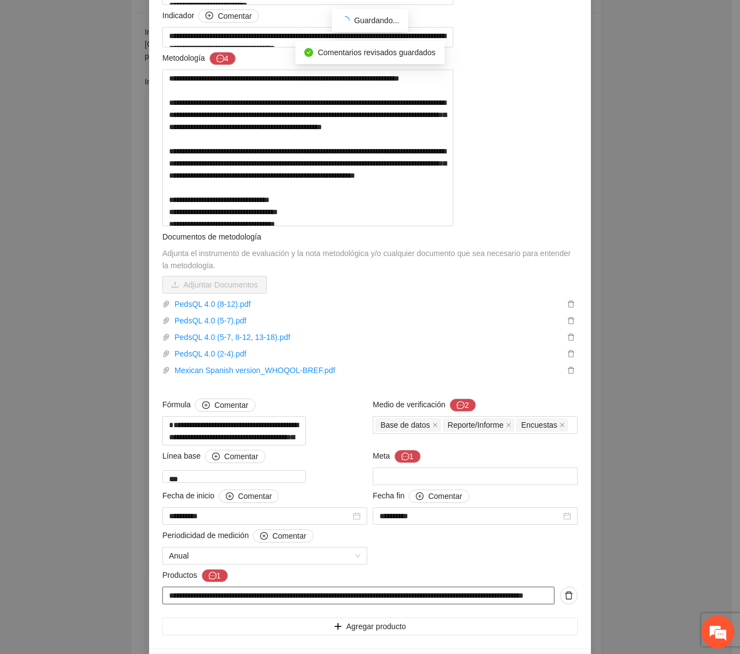
scroll to position [251, 0]
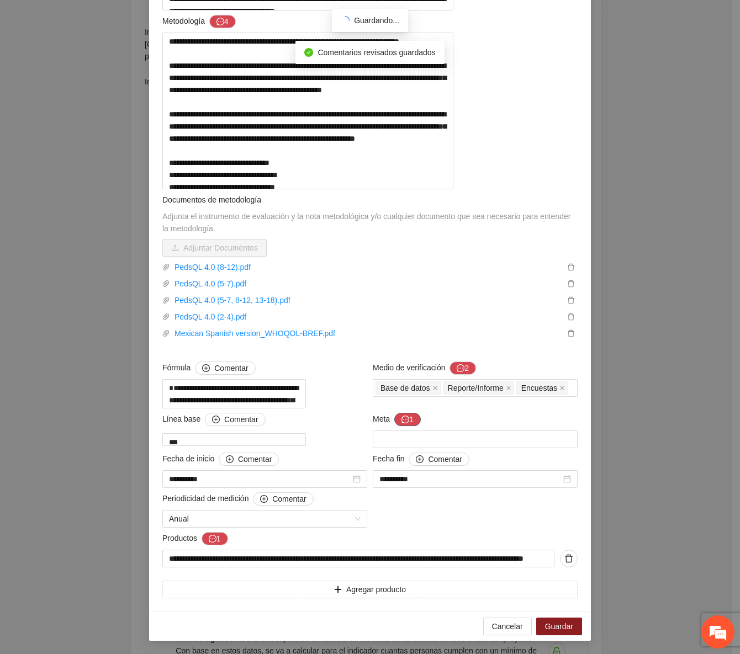
click at [409, 426] on button "1" at bounding box center [407, 419] width 27 height 13
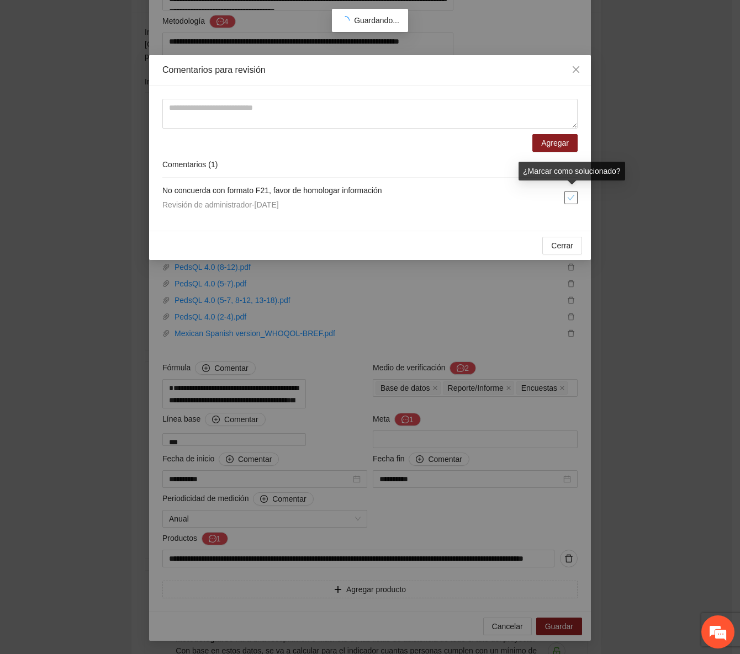
click at [575, 201] on button "button" at bounding box center [570, 197] width 13 height 13
click at [553, 241] on span "Cerrar" at bounding box center [562, 246] width 22 height 12
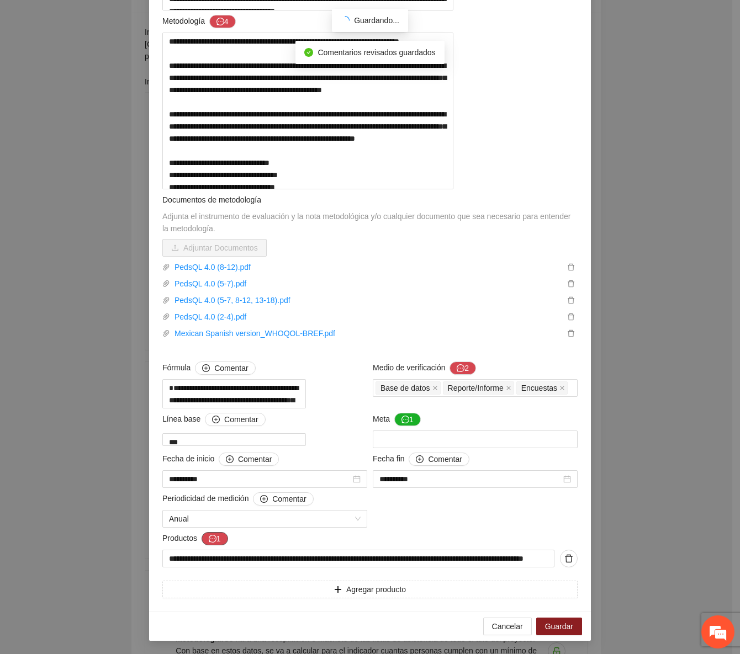
click at [213, 546] on button "1" at bounding box center [215, 538] width 27 height 13
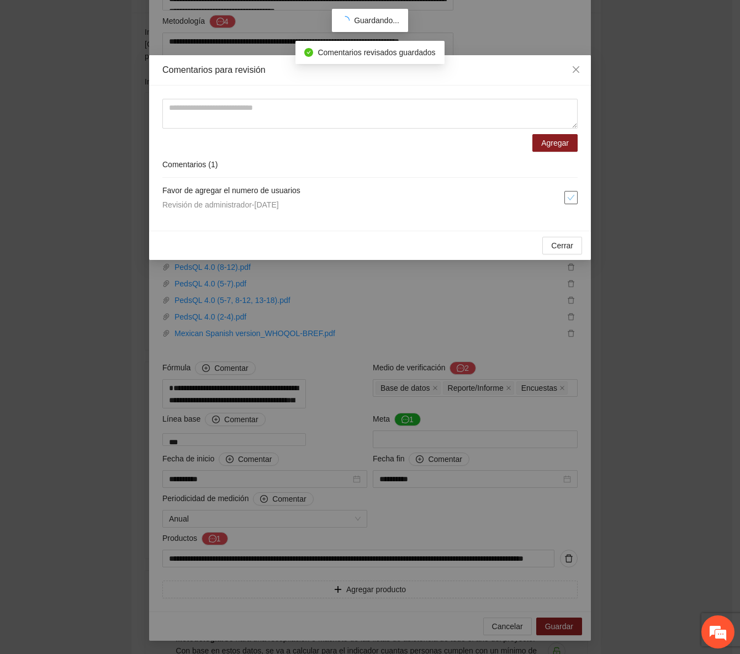
drag, startPoint x: 572, startPoint y: 193, endPoint x: 570, endPoint y: 204, distance: 11.2
click at [571, 194] on icon "check" at bounding box center [571, 198] width 8 height 8
click at [561, 245] on span "Cerrar" at bounding box center [562, 246] width 22 height 12
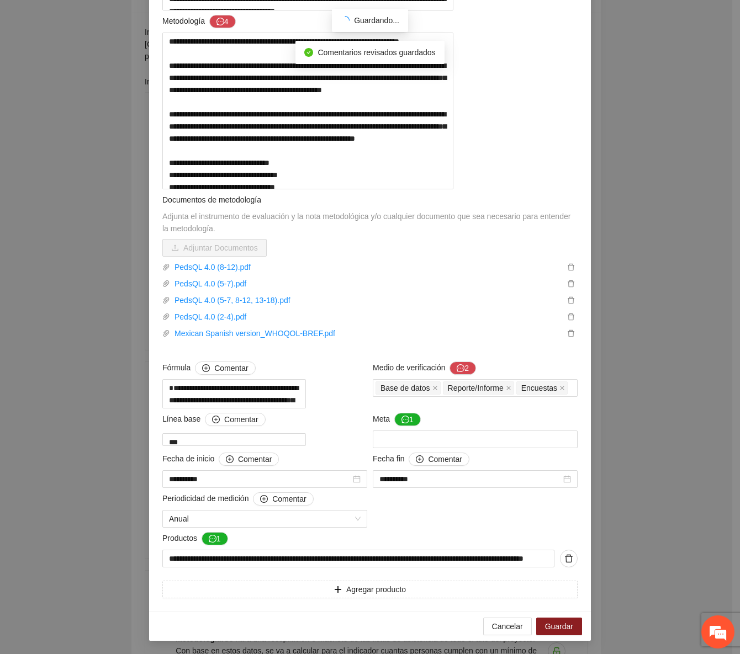
scroll to position [267, 0]
click at [551, 629] on span "Guardar" at bounding box center [559, 627] width 28 height 12
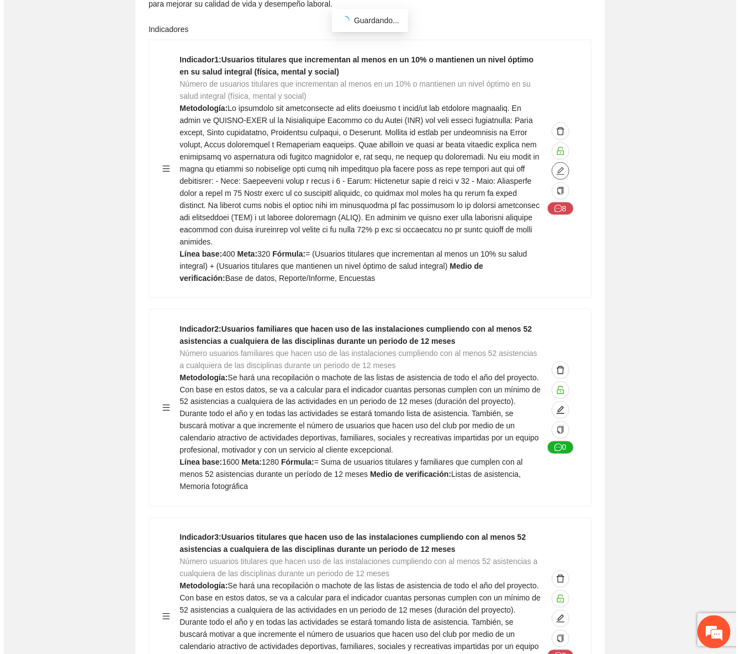
scroll to position [652, 0]
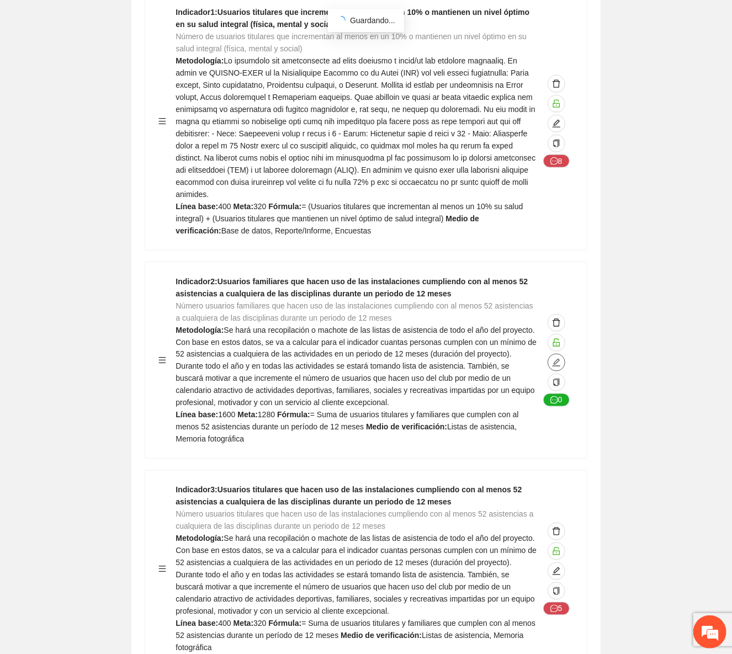
click at [560, 358] on icon "edit" at bounding box center [556, 362] width 9 height 9
type textarea "****"
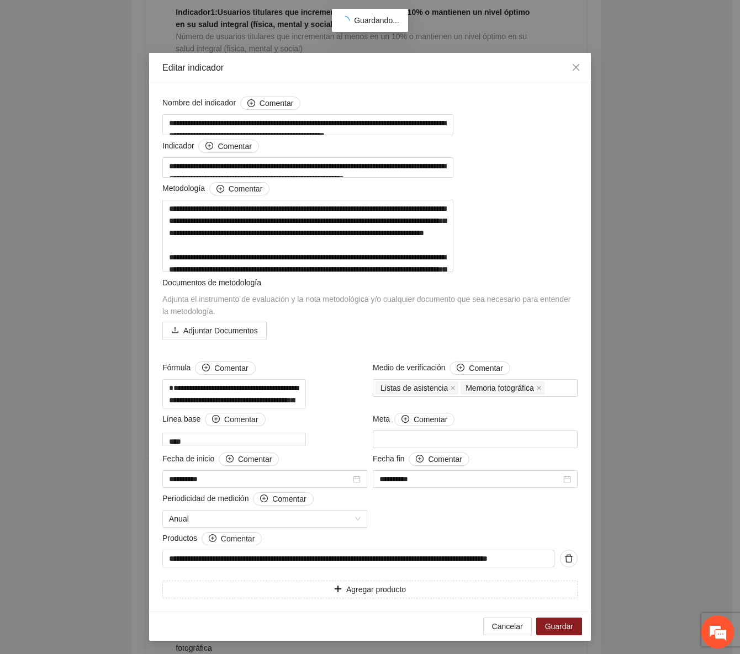
scroll to position [62, 0]
click at [557, 380] on div "Listas de asistencia Memoria fotográfica" at bounding box center [475, 387] width 199 height 15
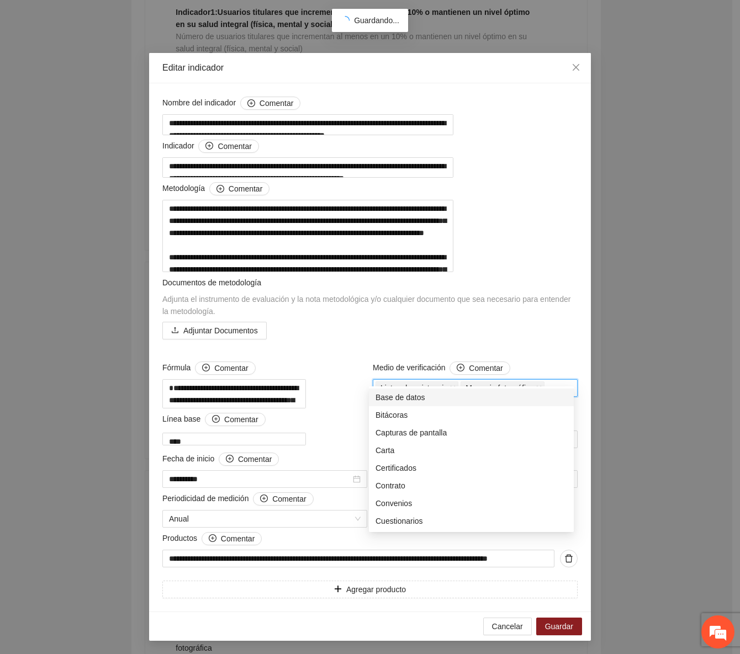
click at [471, 400] on div "Base de datos" at bounding box center [472, 398] width 192 height 12
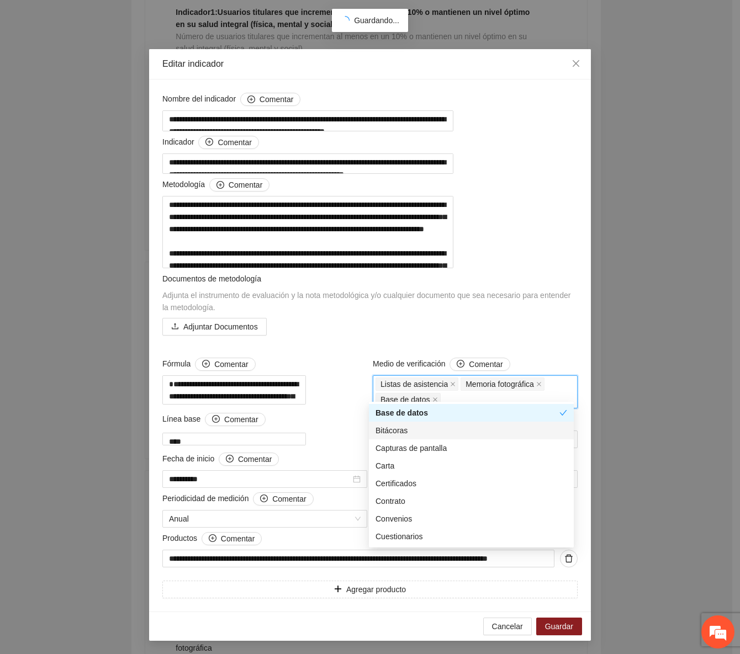
click at [583, 431] on div "**********" at bounding box center [370, 346] width 442 height 532
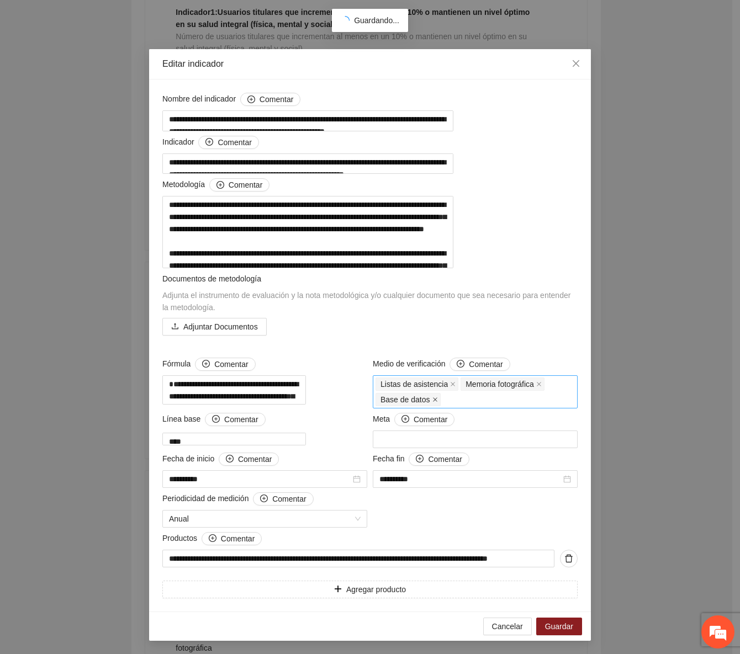
click at [432, 394] on span at bounding box center [435, 400] width 6 height 12
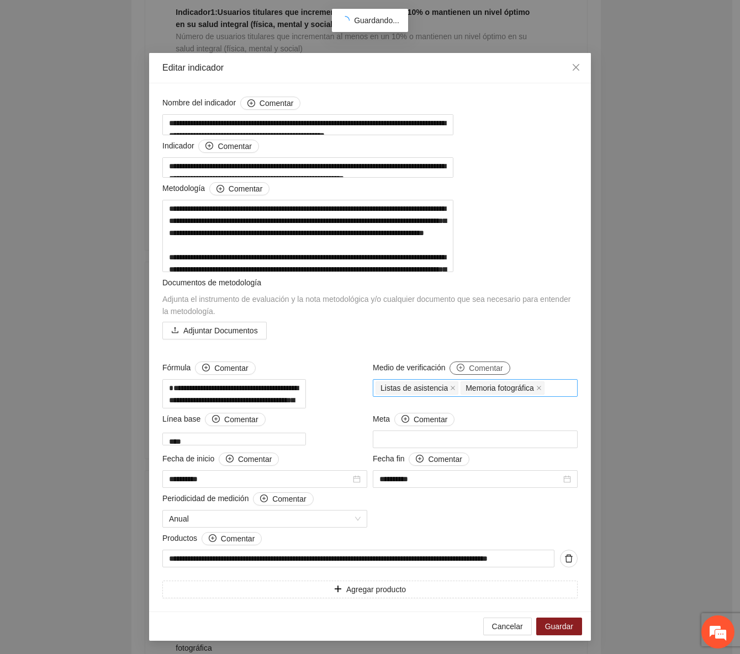
click at [457, 364] on icon "plus-circle" at bounding box center [461, 368] width 8 height 8
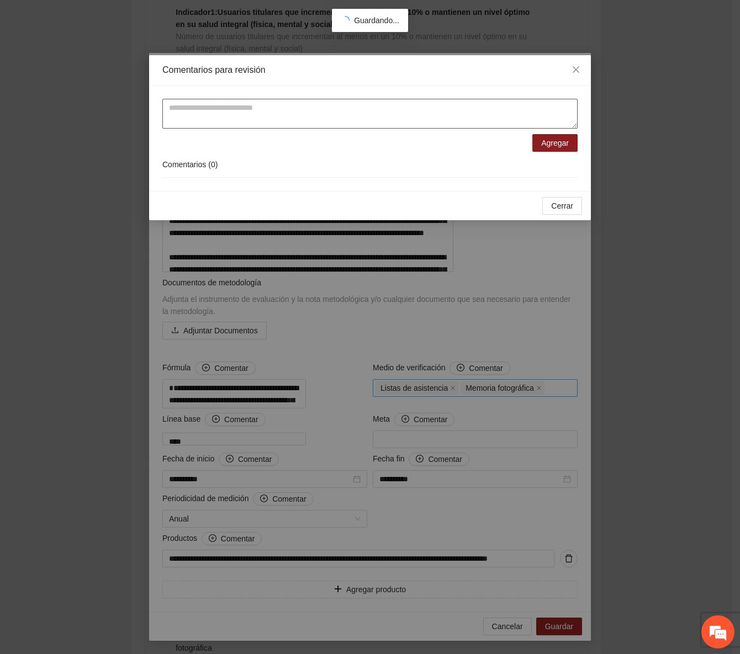
click at [309, 110] on textarea at bounding box center [369, 114] width 415 height 30
type textarea "*"
click at [579, 66] on icon "close" at bounding box center [576, 69] width 9 height 9
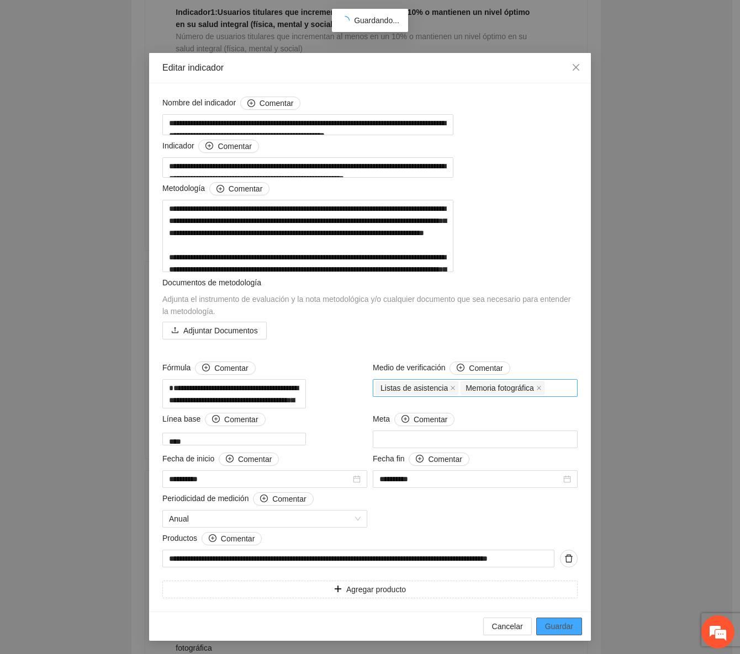
click at [548, 628] on span "Guardar" at bounding box center [559, 627] width 28 height 12
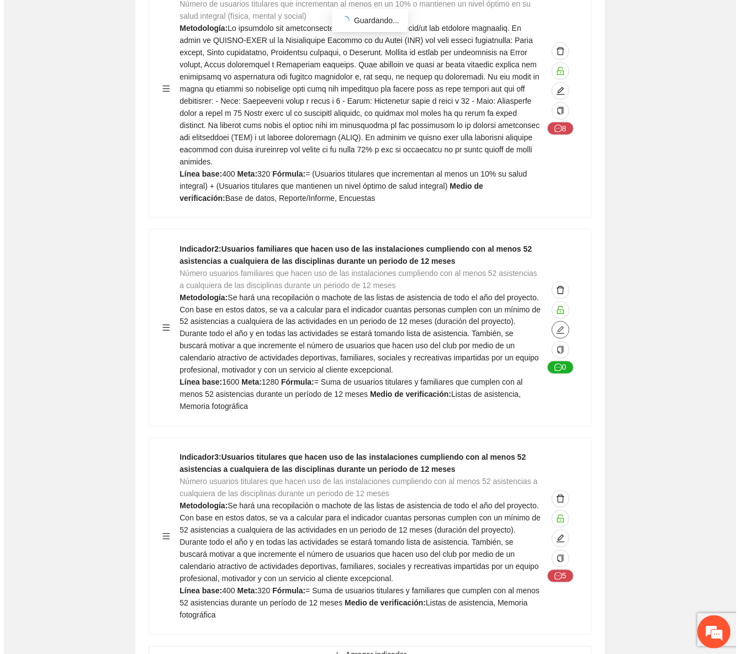
scroll to position [702, 0]
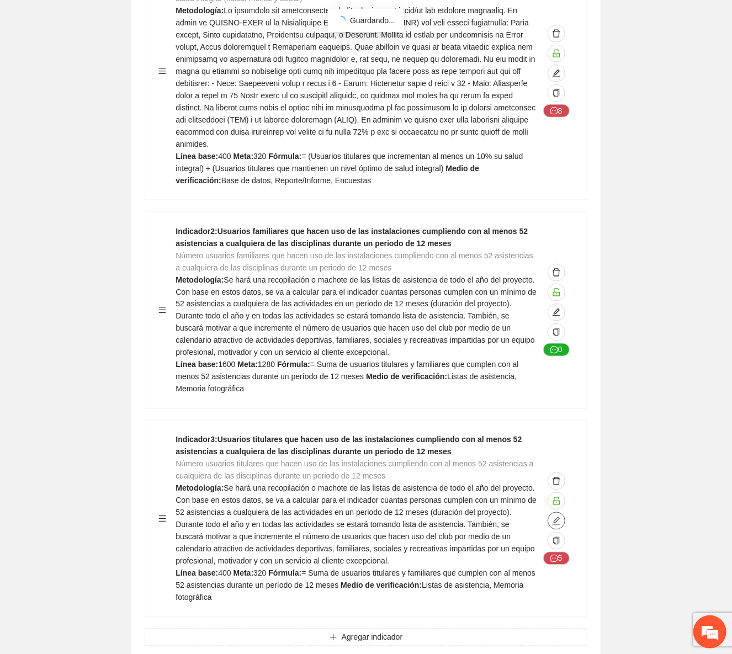
click at [561, 517] on icon "edit" at bounding box center [556, 521] width 9 height 9
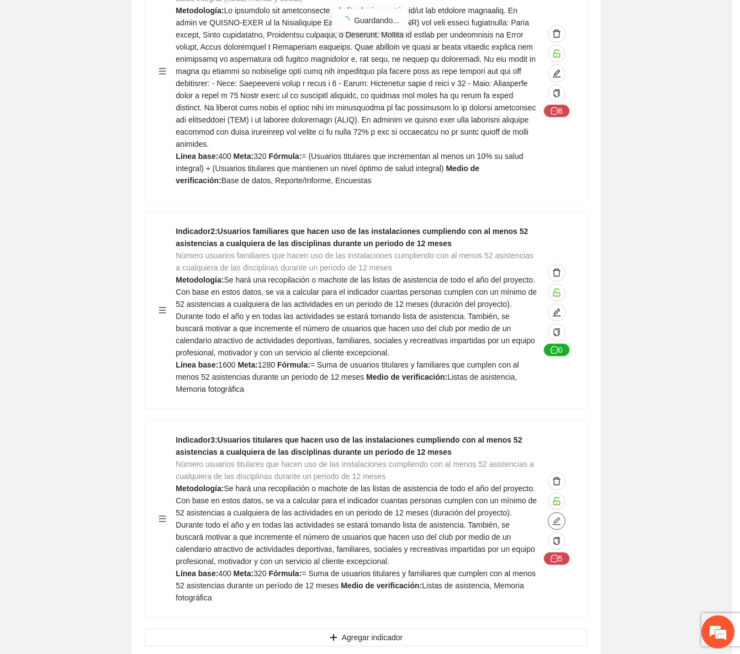
type textarea "***"
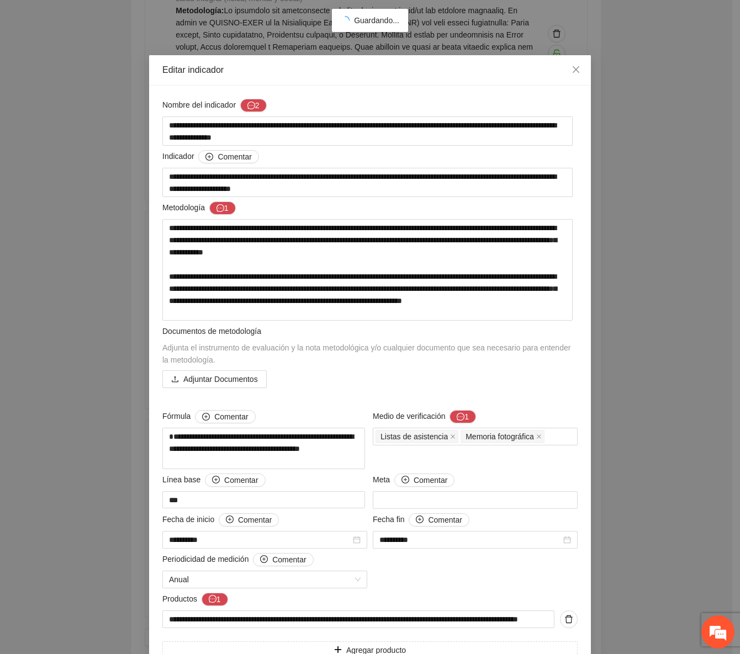
click at [253, 112] on div "Nombre del indicador 2" at bounding box center [369, 108] width 415 height 18
click at [256, 102] on button "2" at bounding box center [253, 105] width 27 height 13
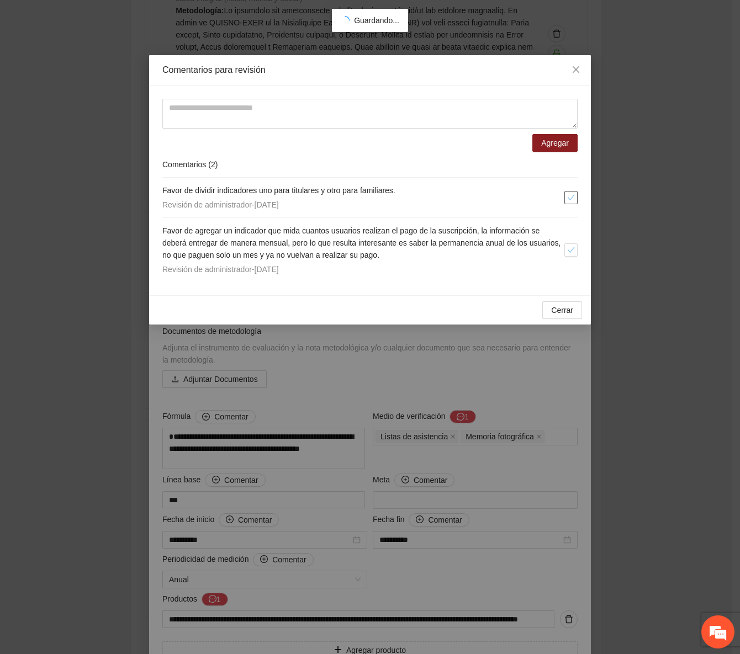
click at [567, 199] on icon "check" at bounding box center [571, 198] width 8 height 8
click at [558, 311] on span "Cerrar" at bounding box center [562, 310] width 22 height 12
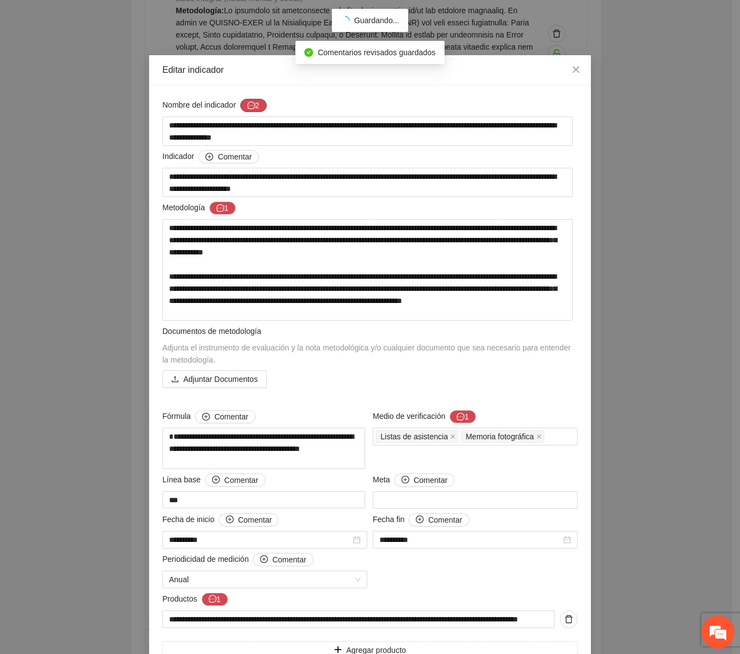
click at [255, 108] on button "2" at bounding box center [253, 105] width 27 height 13
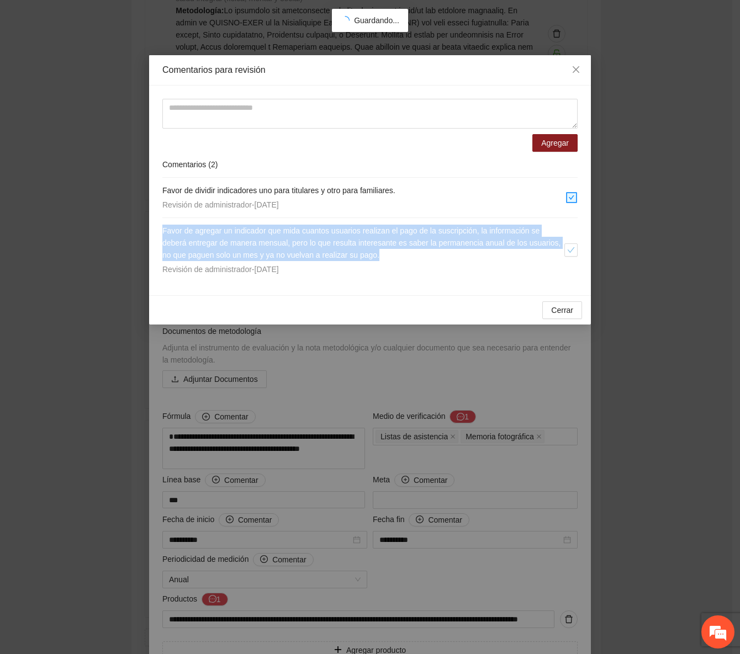
drag, startPoint x: 420, startPoint y: 253, endPoint x: 150, endPoint y: 230, distance: 271.6
click at [150, 230] on div "Agregar Comentarios ( 2 ) Favor de dividir indicadores uno para titulares y otr…" at bounding box center [370, 191] width 442 height 210
copy span "Favor de agregar un indicador que mida cuantos usuarios realizan el pago de la …"
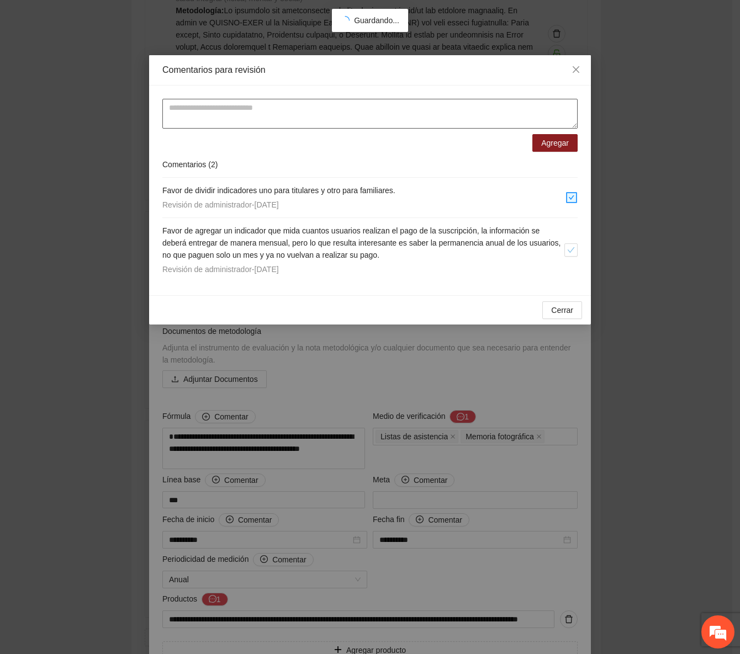
click at [296, 117] on textarea at bounding box center [369, 114] width 415 height 30
paste textarea "**********"
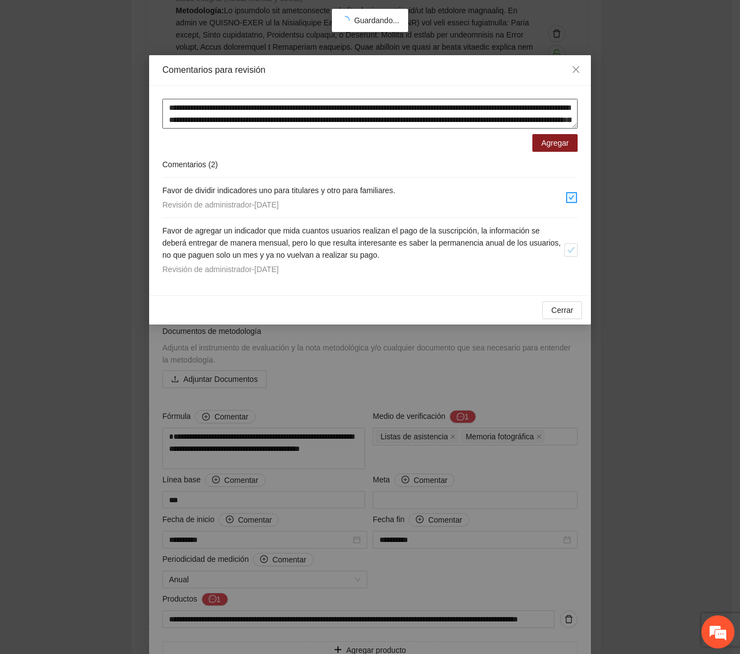
scroll to position [9, 0]
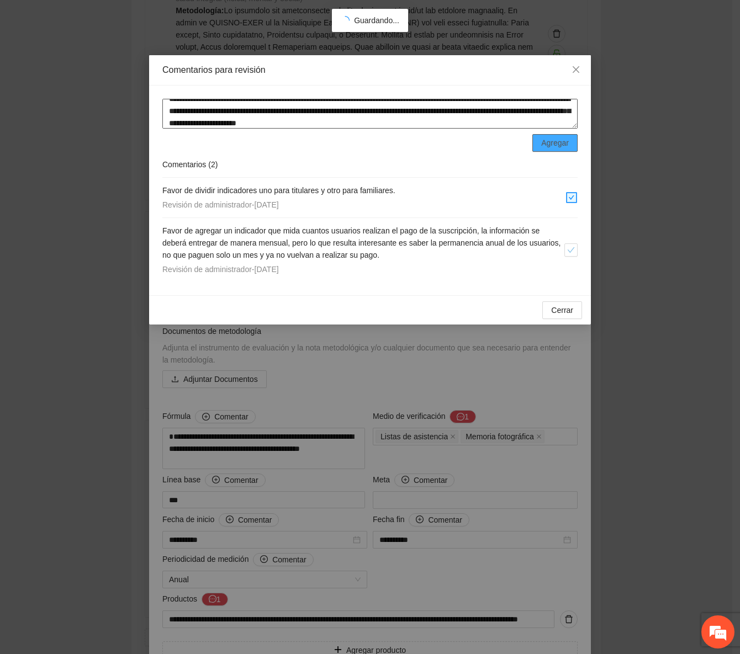
type textarea "**********"
click at [568, 146] on span "Agregar" at bounding box center [555, 143] width 28 height 12
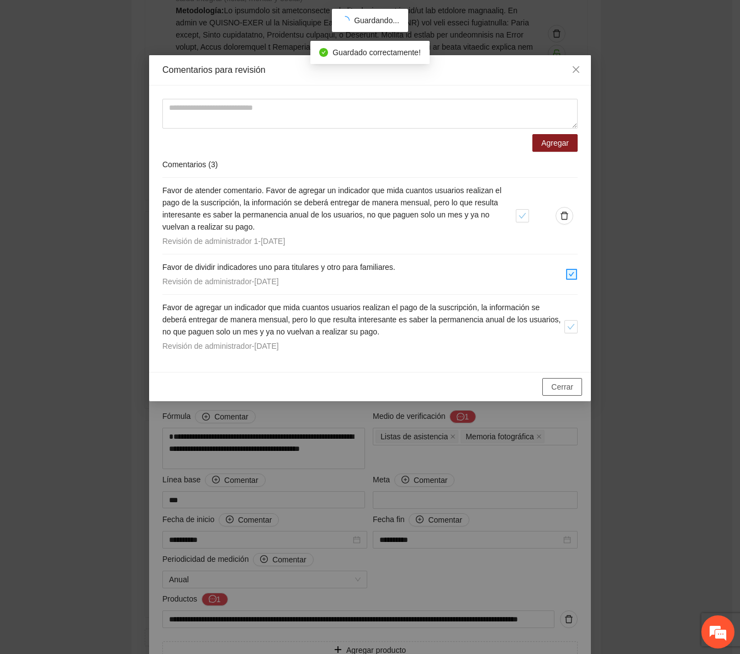
click at [565, 388] on span "Cerrar" at bounding box center [562, 387] width 22 height 12
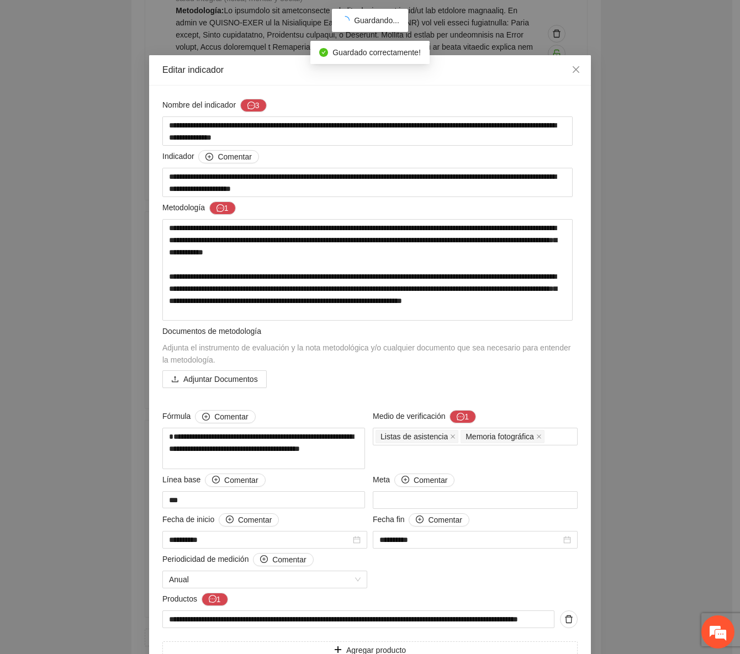
click at [466, 426] on div "Medio de verificación 1" at bounding box center [475, 419] width 205 height 18
click at [465, 423] on button "1" at bounding box center [463, 416] width 27 height 13
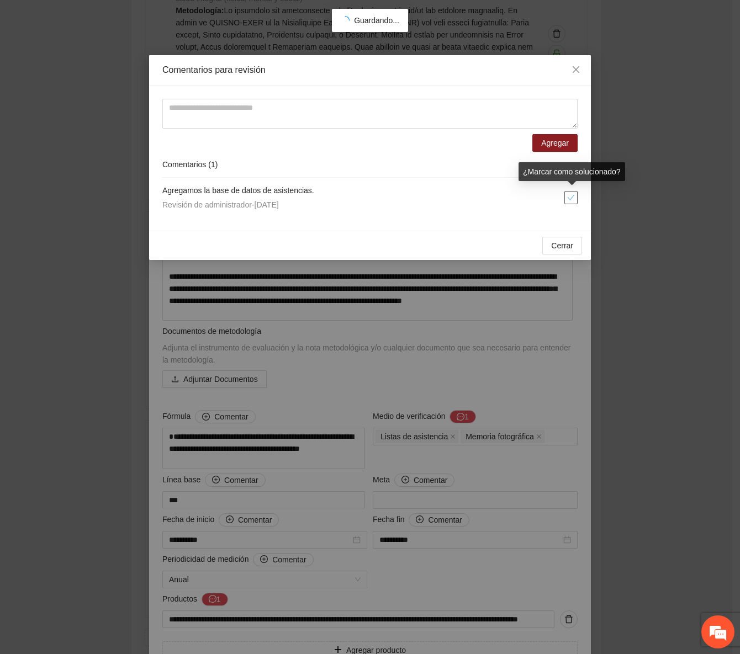
click at [574, 195] on icon "check" at bounding box center [571, 198] width 7 height 6
click at [574, 245] on button "Cerrar" at bounding box center [562, 246] width 40 height 18
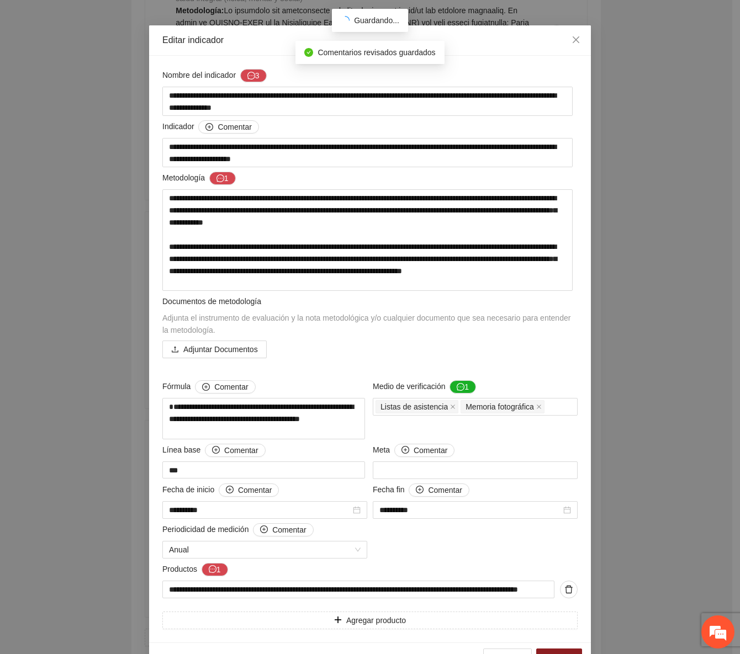
scroll to position [62, 0]
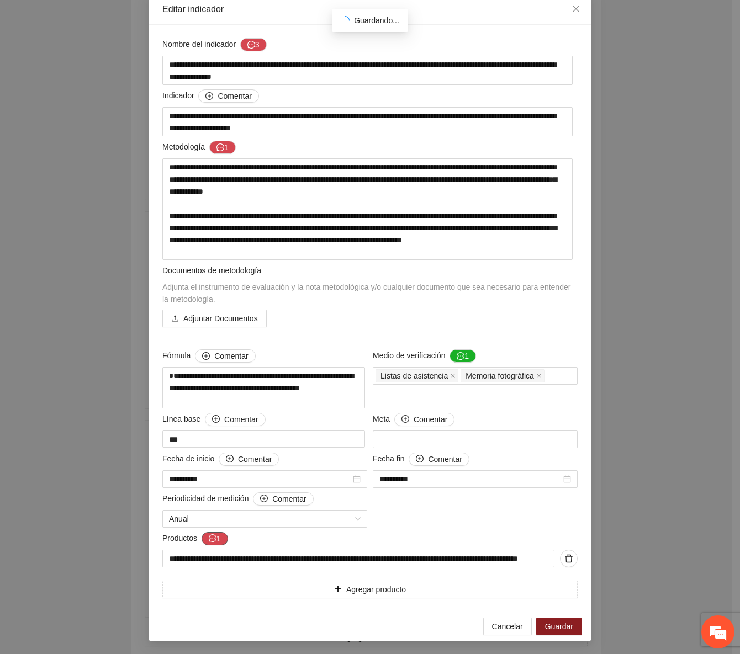
click at [218, 540] on button "1" at bounding box center [215, 538] width 27 height 13
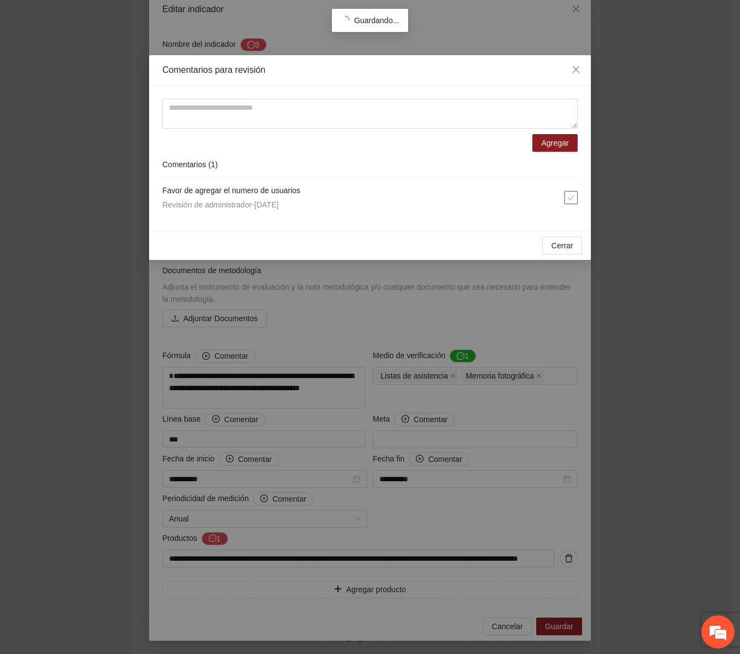
click at [569, 198] on icon "check" at bounding box center [571, 198] width 8 height 8
click at [560, 240] on span "Cerrar" at bounding box center [562, 246] width 22 height 12
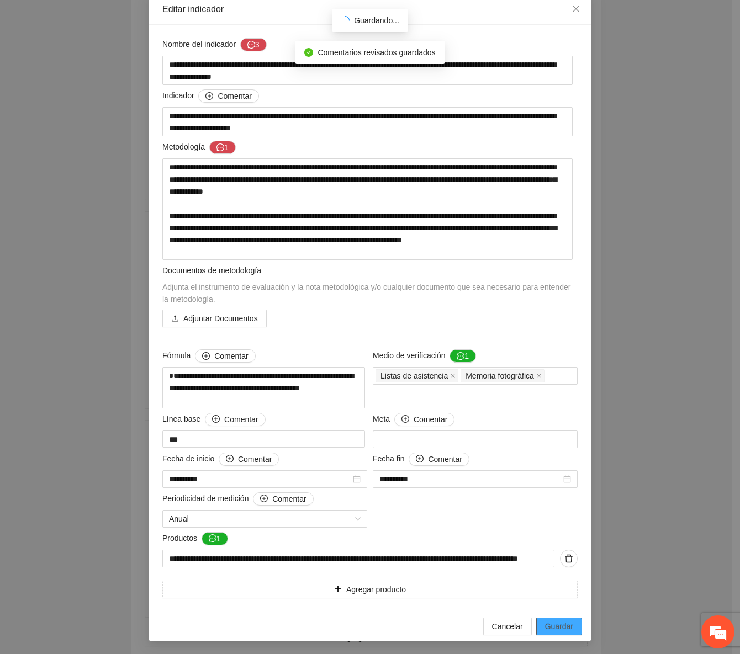
drag, startPoint x: 558, startPoint y: 628, endPoint x: 560, endPoint y: 618, distance: 9.6
click at [558, 627] on span "Guardar" at bounding box center [559, 627] width 28 height 12
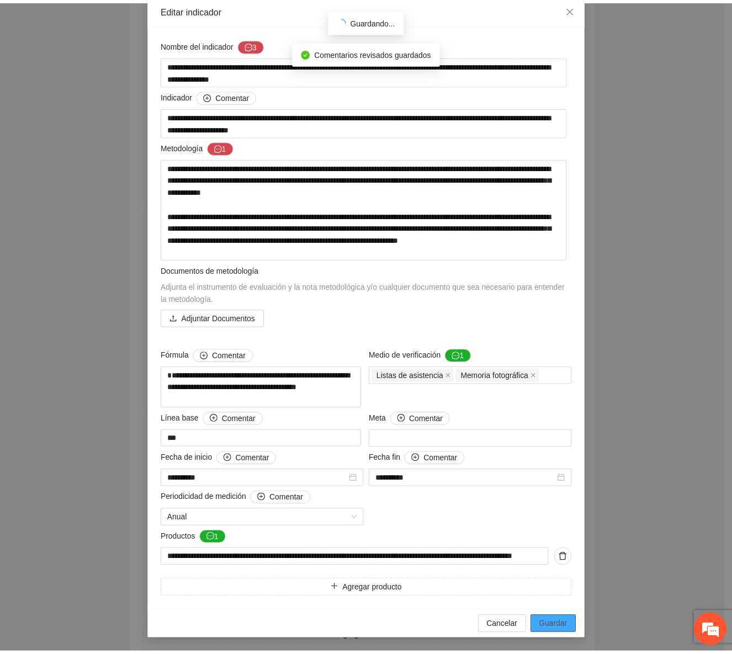
scroll to position [0, 0]
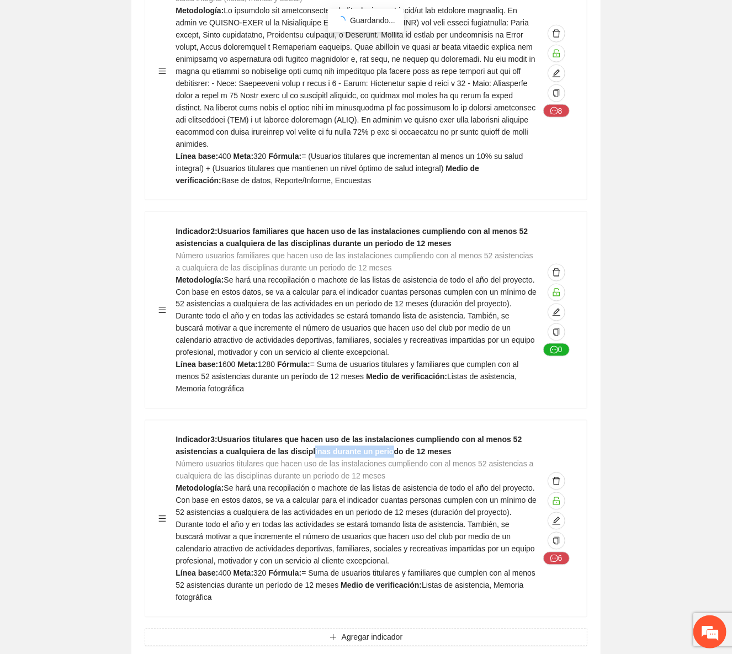
drag, startPoint x: 304, startPoint y: 419, endPoint x: 387, endPoint y: 466, distance: 95.5
click at [382, 436] on strong "Indicador 3 : Usuarios titulares que hacen uso de las instalaciones cumpliendo …" at bounding box center [349, 446] width 346 height 21
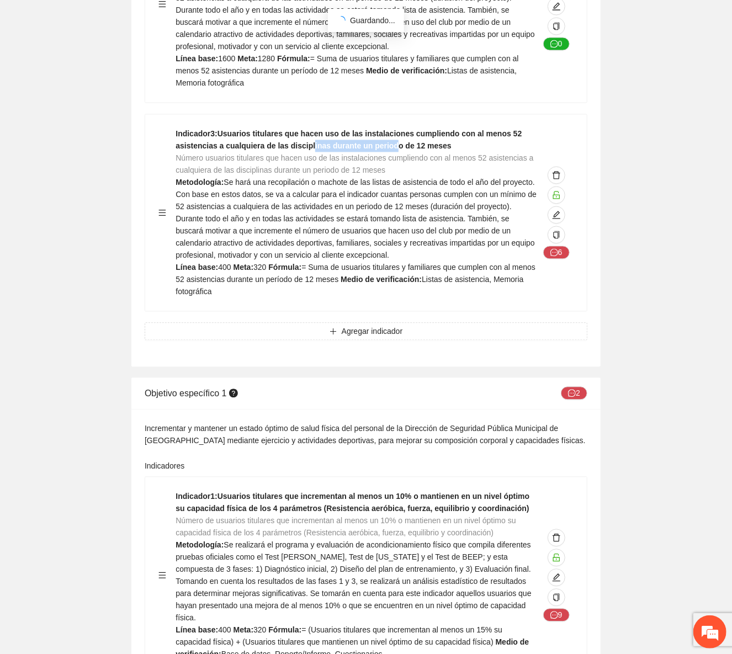
scroll to position [1054, 0]
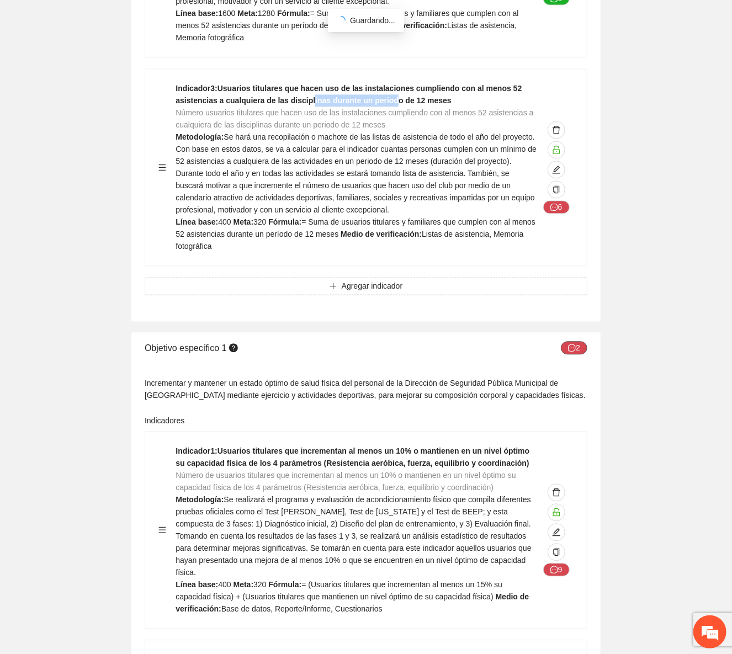
click at [564, 341] on button "2" at bounding box center [574, 347] width 27 height 13
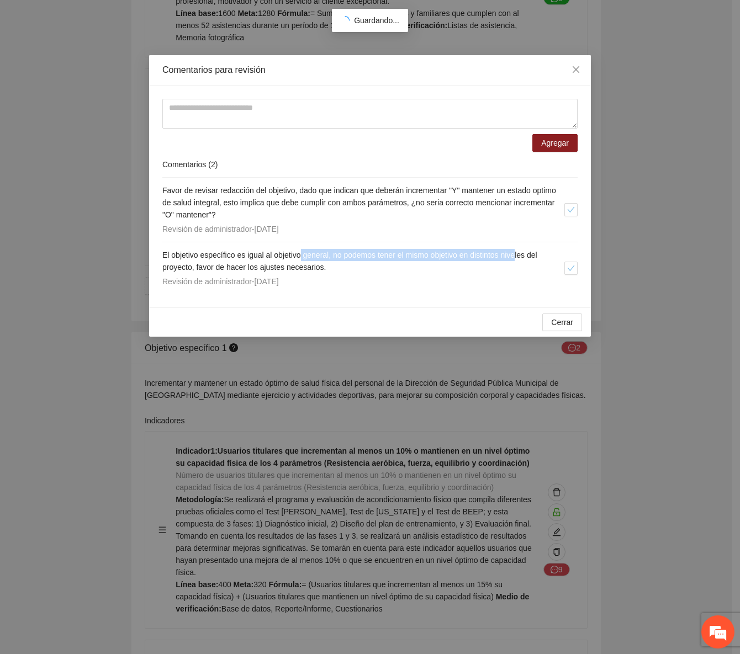
drag, startPoint x: 303, startPoint y: 256, endPoint x: 526, endPoint y: 259, distance: 222.6
click at [526, 259] on span "El objetivo específico es igual al objetivo general, no podemos tener el mismo …" at bounding box center [349, 261] width 375 height 21
click at [441, 267] on h4 "El objetivo específico es igual al objetivo general, no podemos tener el mismo …" at bounding box center [363, 261] width 402 height 24
drag, startPoint x: 580, startPoint y: 65, endPoint x: 578, endPoint y: 81, distance: 15.6
click at [580, 65] on span "Close" at bounding box center [576, 70] width 30 height 30
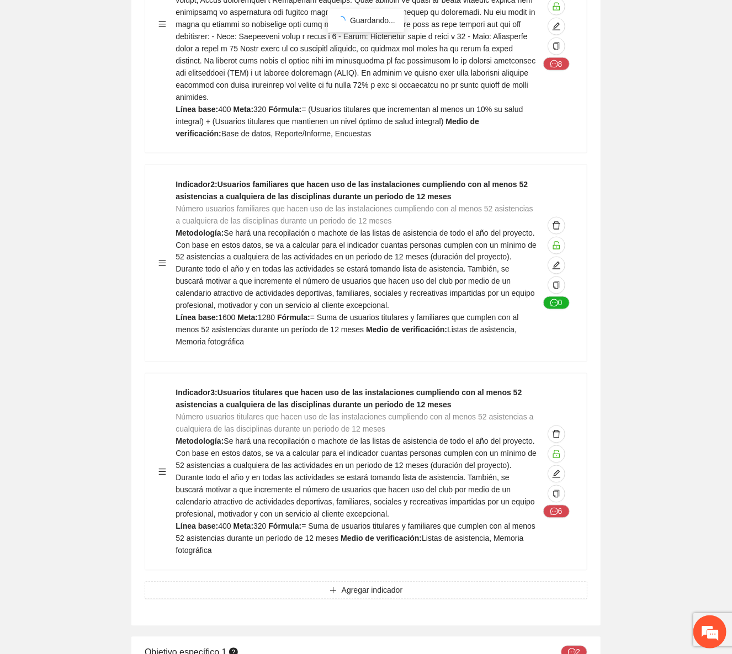
scroll to position [954, 0]
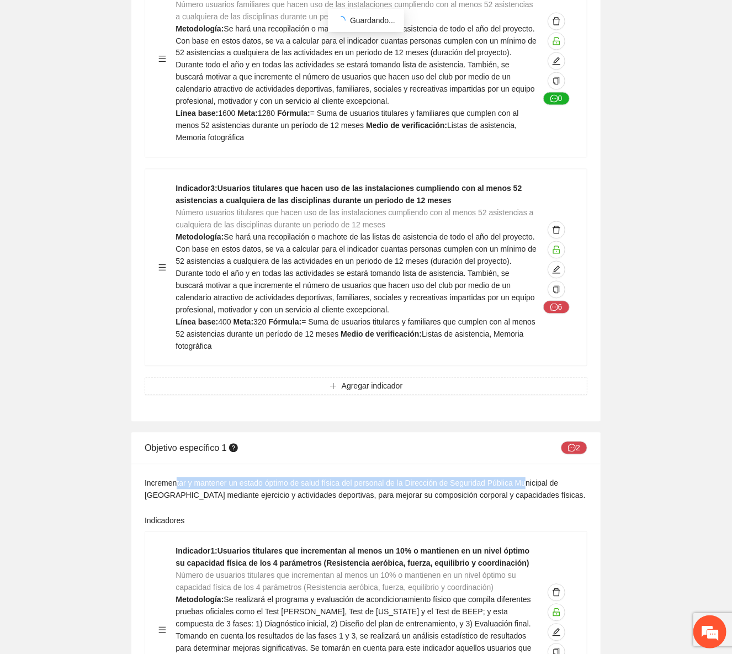
drag, startPoint x: 177, startPoint y: 450, endPoint x: 523, endPoint y: 443, distance: 346.3
click at [523, 478] on div "Incrementar y mantener un estado óptimo de salud física del personal de la Dire…" at bounding box center [366, 490] width 443 height 24
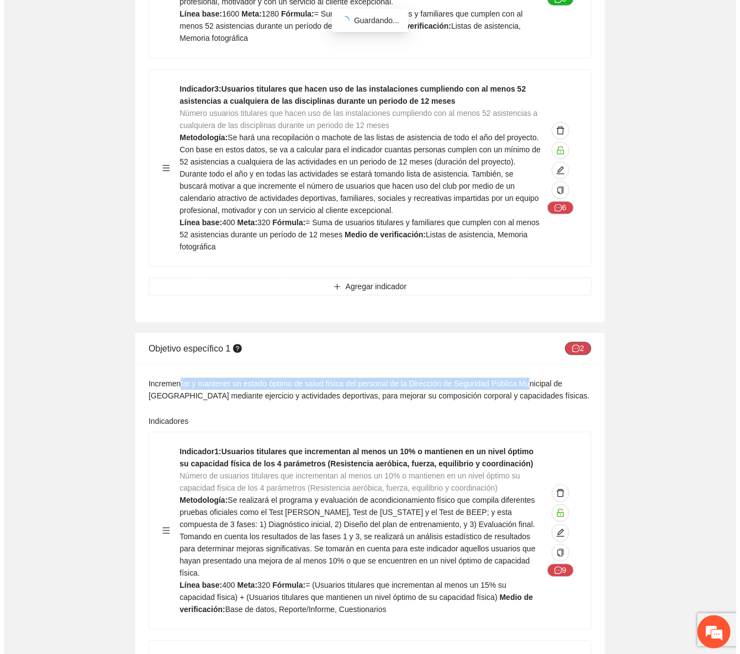
scroll to position [1054, 0]
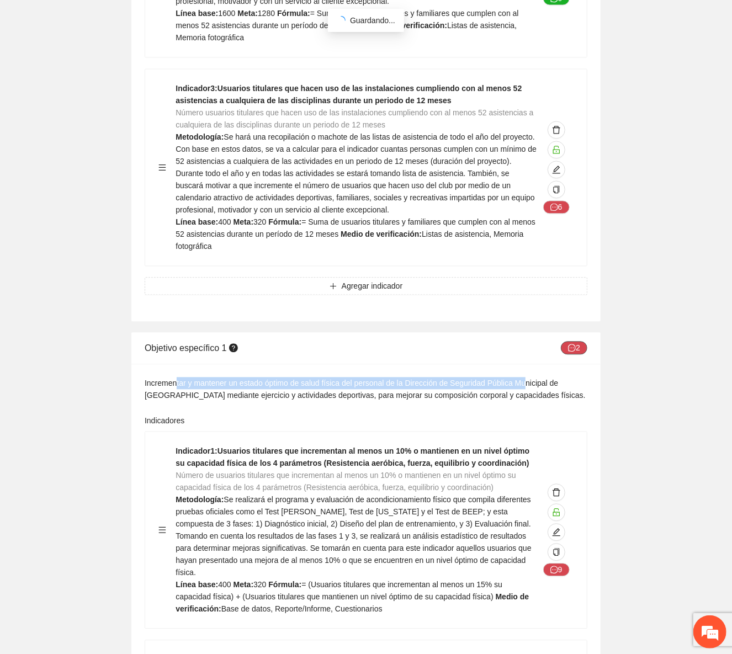
click at [580, 341] on button "2" at bounding box center [574, 347] width 27 height 13
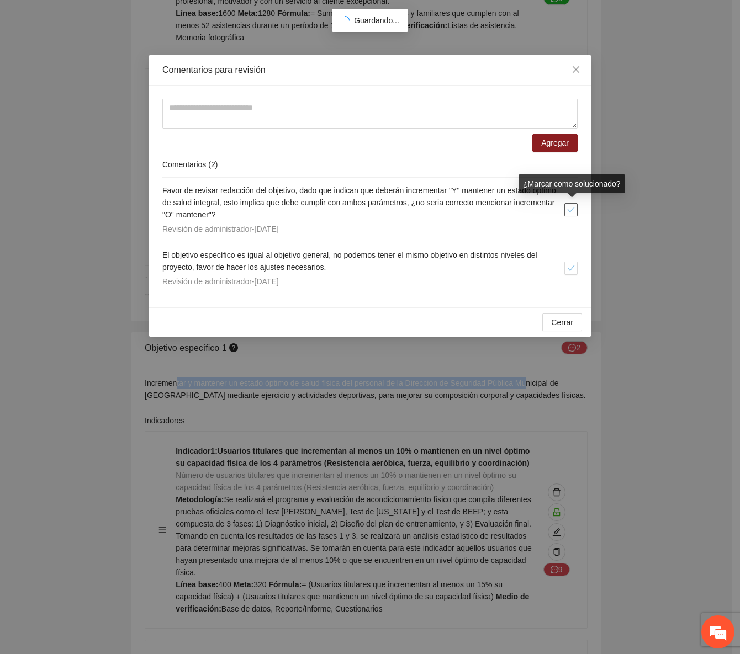
click at [574, 206] on icon "check" at bounding box center [571, 210] width 8 height 8
click at [574, 208] on span at bounding box center [570, 209] width 13 height 13
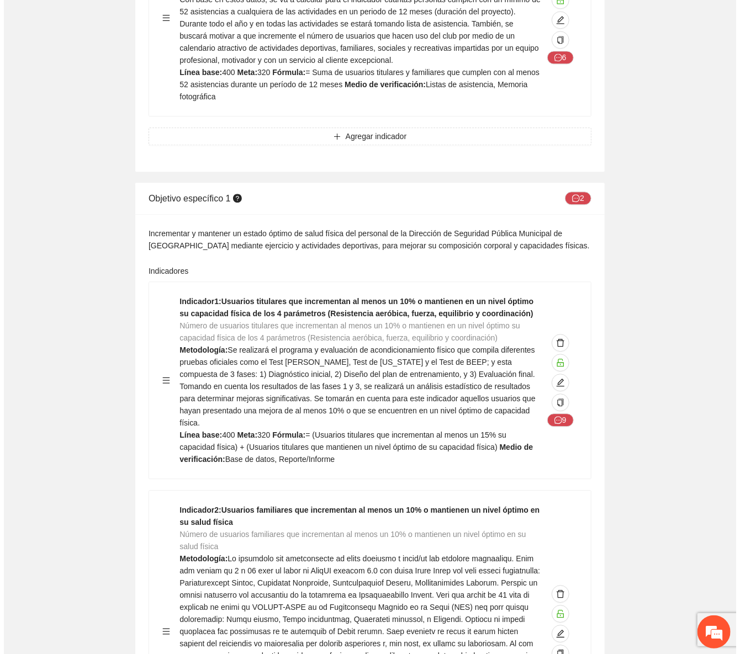
scroll to position [1305, 0]
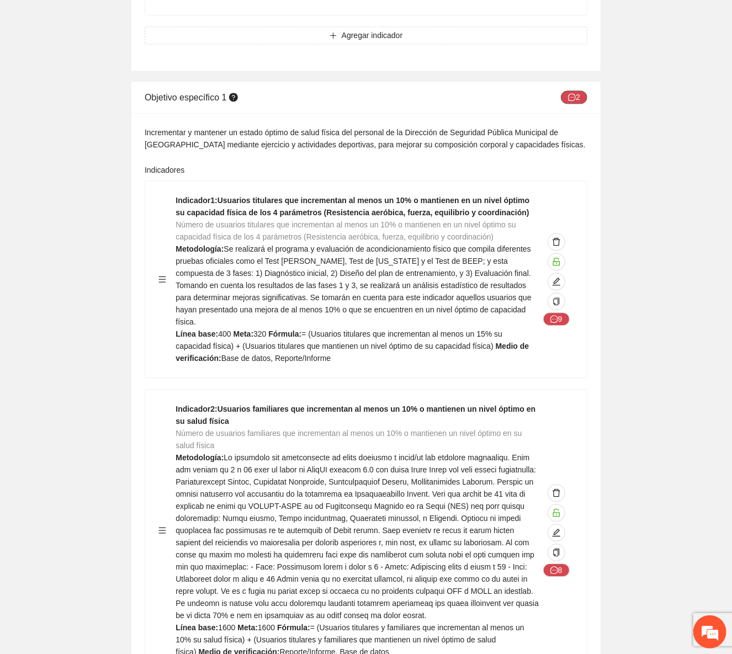
click at [566, 91] on button "2" at bounding box center [574, 97] width 27 height 13
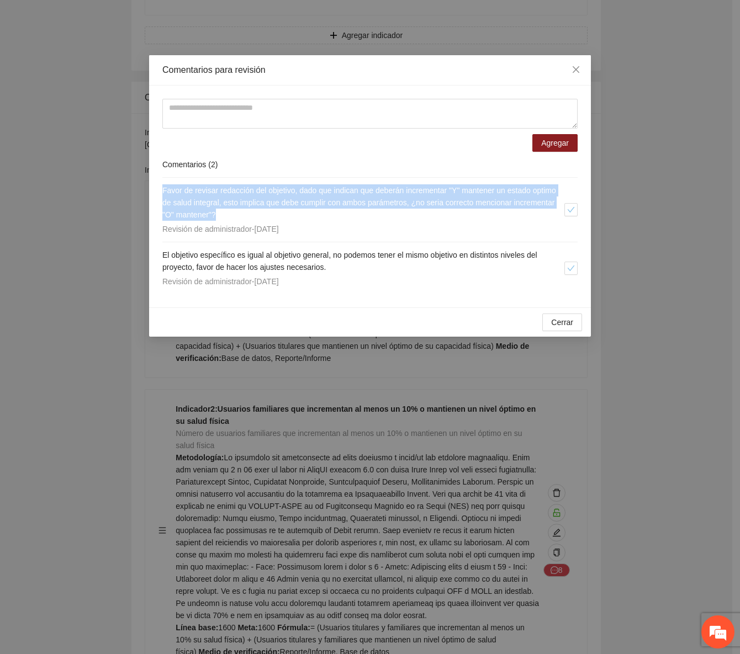
drag, startPoint x: 267, startPoint y: 218, endPoint x: 140, endPoint y: 193, distance: 129.3
click at [140, 193] on div "Comentarios para revisión Agregar Comentarios ( 2 ) Favor de revisar redacción …" at bounding box center [370, 327] width 740 height 654
copy span "Favor de revisar redacción del objetivo, dado que indican que deberán increment…"
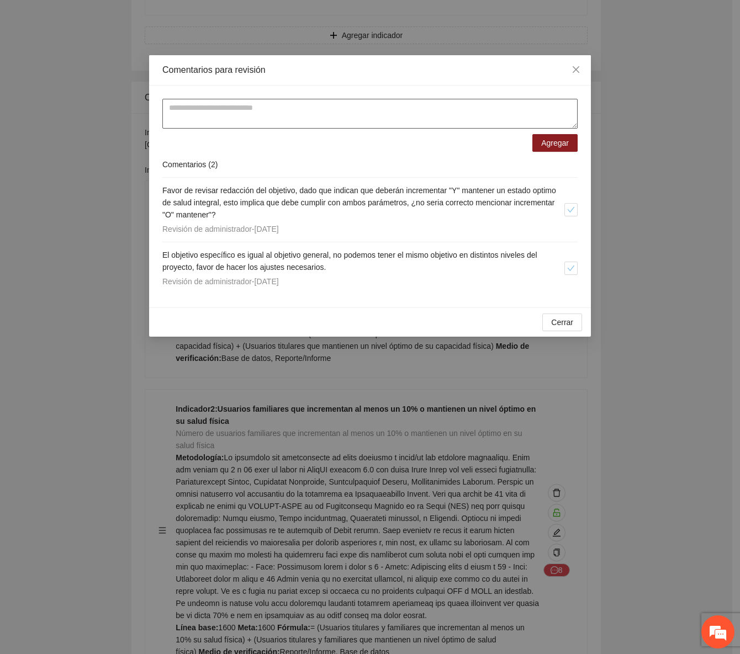
click at [198, 118] on textarea at bounding box center [369, 114] width 415 height 30
paste textarea "**********"
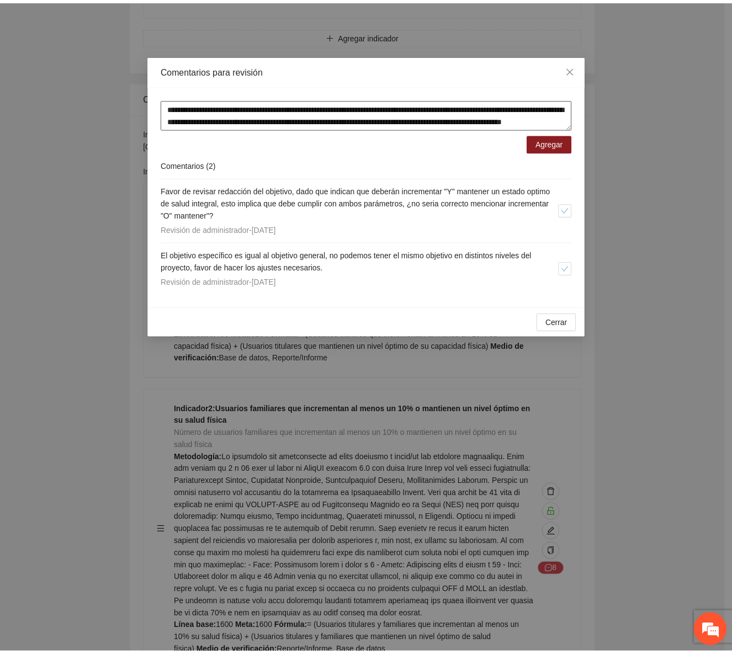
scroll to position [9, 0]
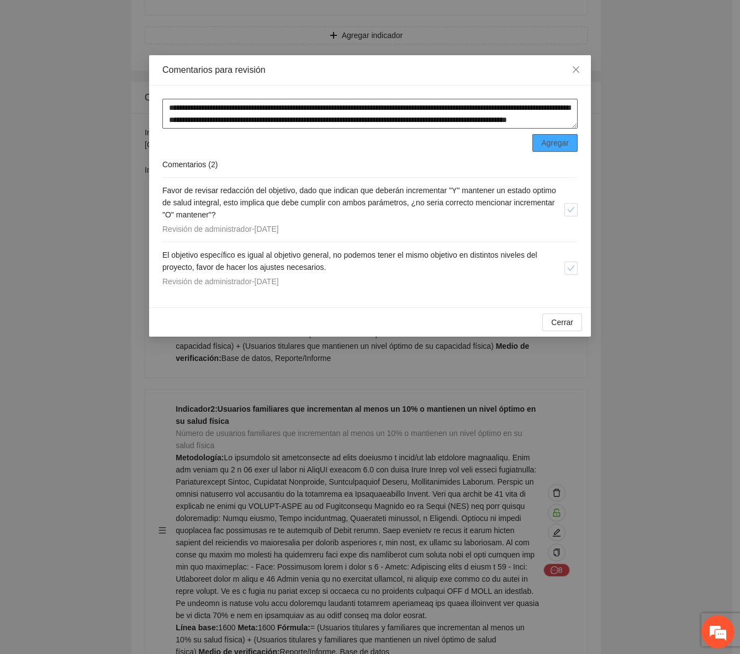
type textarea "**********"
click at [551, 143] on span "Agregar" at bounding box center [555, 143] width 28 height 12
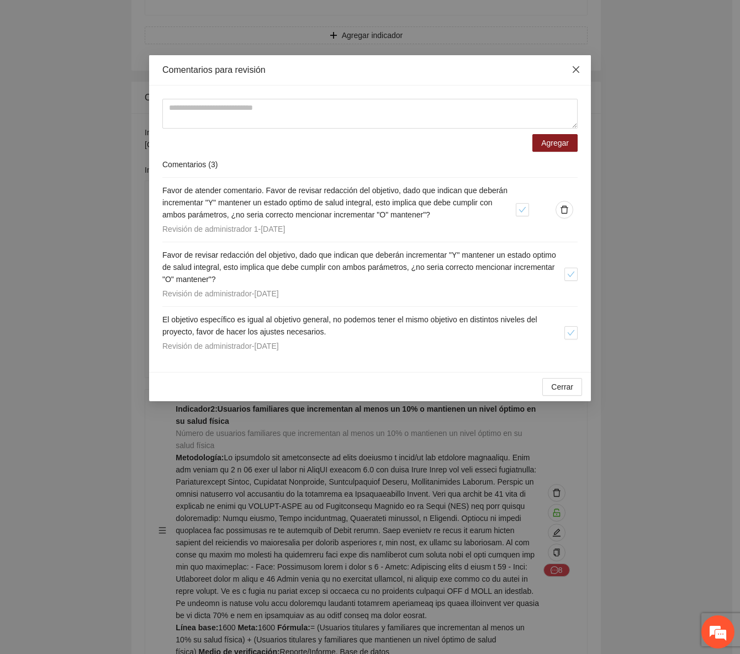
click at [575, 66] on icon "close" at bounding box center [576, 69] width 9 height 9
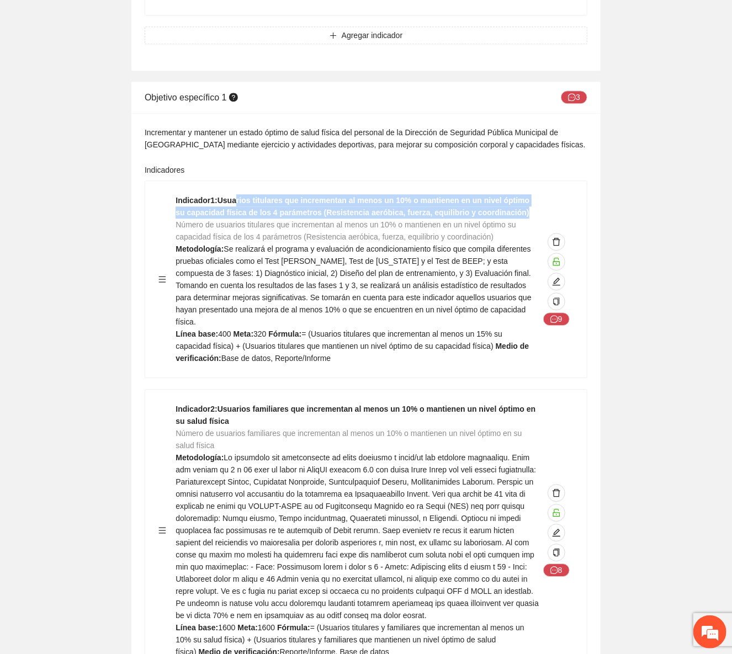
drag, startPoint x: 236, startPoint y: 160, endPoint x: 496, endPoint y: 173, distance: 261.0
click at [496, 196] on strong "Indicador 1 : Usuarios titulares que incrementan al menos un 10% o mantienen en…" at bounding box center [353, 206] width 354 height 21
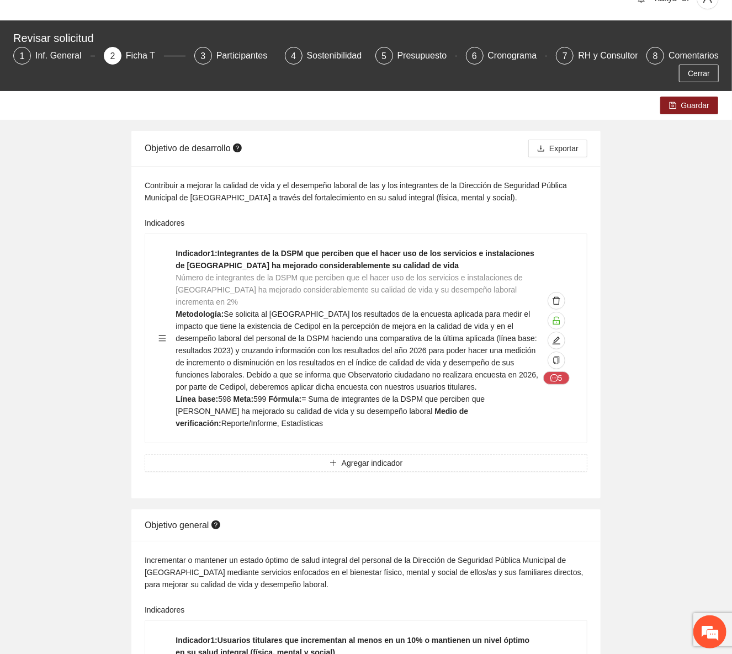
scroll to position [0, 0]
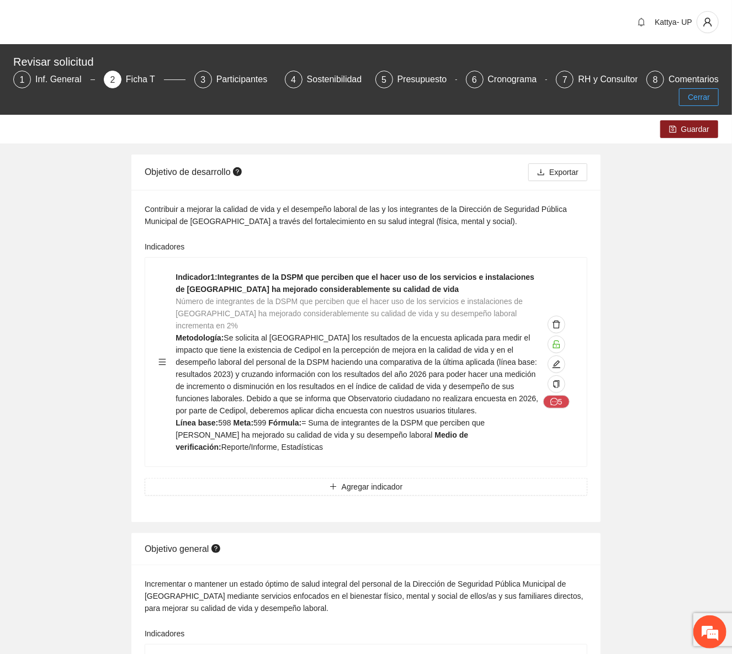
click at [701, 93] on span "Cerrar" at bounding box center [699, 97] width 22 height 12
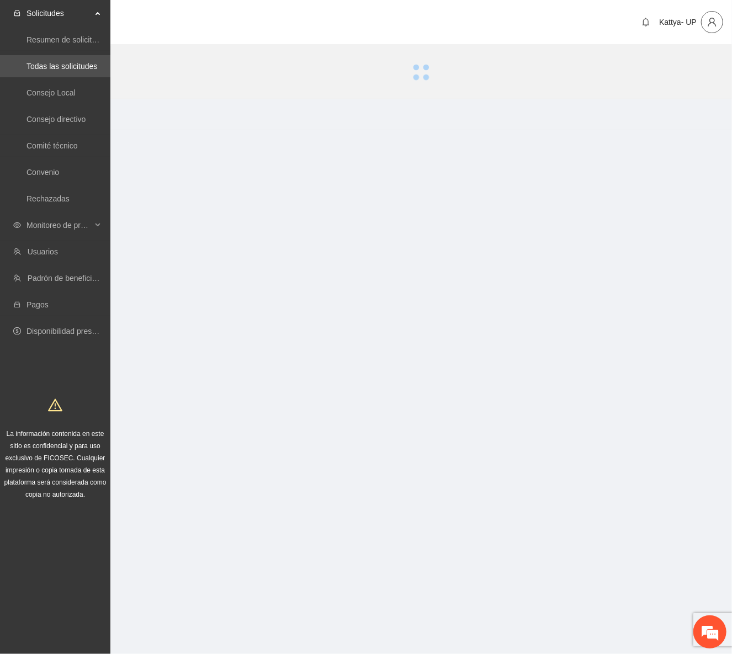
click at [712, 27] on icon "user" at bounding box center [712, 22] width 10 height 10
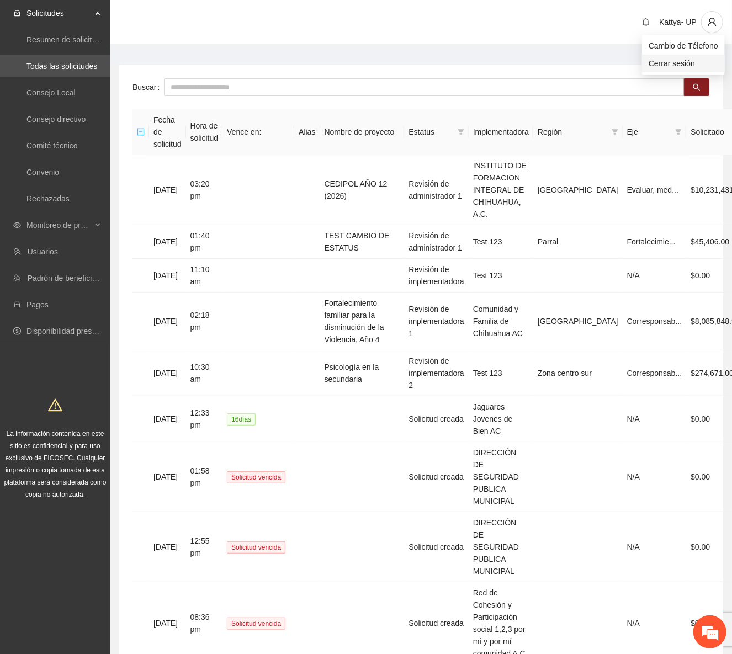
click at [684, 59] on span "Cerrar sesión" at bounding box center [684, 63] width 70 height 12
